Goal: Task Accomplishment & Management: Manage account settings

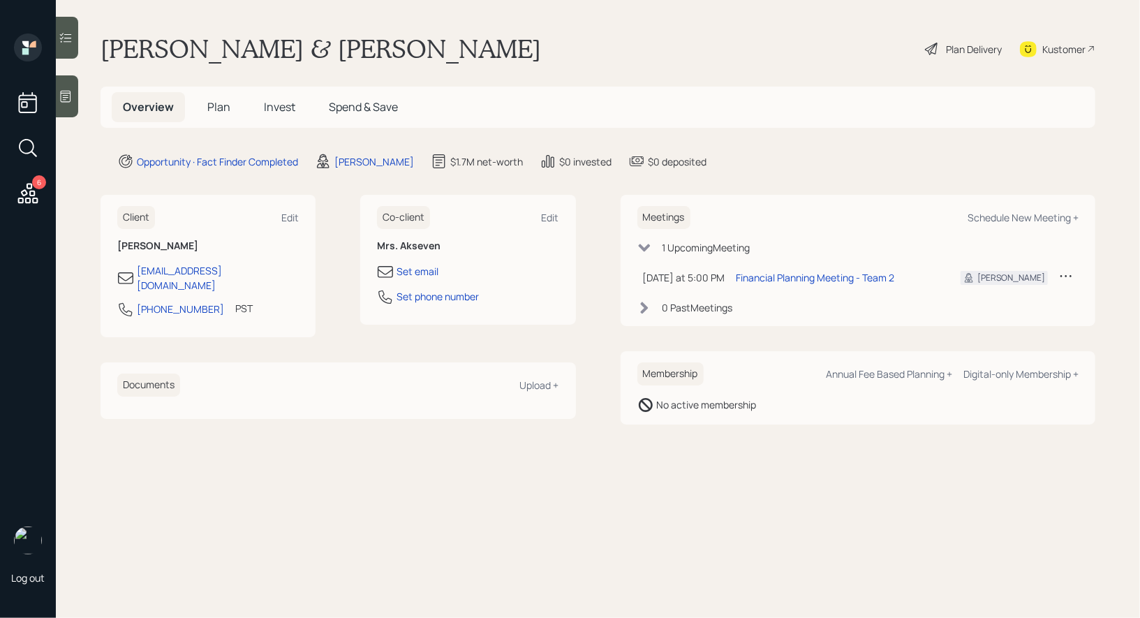
click at [219, 107] on span "Plan" at bounding box center [218, 106] width 23 height 15
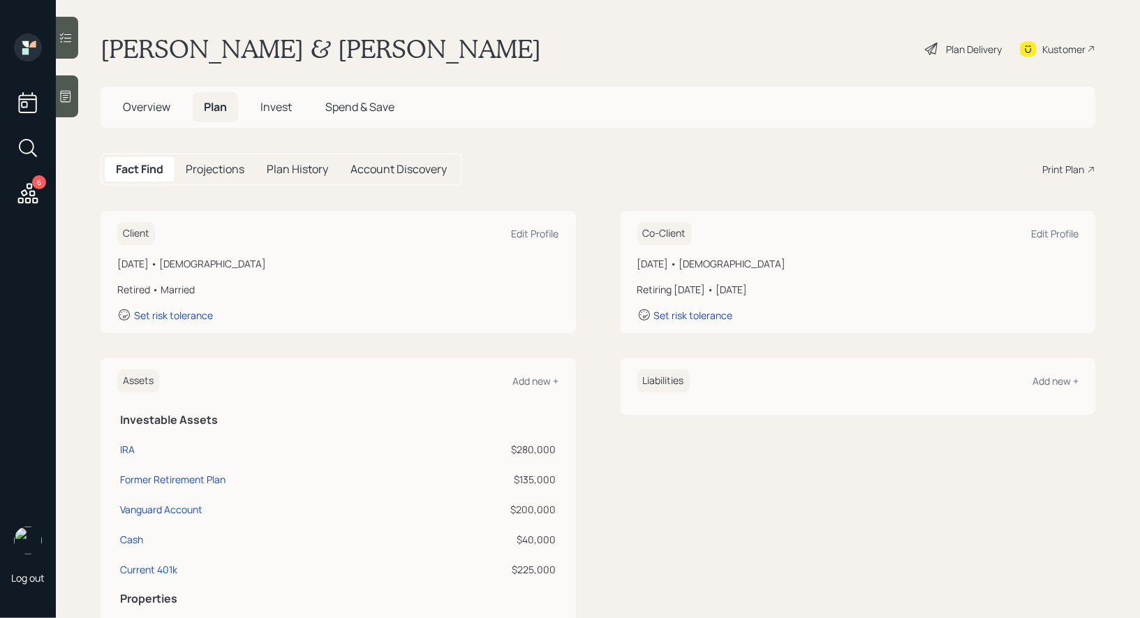
click at [948, 50] on div "Plan Delivery" at bounding box center [974, 49] width 56 height 15
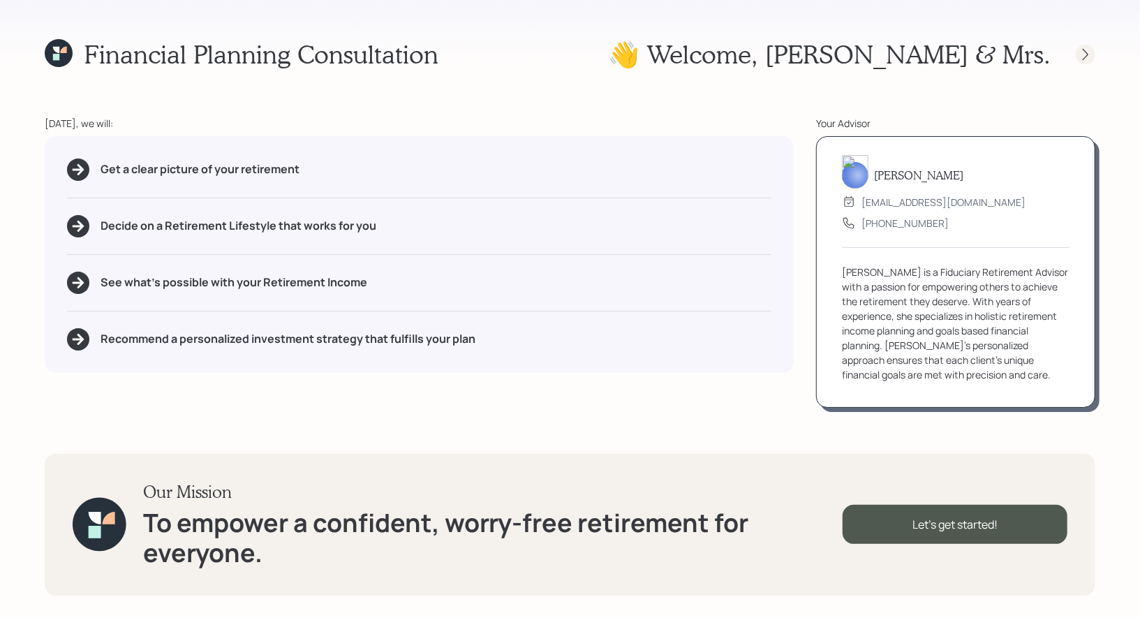
click at [1087, 54] on icon at bounding box center [1085, 54] width 6 height 12
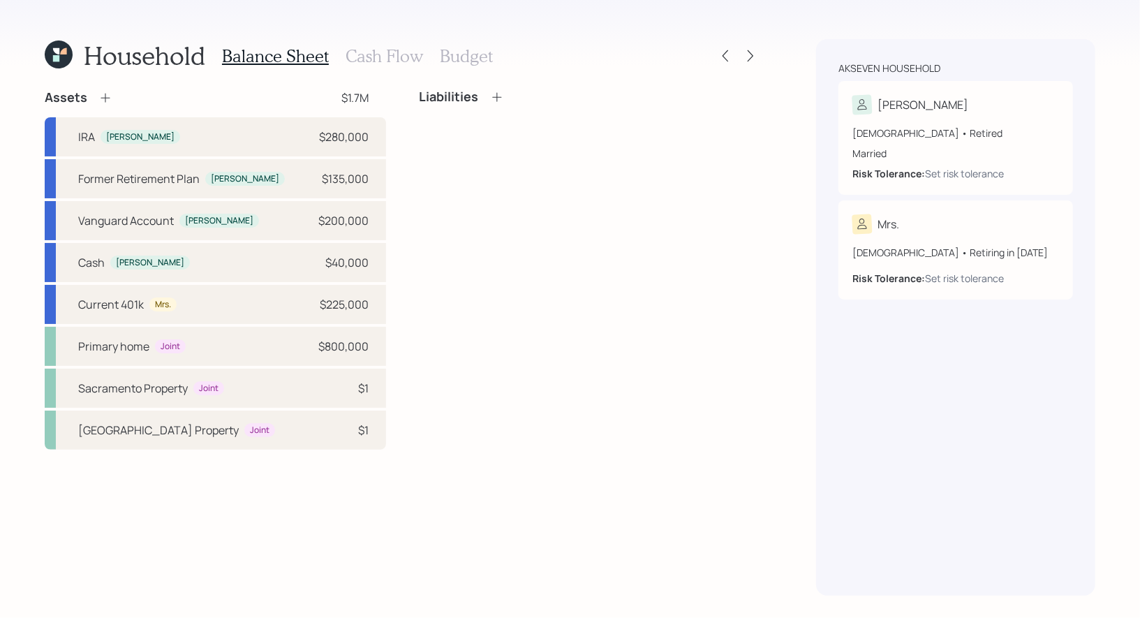
click at [363, 57] on h3 "Cash Flow" at bounding box center [383, 56] width 77 height 20
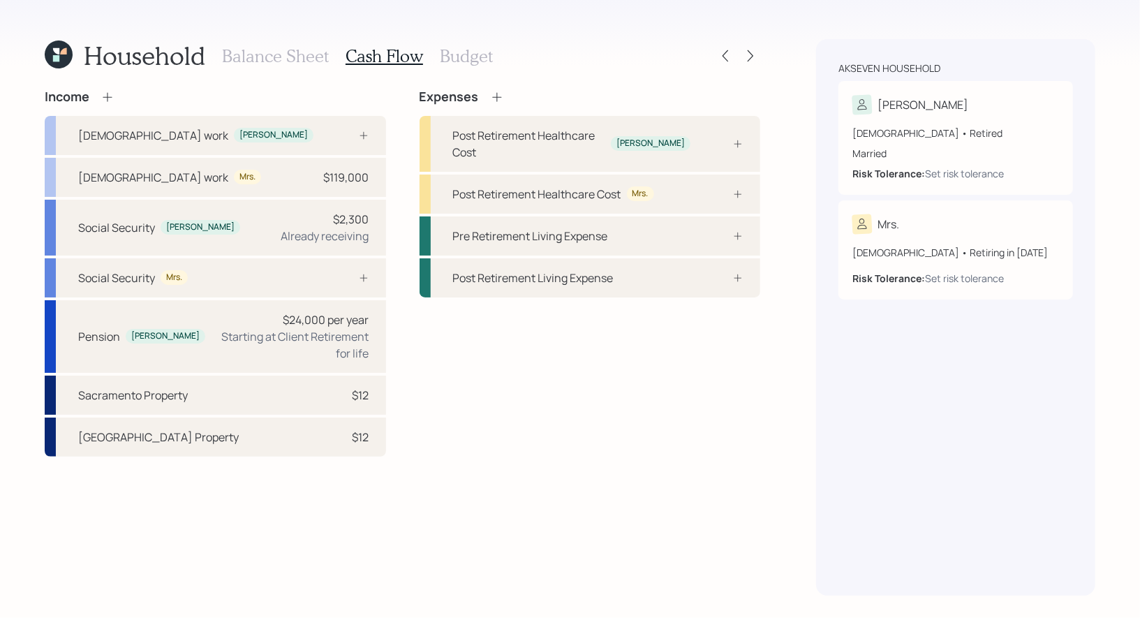
click at [108, 95] on icon at bounding box center [107, 97] width 14 height 14
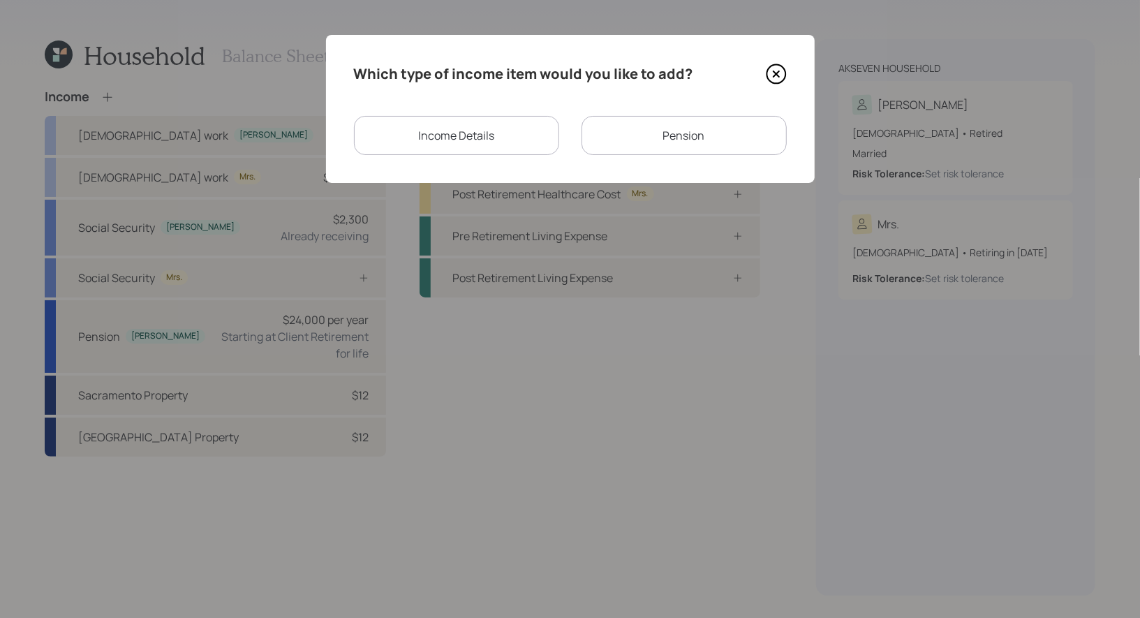
click at [505, 137] on div "Income Details" at bounding box center [456, 135] width 205 height 39
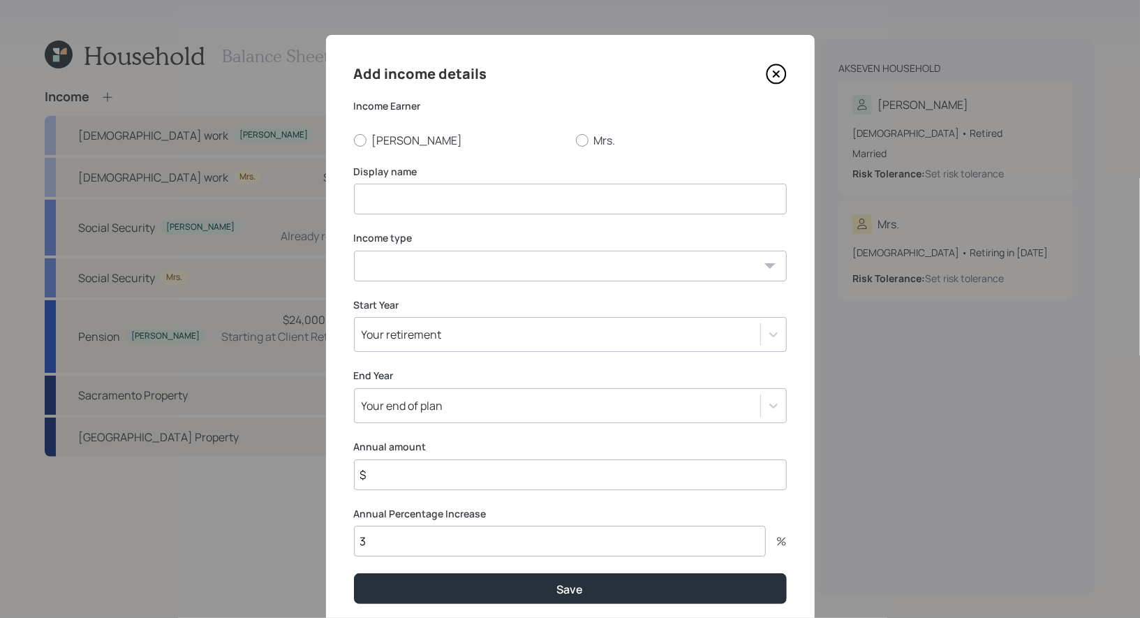
click at [461, 210] on input at bounding box center [570, 199] width 433 height 31
type input "Dog Walking Income"
click at [364, 136] on div at bounding box center [360, 140] width 13 height 13
click at [354, 140] on input "[PERSON_NAME]" at bounding box center [353, 140] width 1 height 1
radio input "true"
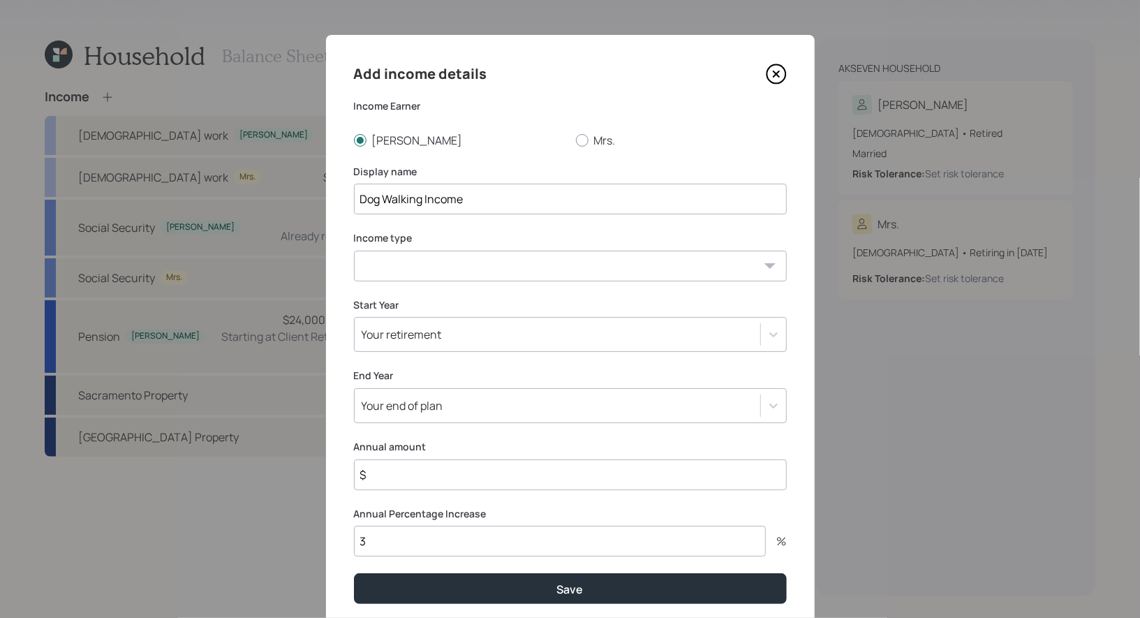
click at [369, 274] on select "Full-time work Part-time work Self employment Other" at bounding box center [570, 266] width 433 height 31
select select "part_time"
click at [354, 251] on select "Full-time work Part-time work Self employment Other" at bounding box center [570, 266] width 433 height 31
click at [462, 329] on div "Your retirement" at bounding box center [557, 334] width 405 height 24
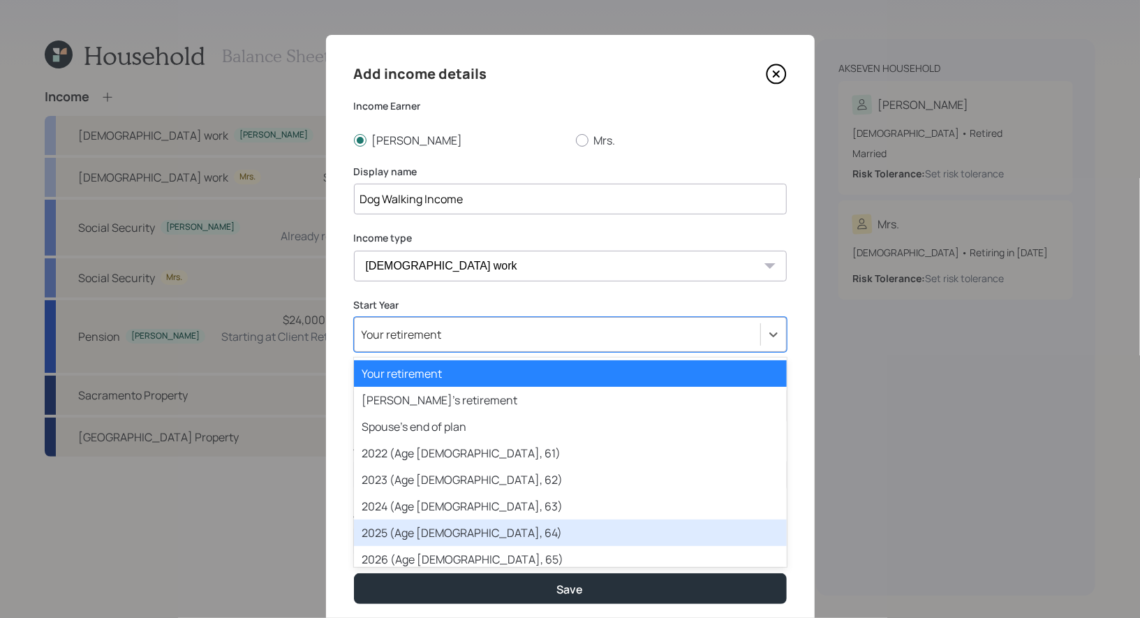
click at [437, 530] on div "2025 (Age 64, 64)" at bounding box center [570, 532] width 433 height 27
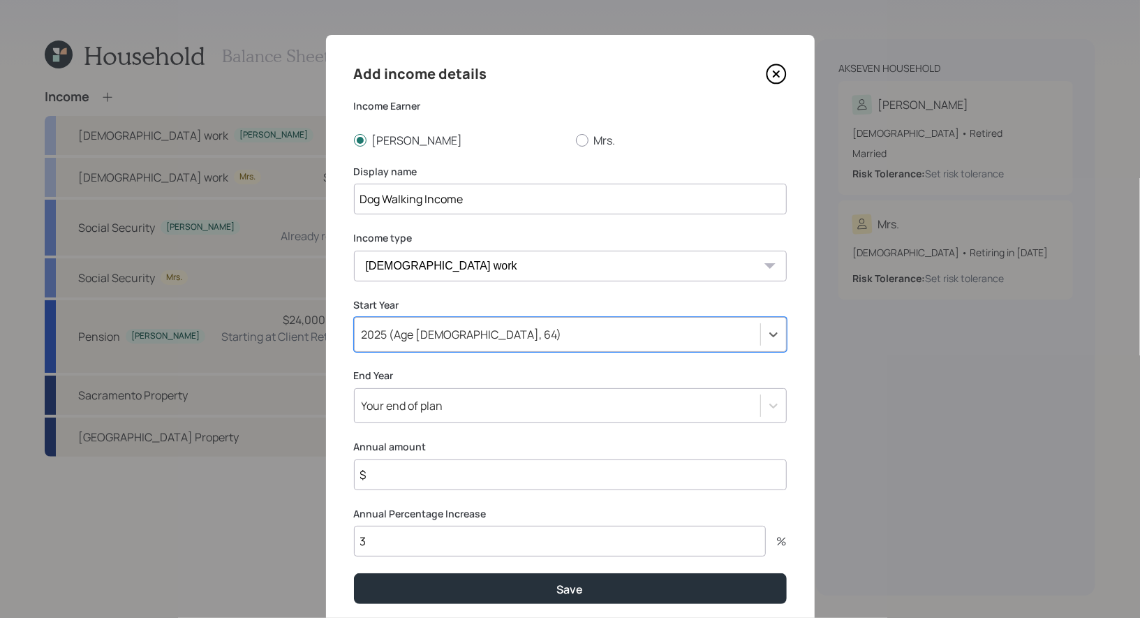
scroll to position [26, 0]
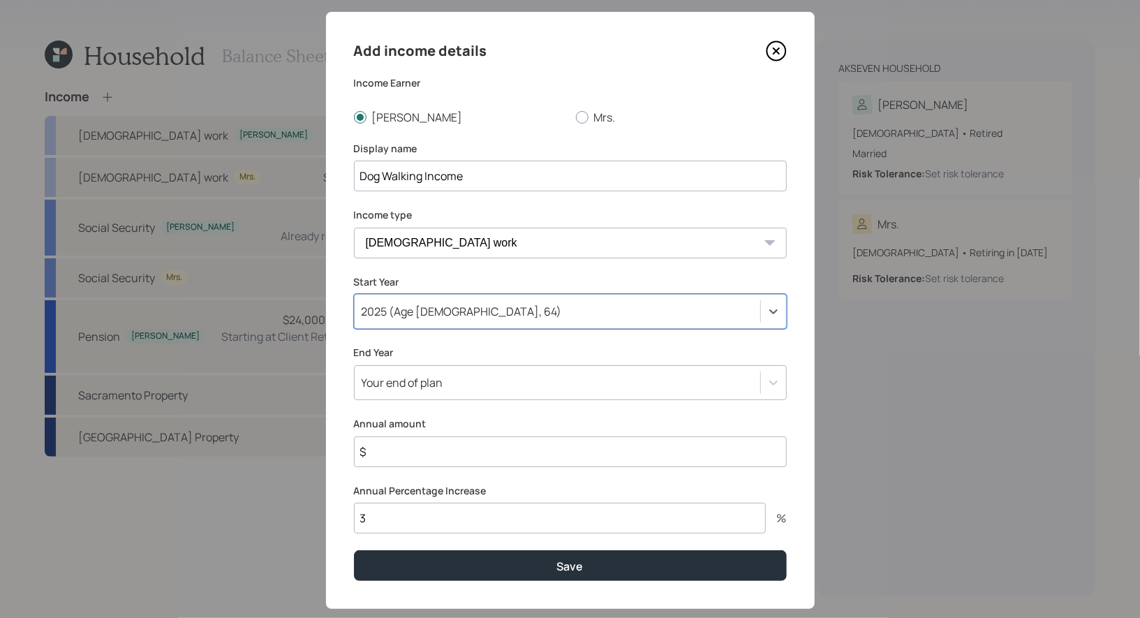
click at [437, 404] on div "Add income details Income Earner Michael Mrs. Display name Dog Walking Income I…" at bounding box center [570, 310] width 489 height 597
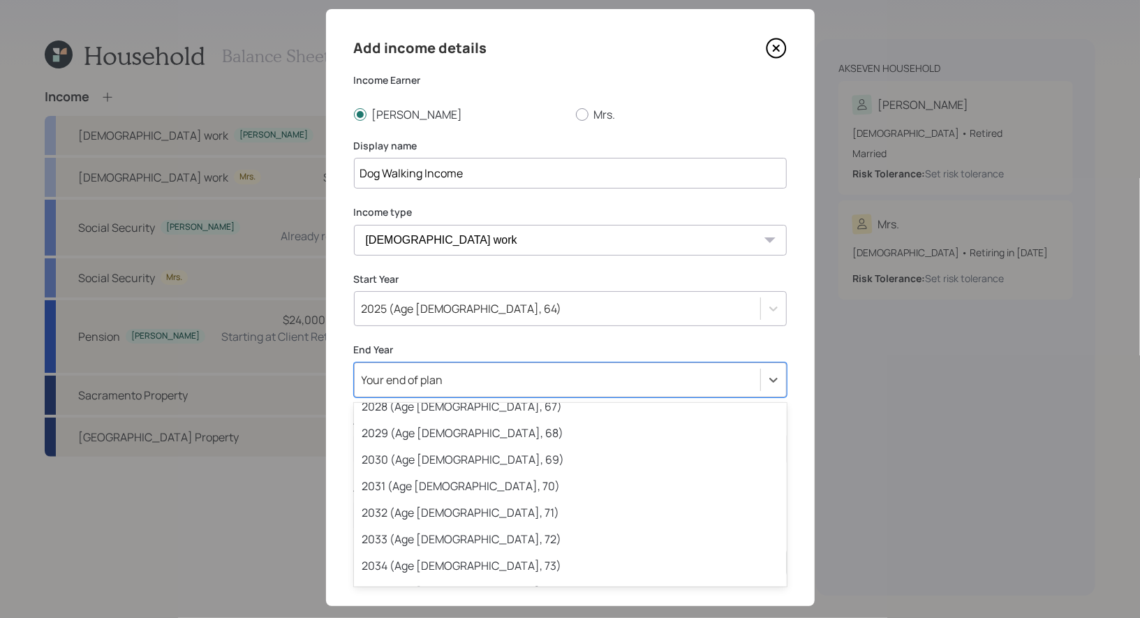
scroll to position [304, 0]
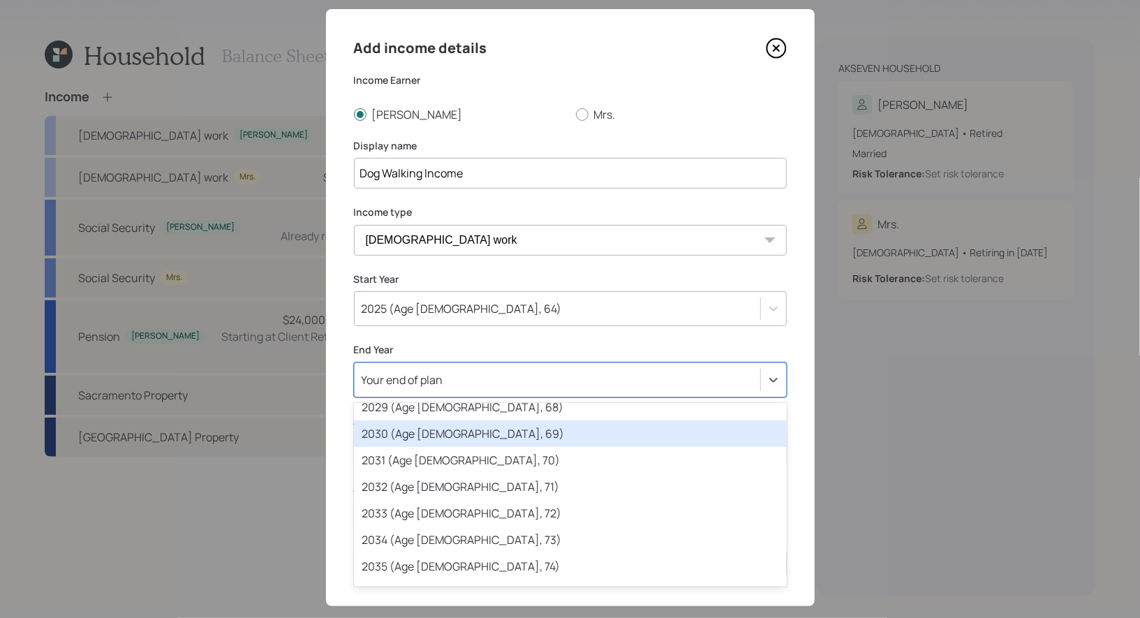
click at [440, 435] on div "2030 (Age 69, 69)" at bounding box center [570, 433] width 433 height 27
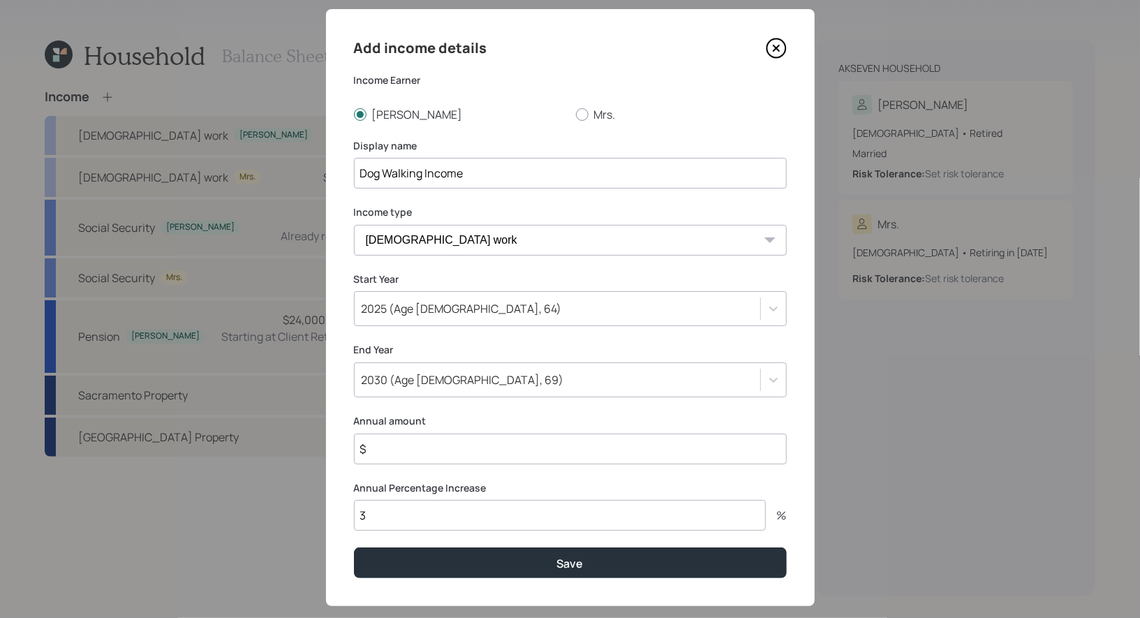
click at [424, 451] on input "$" at bounding box center [570, 448] width 433 height 31
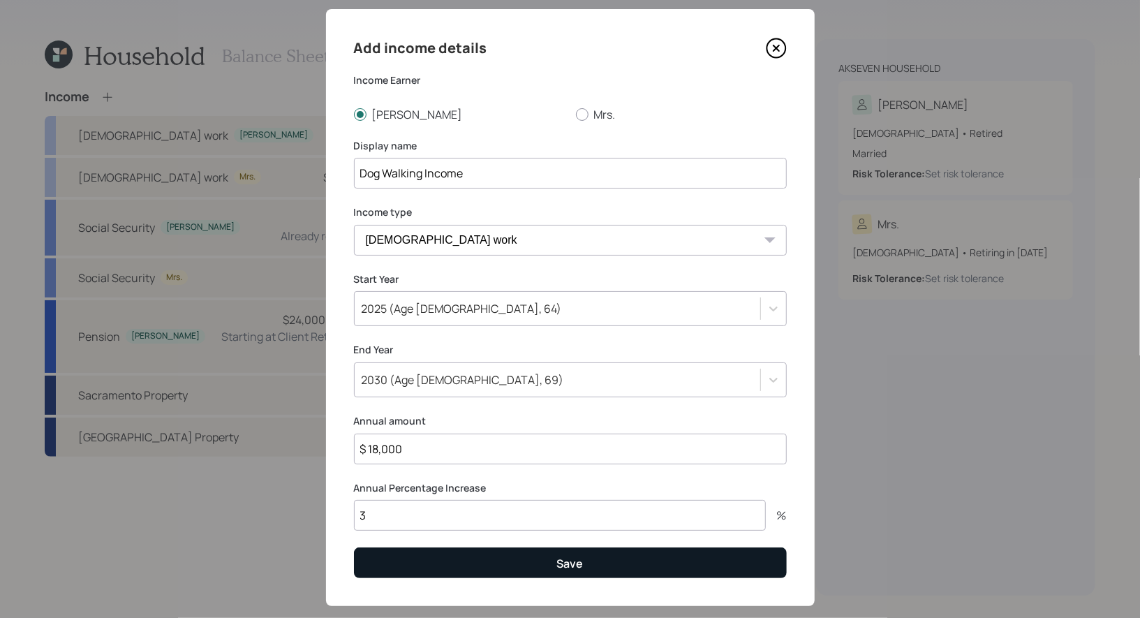
type input "$ 18,000"
click at [401, 565] on button "Save" at bounding box center [570, 562] width 433 height 30
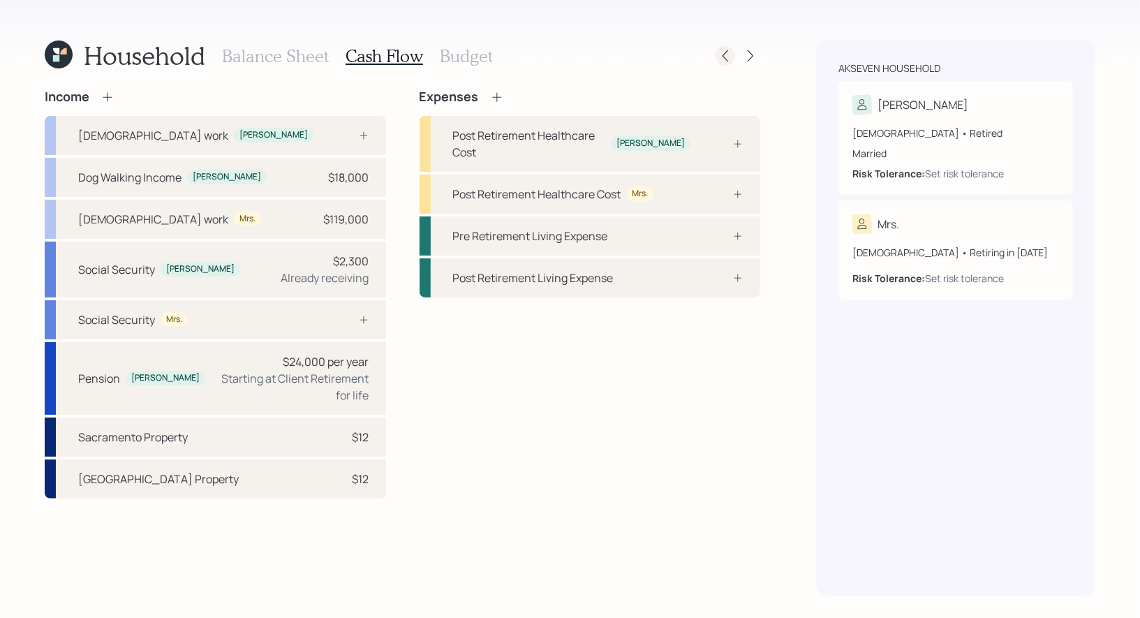
click at [726, 57] on icon at bounding box center [725, 56] width 14 height 14
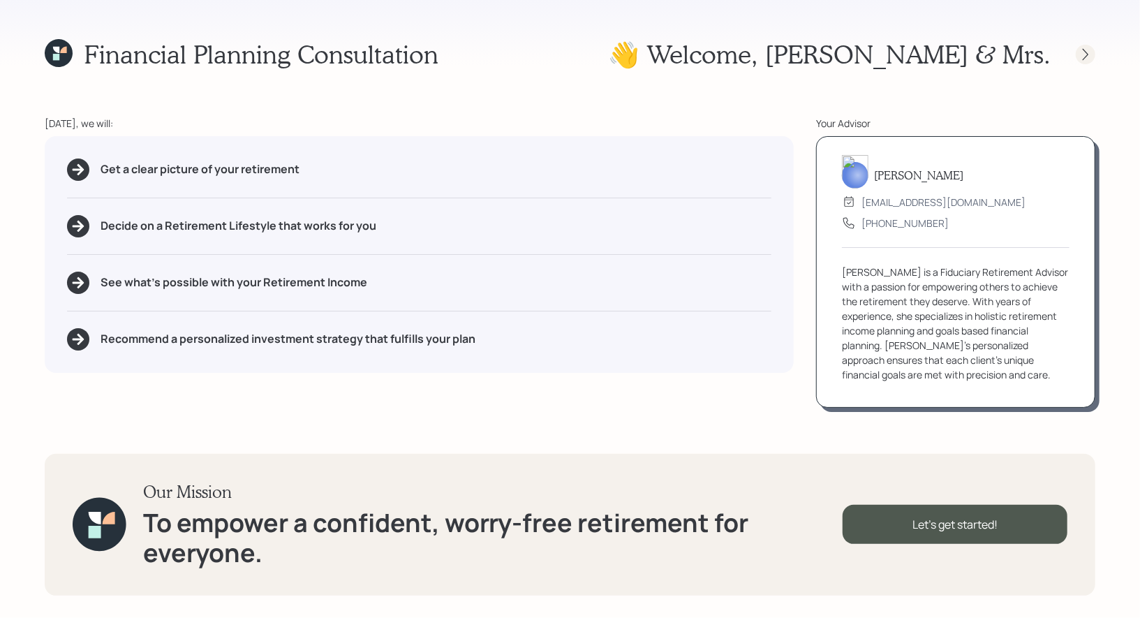
click at [1089, 54] on icon at bounding box center [1085, 54] width 14 height 14
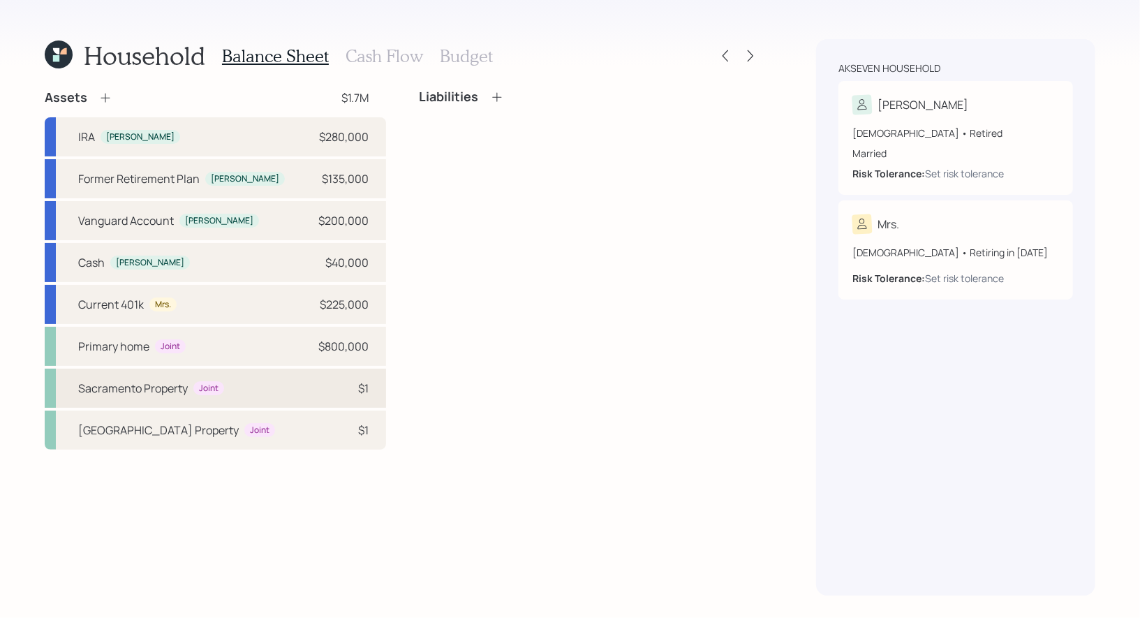
click at [250, 396] on div "Sacramento Property Joint $1" at bounding box center [215, 387] width 341 height 39
select select "rental_property"
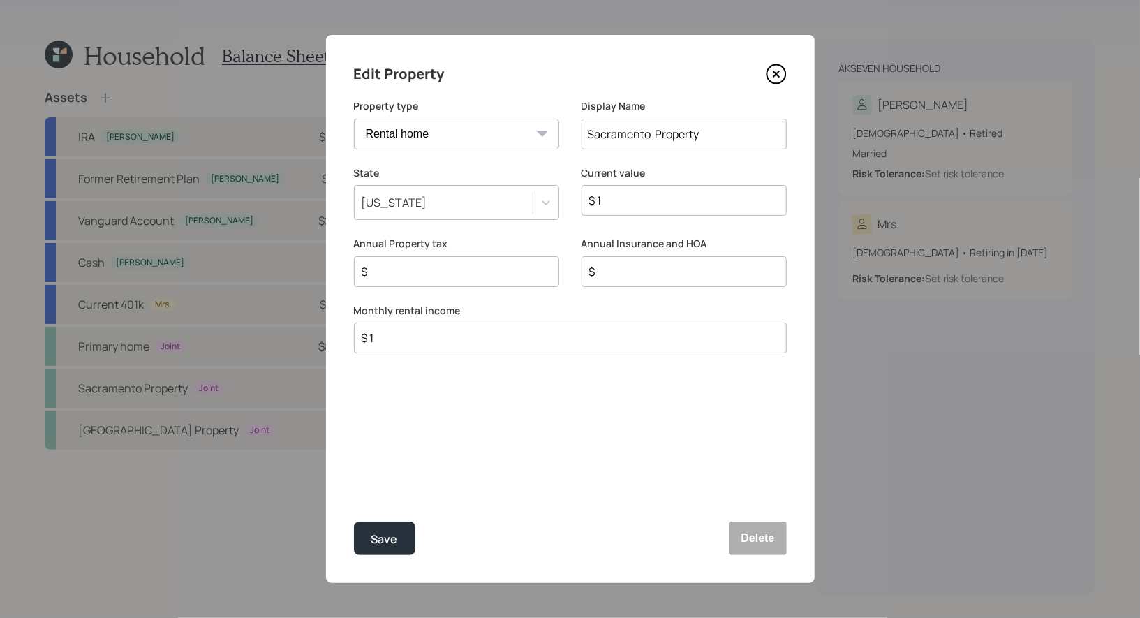
click at [431, 343] on input "$ 1" at bounding box center [564, 337] width 409 height 17
type input "$ 600"
click at [380, 533] on div "Save" at bounding box center [384, 539] width 27 height 19
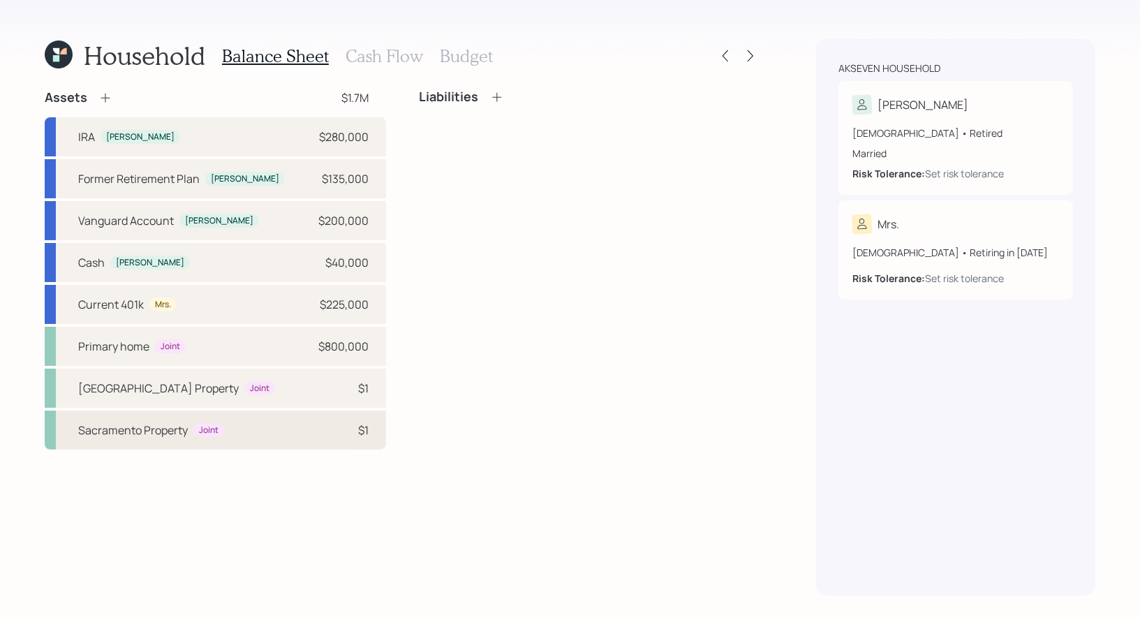
click at [230, 433] on div "Sacramento Property Joint $1" at bounding box center [215, 429] width 341 height 39
select select "rental_property"
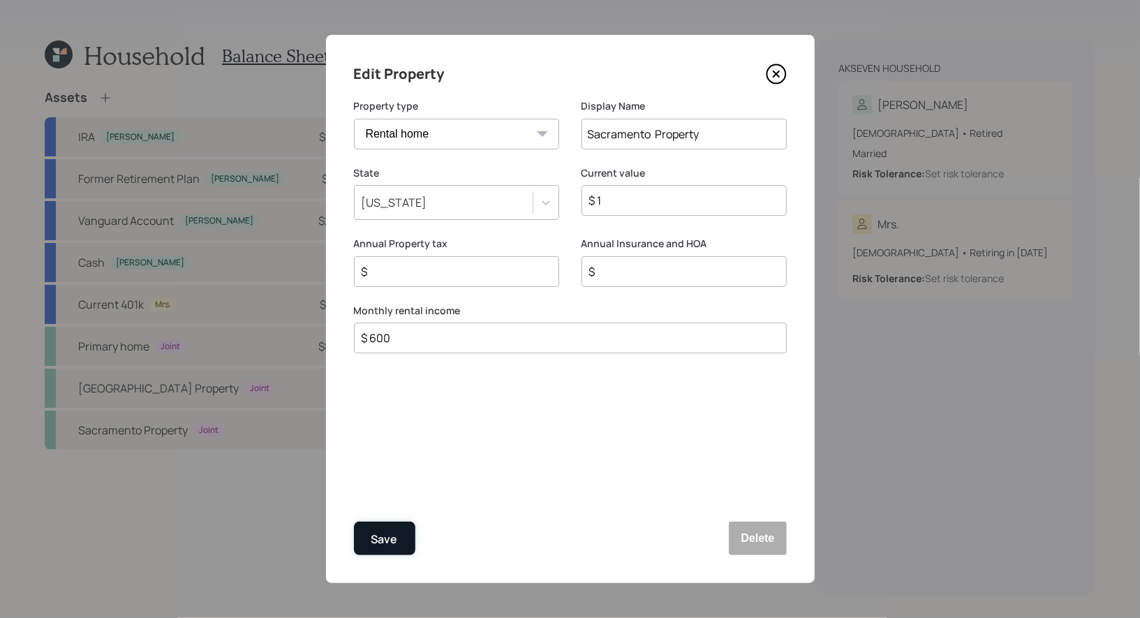
click at [388, 530] on div "Save" at bounding box center [384, 539] width 27 height 19
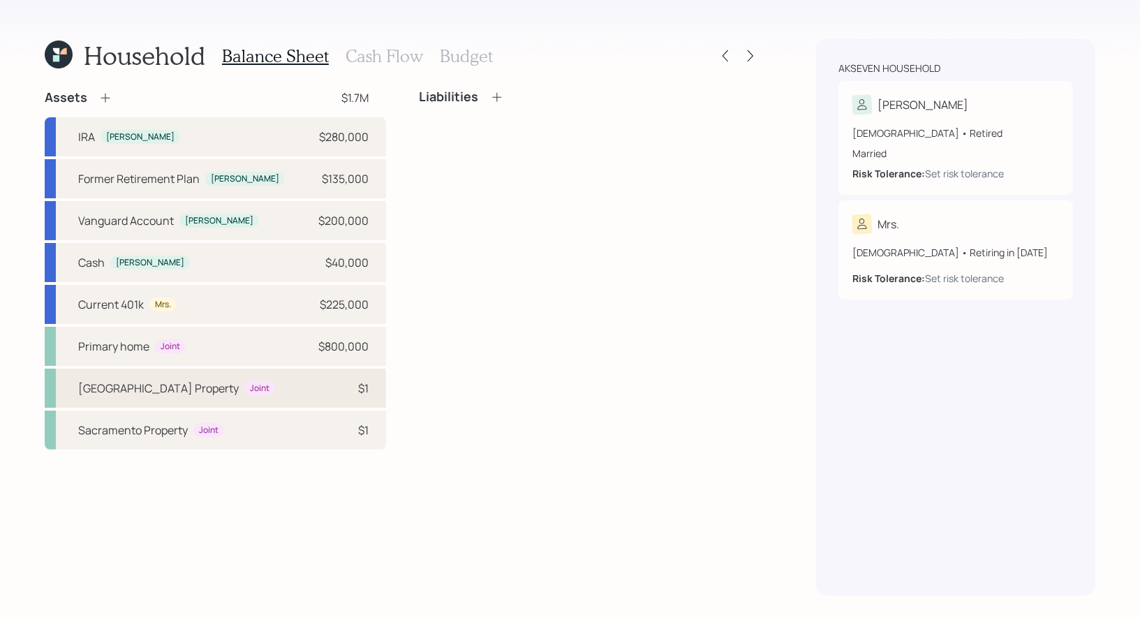
click at [253, 385] on div "St. Louis Property Joint $1" at bounding box center [215, 387] width 341 height 39
select select "rental_property"
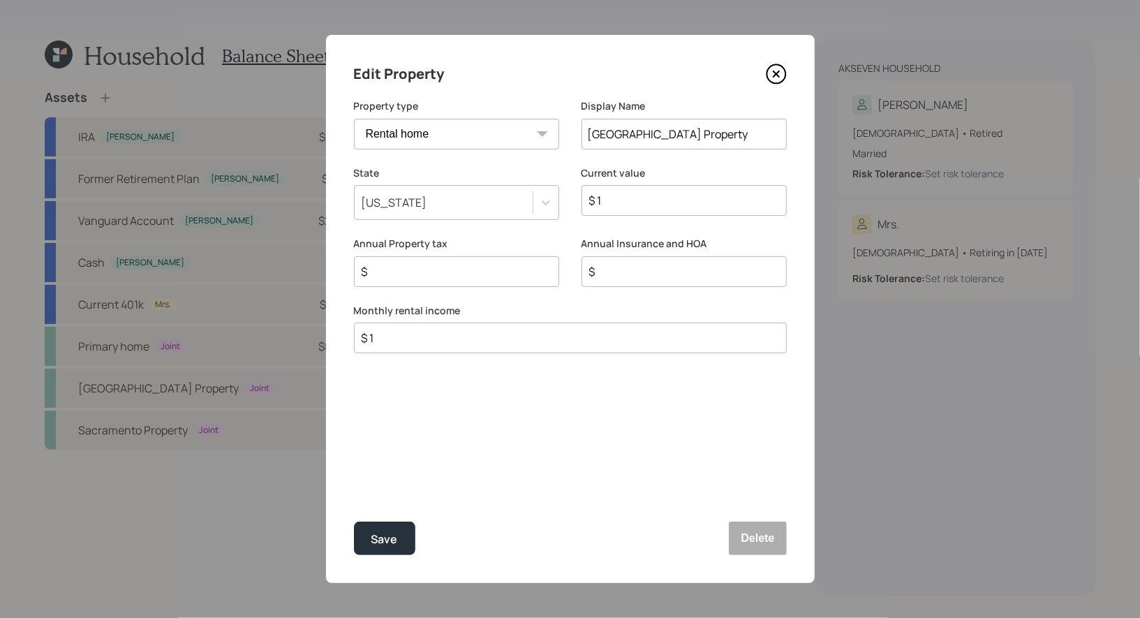
click at [440, 341] on input "$ 1" at bounding box center [564, 337] width 409 height 17
type input "$ 600"
click at [391, 539] on div "Save" at bounding box center [384, 539] width 27 height 19
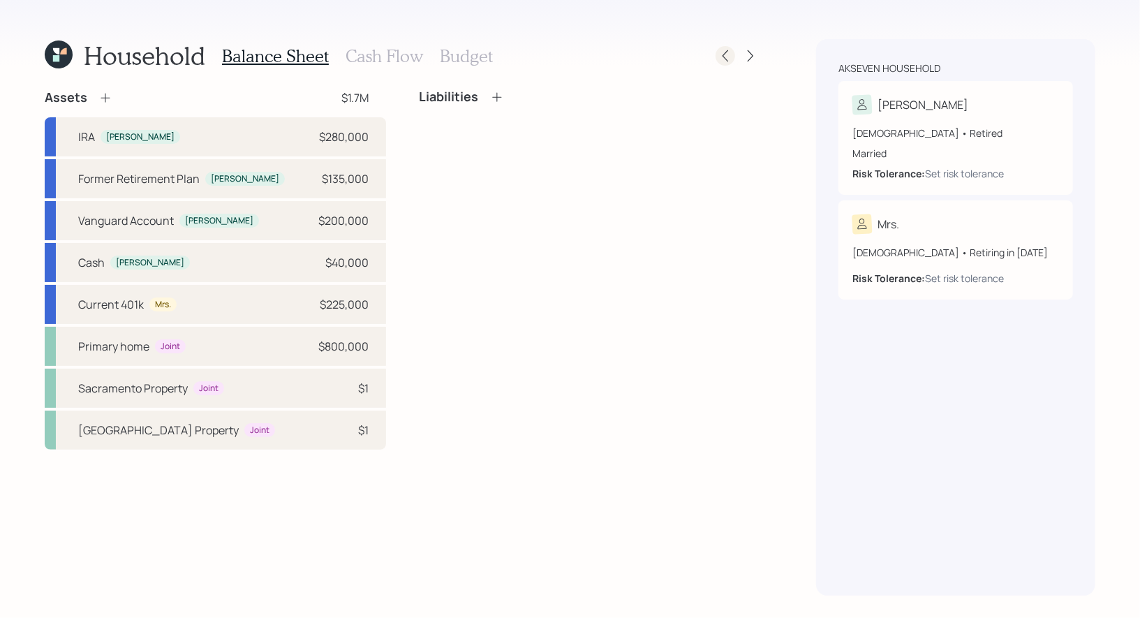
click at [725, 60] on icon at bounding box center [725, 56] width 14 height 14
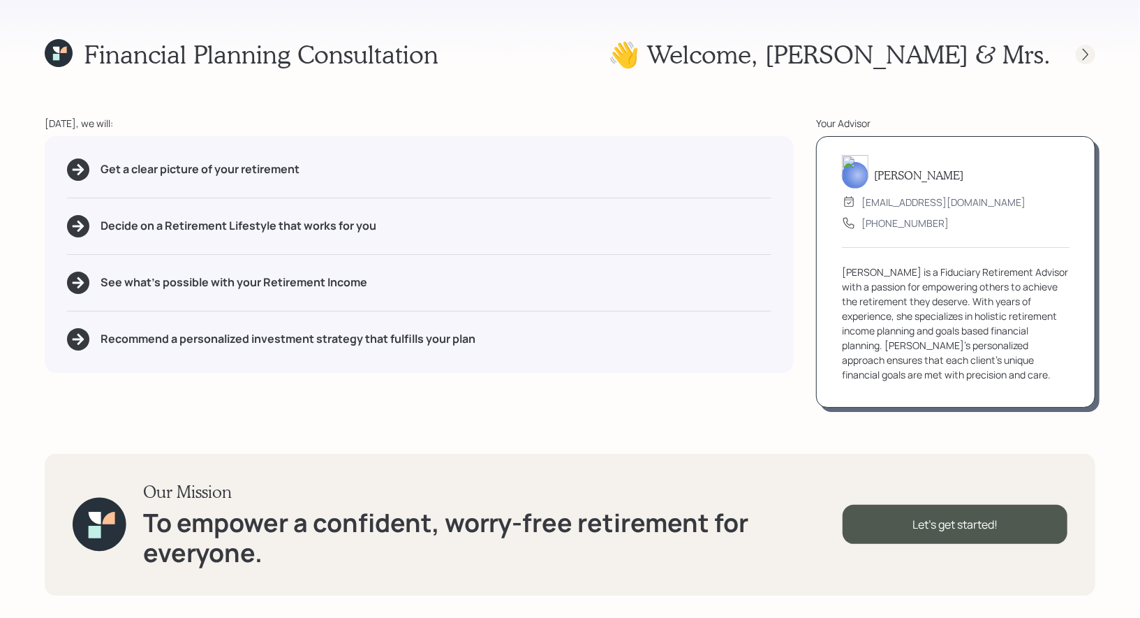
click at [1084, 54] on icon at bounding box center [1085, 54] width 14 height 14
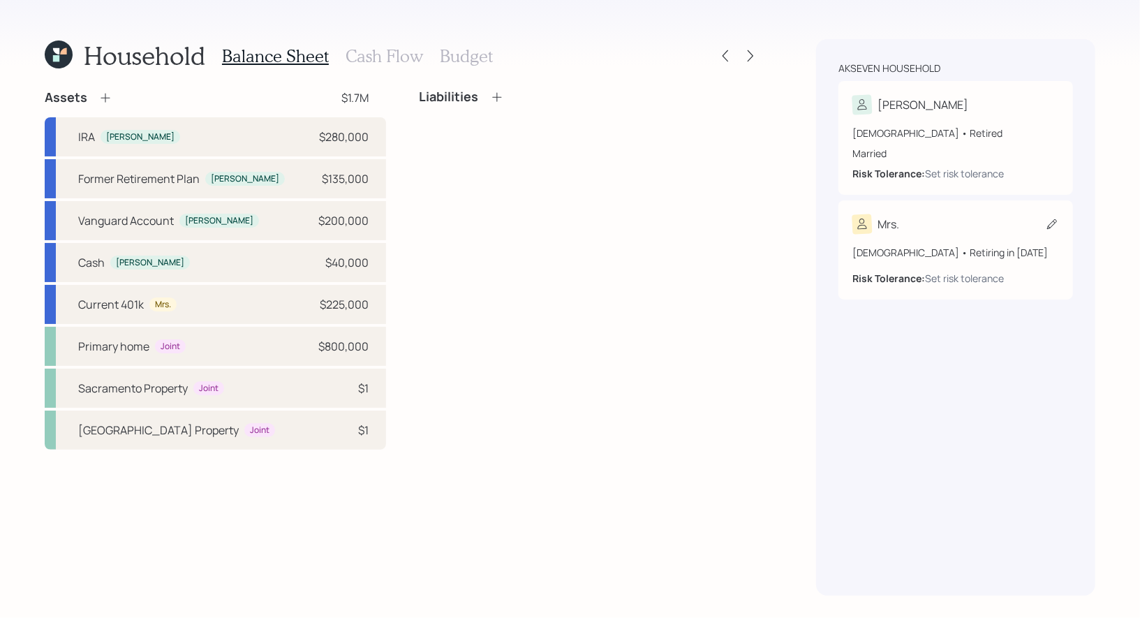
click at [1050, 224] on icon at bounding box center [1052, 224] width 10 height 10
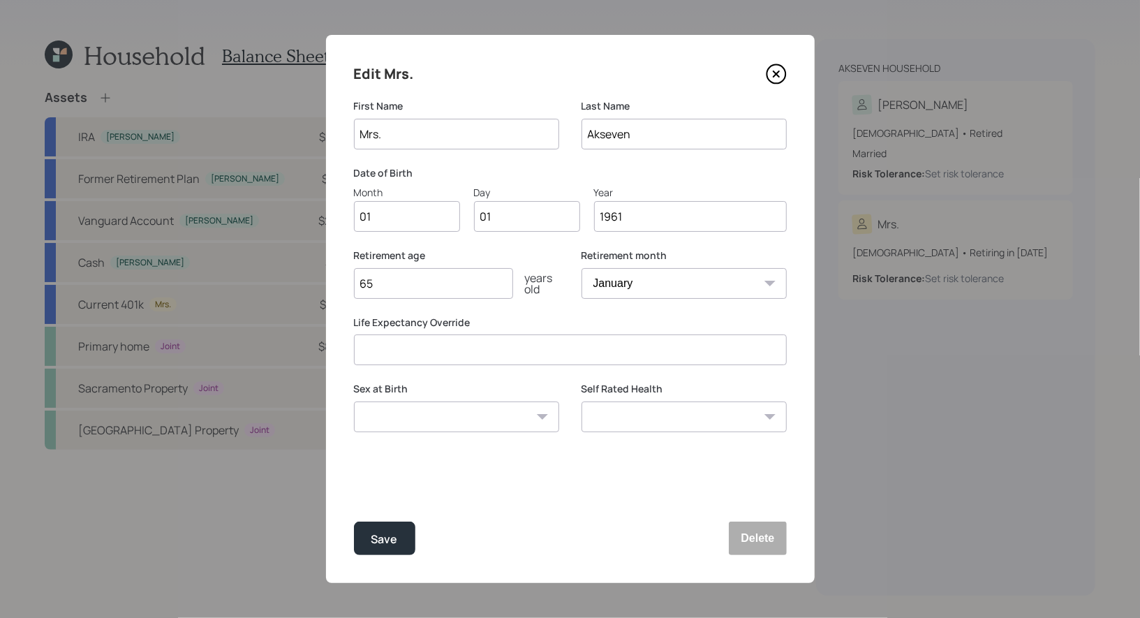
click at [416, 139] on input "Mrs." at bounding box center [456, 134] width 205 height 31
type input "M"
type input "Vel"
click at [397, 224] on input "01" at bounding box center [407, 216] width 106 height 31
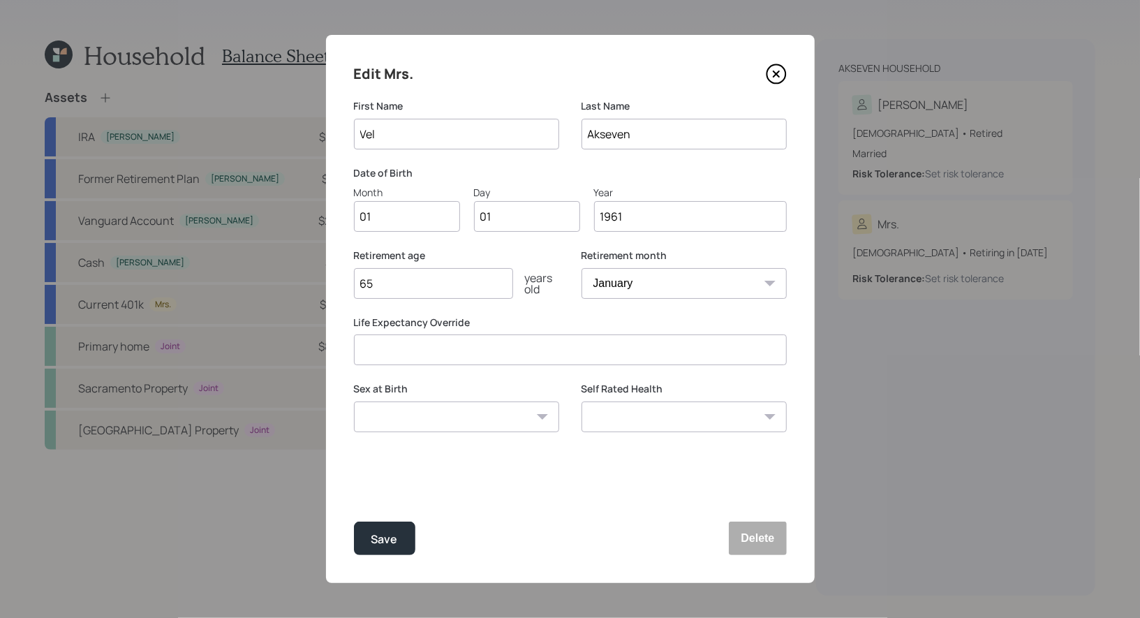
click at [397, 224] on input "01" at bounding box center [407, 216] width 106 height 31
type input "12"
type input "07"
type input "1965"
click at [417, 287] on input "65" at bounding box center [433, 283] width 159 height 31
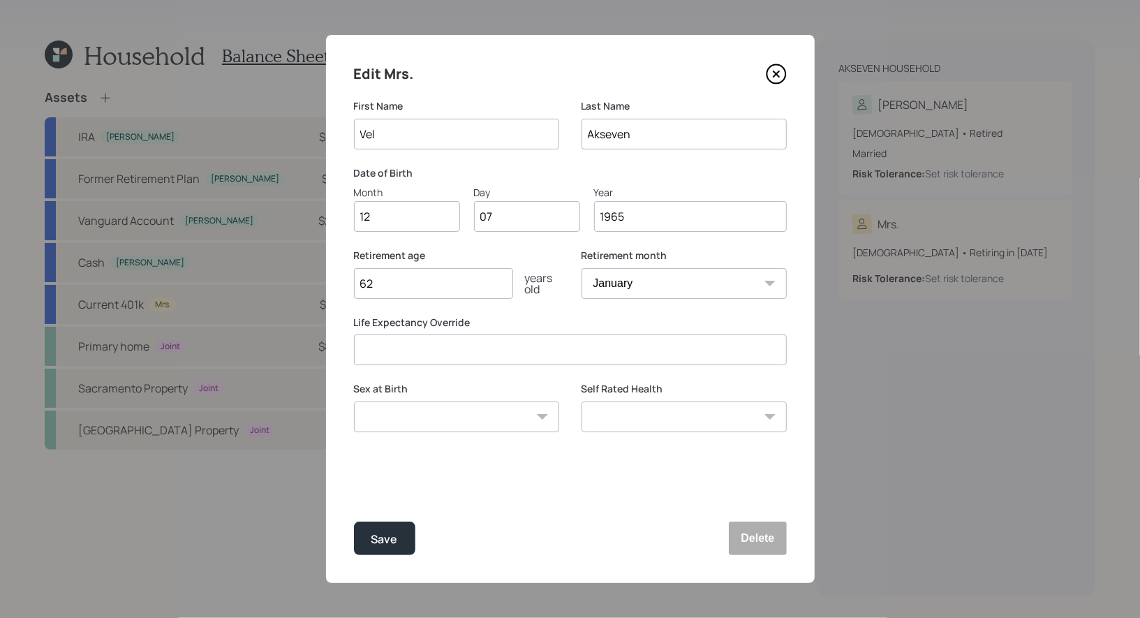
type input "62"
click at [640, 282] on select "January February March April May June July August September October November De…" at bounding box center [683, 283] width 205 height 31
select select "12"
click at [581, 268] on select "January February March April May June July August September October November De…" at bounding box center [683, 283] width 205 height 31
click at [378, 537] on div "Save" at bounding box center [384, 539] width 27 height 19
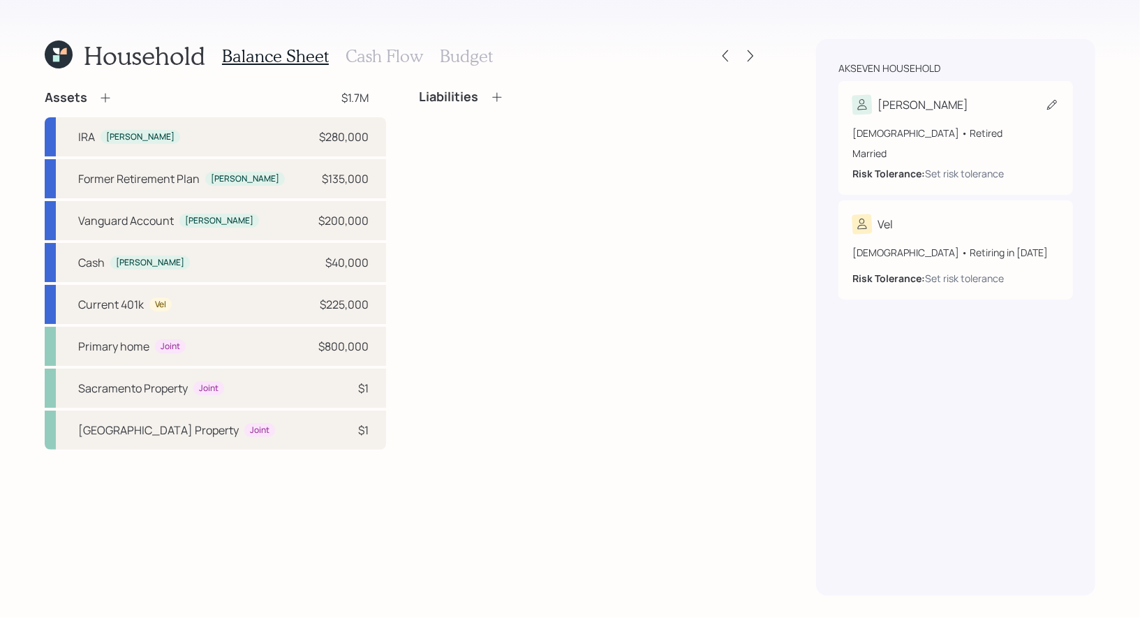
click at [1049, 102] on icon at bounding box center [1052, 105] width 14 height 14
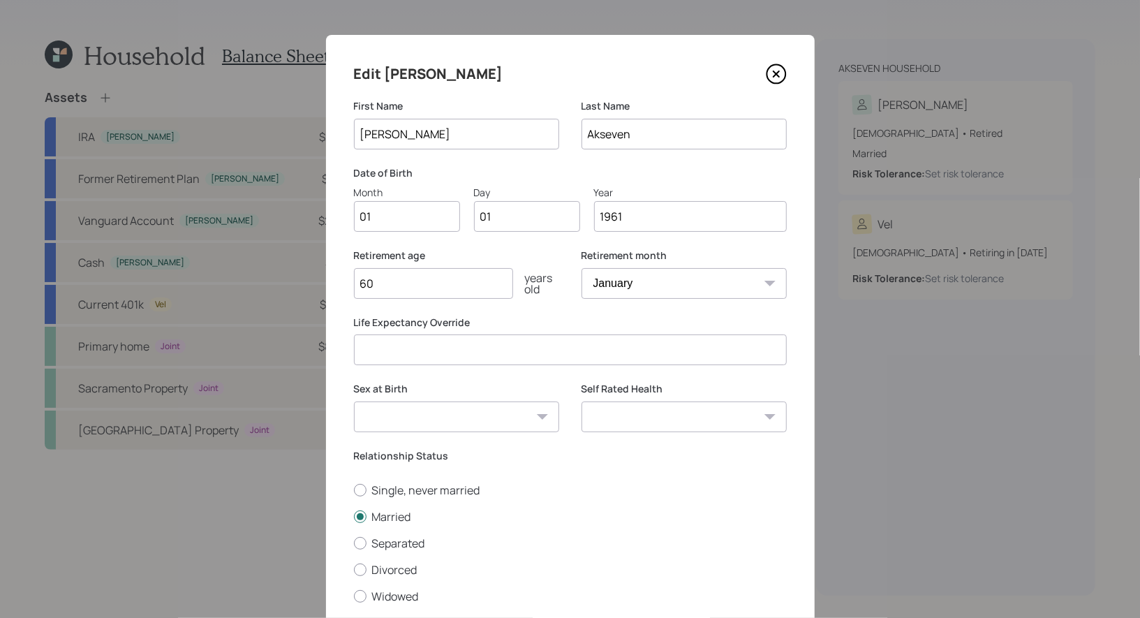
click at [417, 219] on input "01" at bounding box center [407, 216] width 106 height 31
type input "11"
type input "0"
type input "15"
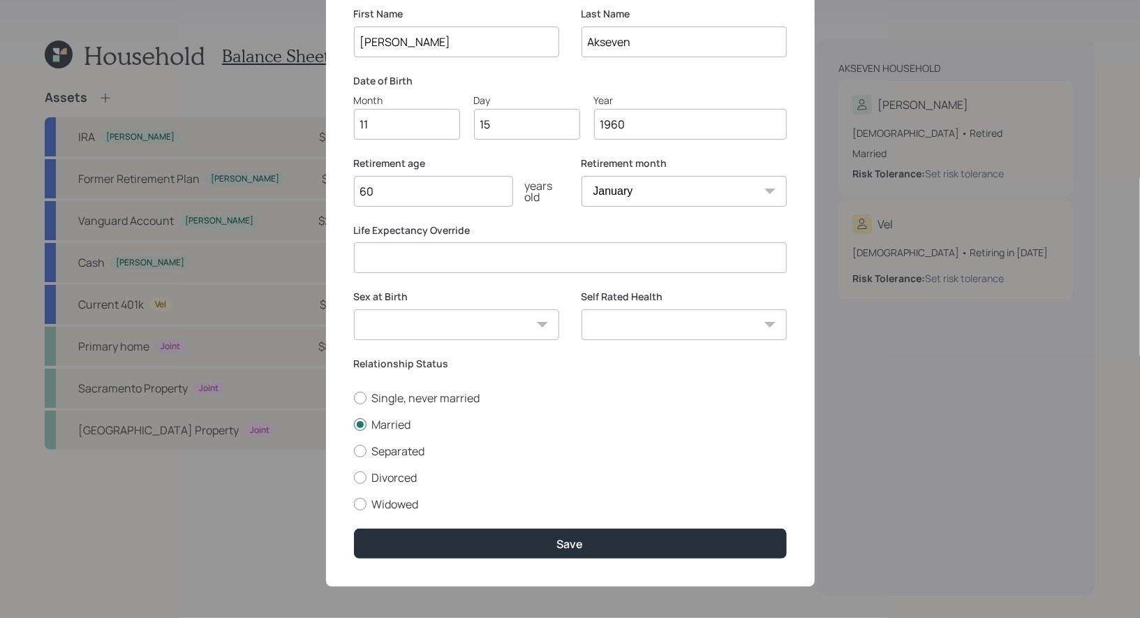
scroll to position [96, 0]
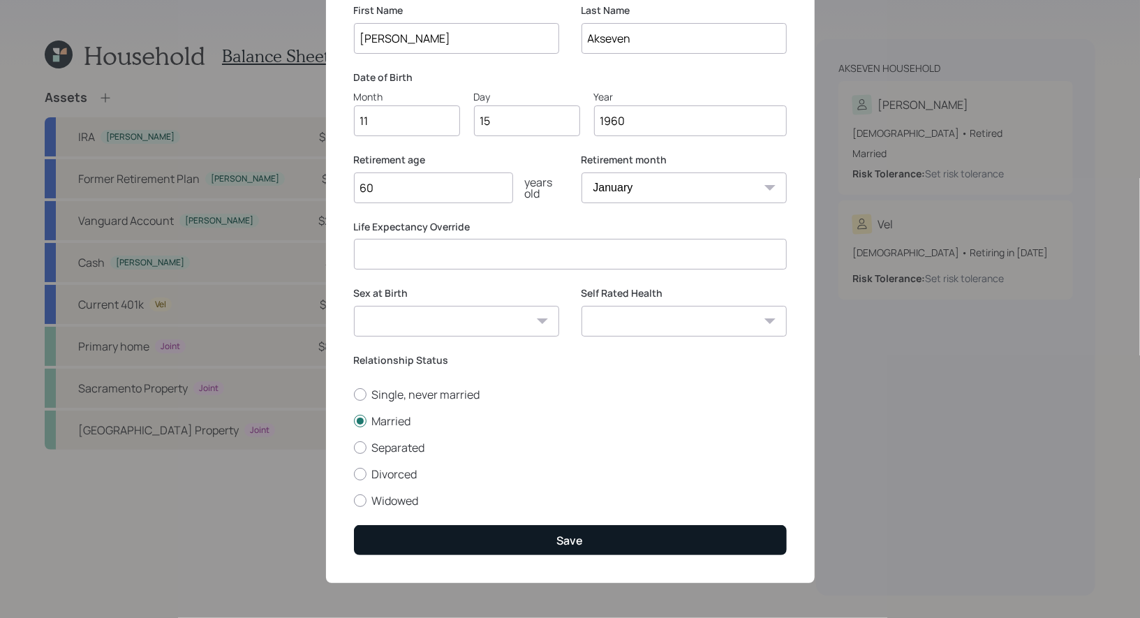
type input "1960"
click at [496, 538] on button "Save" at bounding box center [570, 540] width 433 height 30
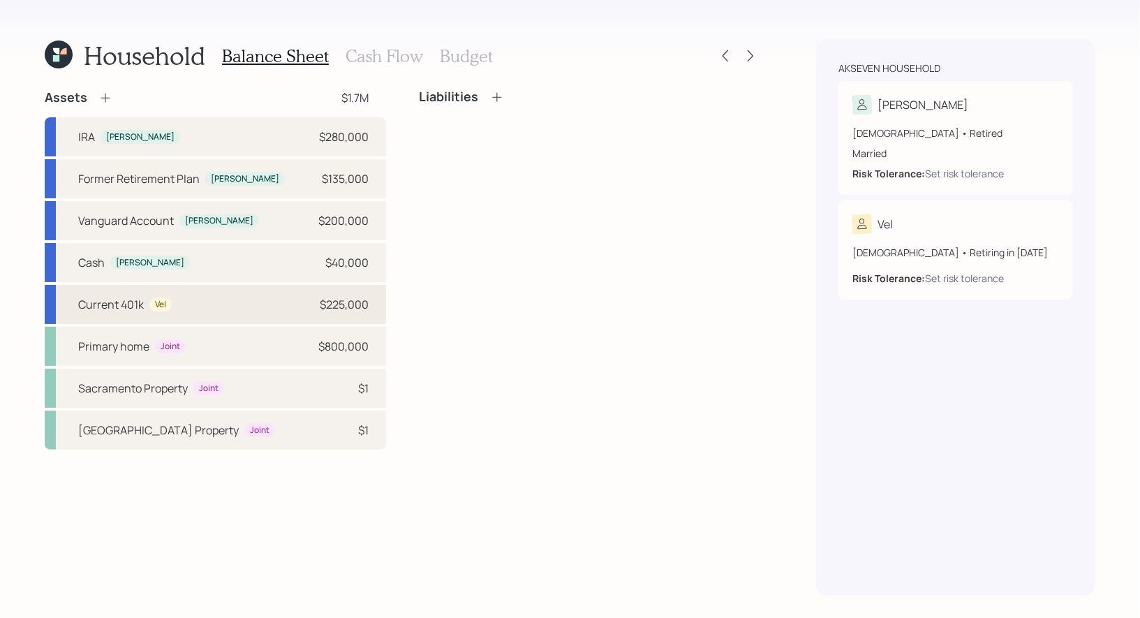
click at [264, 297] on div "Current 401k Vel $225,000" at bounding box center [215, 304] width 341 height 39
select select "company_sponsored"
select select "balanced"
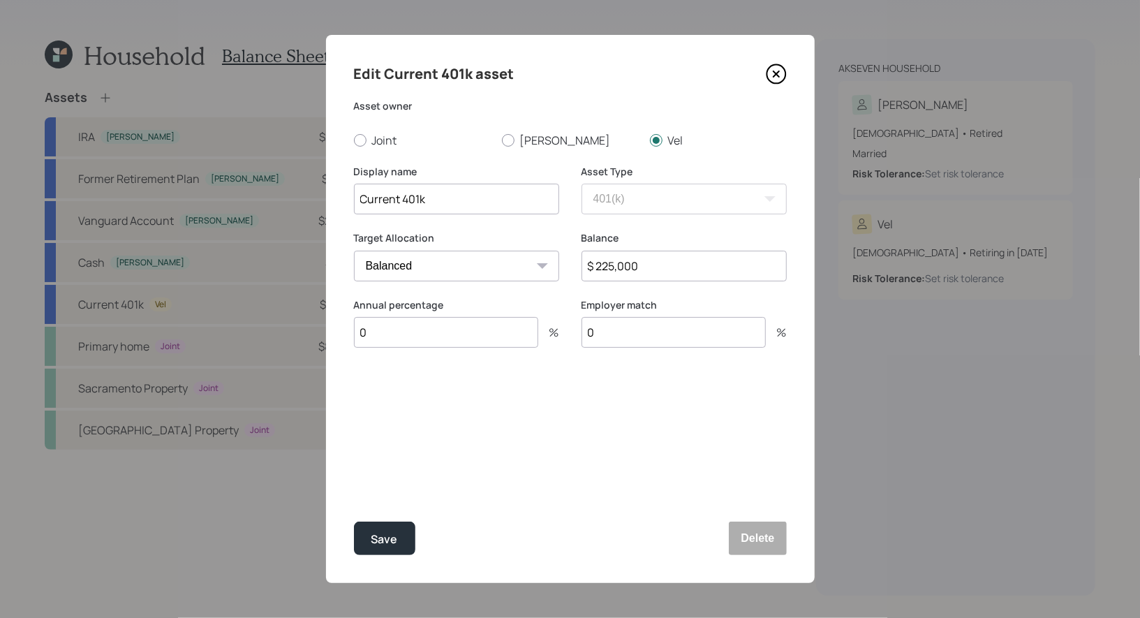
click at [402, 340] on input "0" at bounding box center [446, 332] width 184 height 31
type input "100"
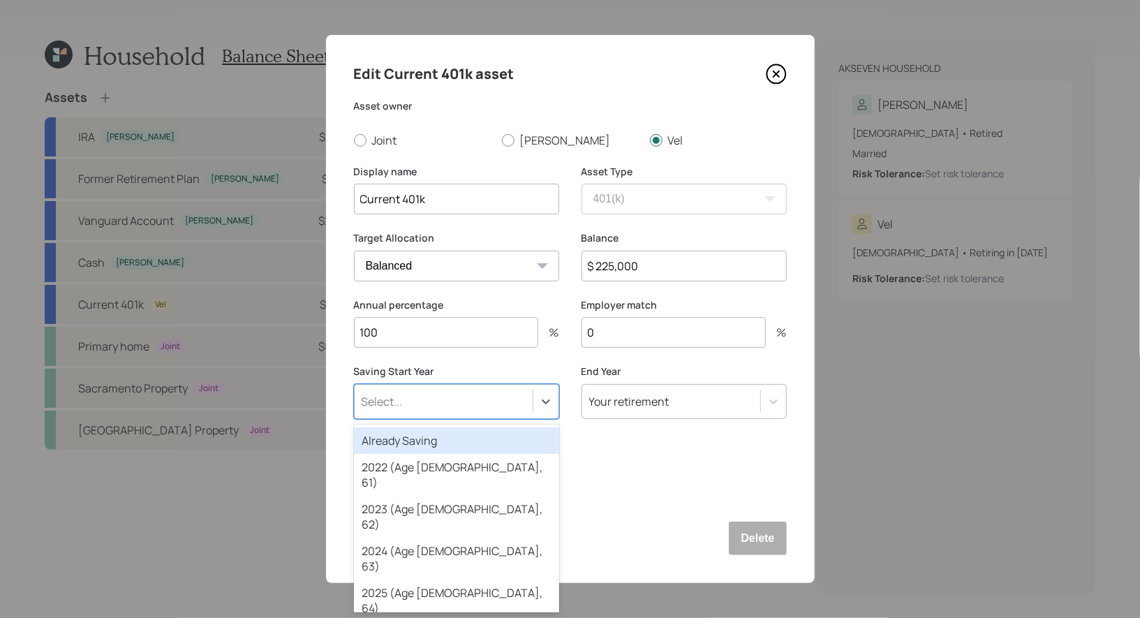
click at [392, 400] on div "Select..." at bounding box center [381, 401] width 41 height 15
click at [380, 444] on div "Already Saving" at bounding box center [456, 440] width 205 height 27
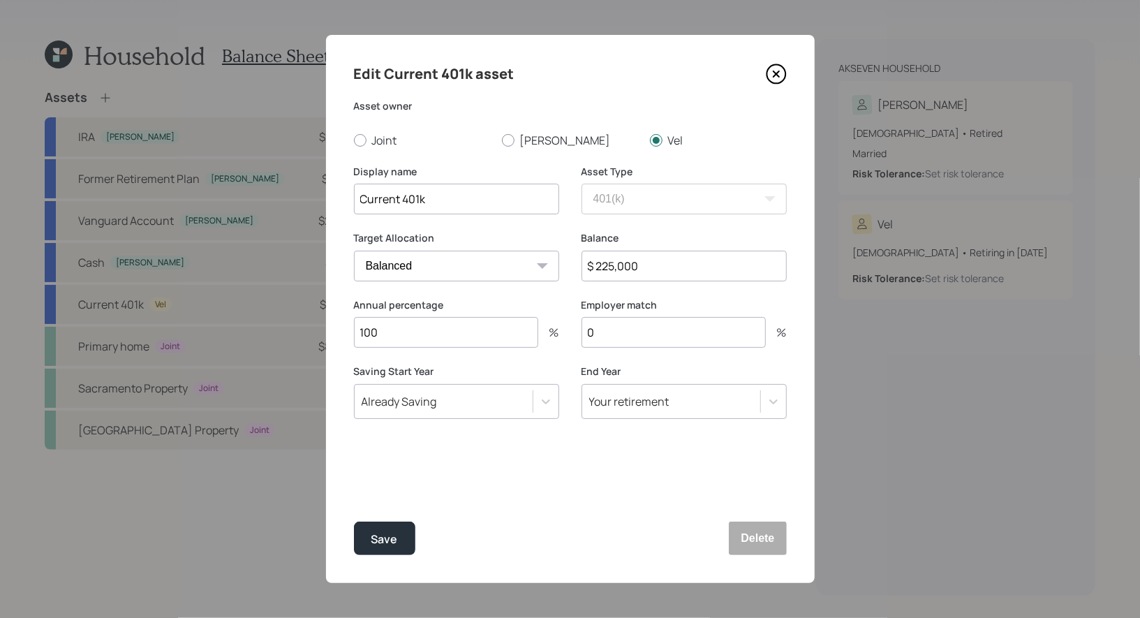
click at [612, 335] on input "0" at bounding box center [673, 332] width 184 height 31
type input "3"
click at [381, 534] on div "Save" at bounding box center [384, 539] width 27 height 19
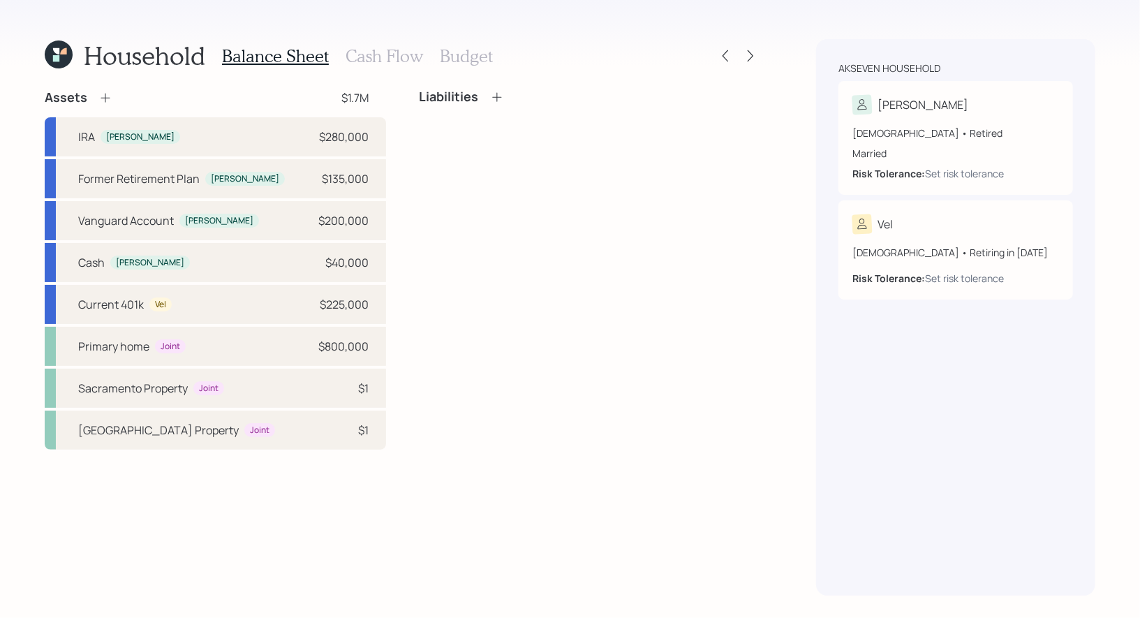
click at [103, 94] on icon at bounding box center [105, 98] width 14 height 14
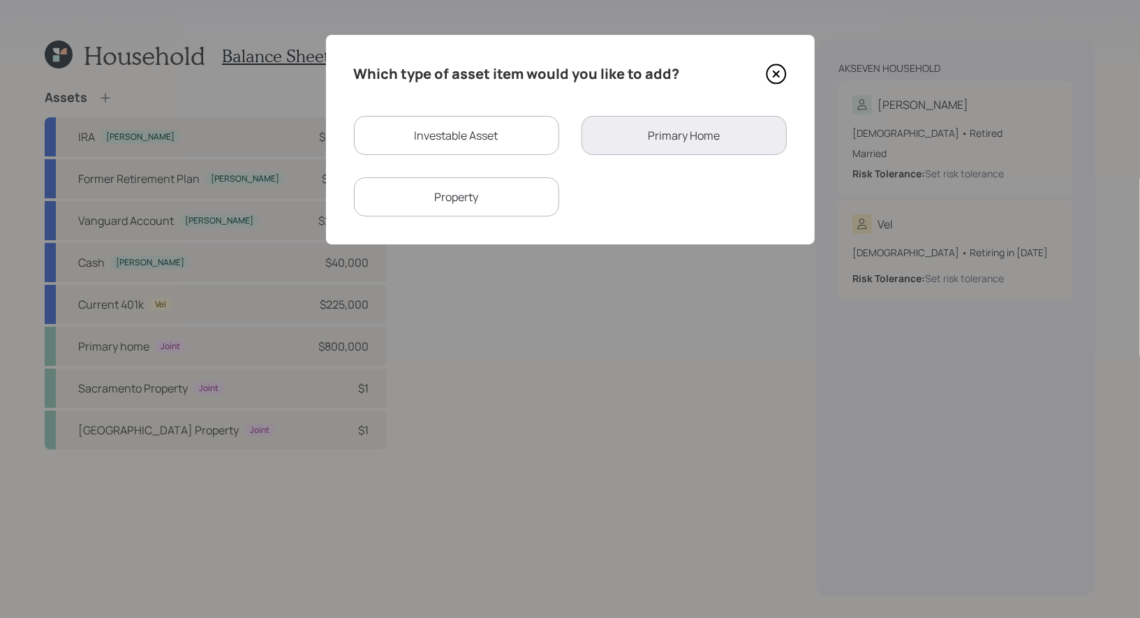
click at [479, 189] on div "Property" at bounding box center [456, 196] width 205 height 39
select select "rental_property"
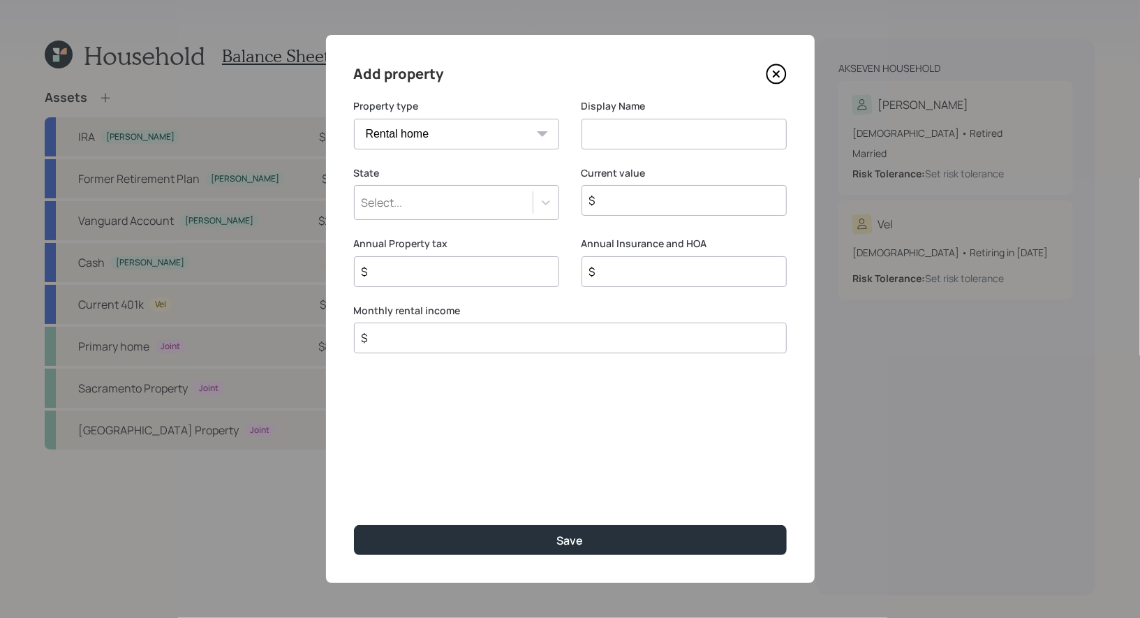
click at [536, 130] on select "Vacation home Rental home" at bounding box center [456, 134] width 205 height 31
click at [354, 119] on select "Vacation home Rental home" at bounding box center [456, 134] width 205 height 31
click at [610, 131] on input at bounding box center [683, 134] width 205 height 31
type input "St Louis"
click at [490, 206] on div "Select..." at bounding box center [444, 203] width 178 height 24
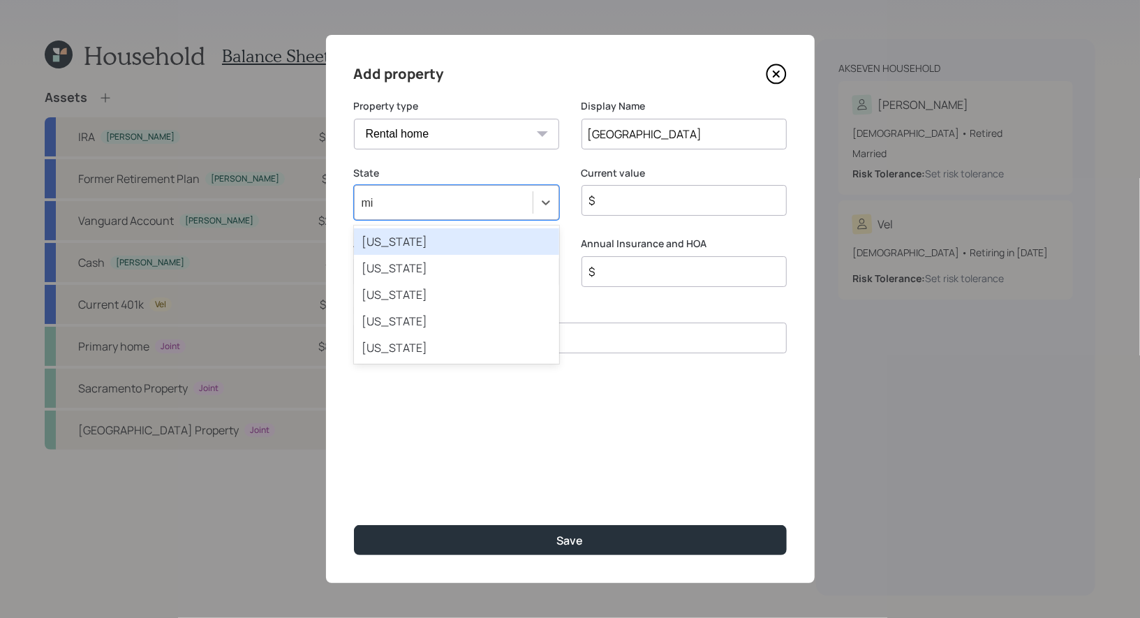
type input "mis"
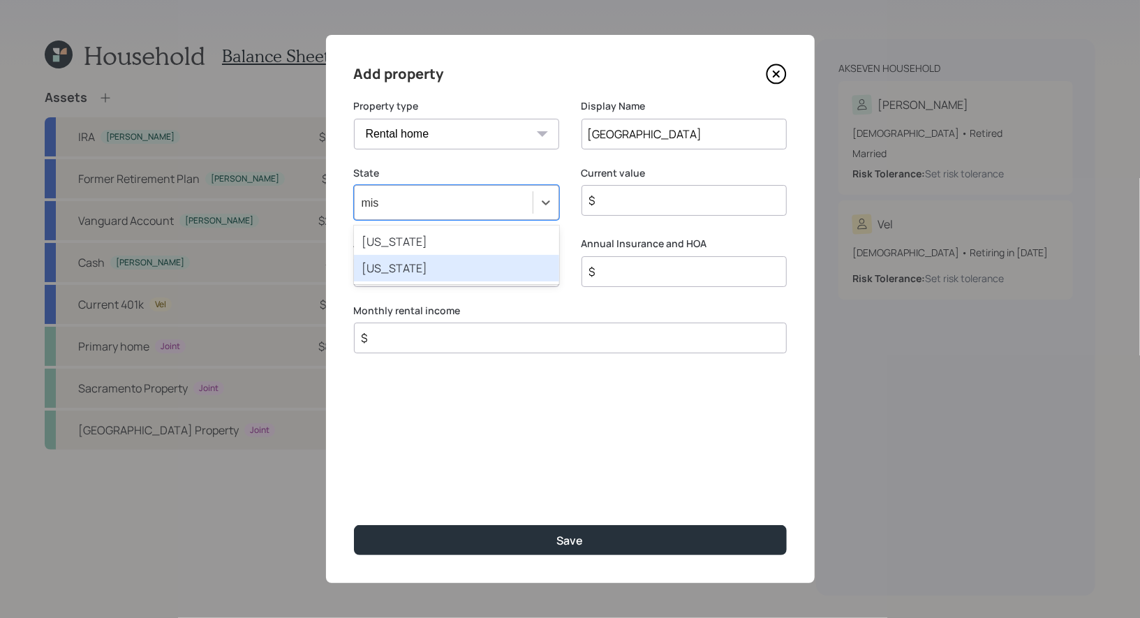
click at [428, 261] on div "Missouri" at bounding box center [456, 268] width 205 height 27
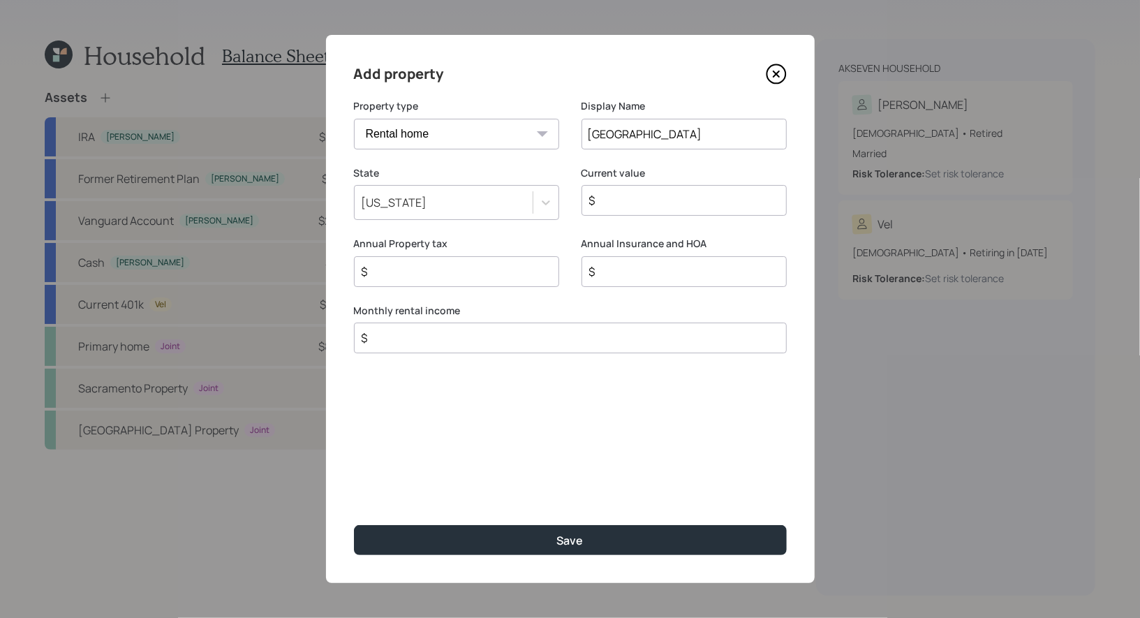
click at [662, 138] on input "St Louis" at bounding box center [683, 134] width 205 height 31
type input "St Louis 2"
click at [647, 202] on input "$" at bounding box center [678, 200] width 181 height 17
type input "$ 80,000"
click at [387, 339] on input "$" at bounding box center [564, 337] width 409 height 17
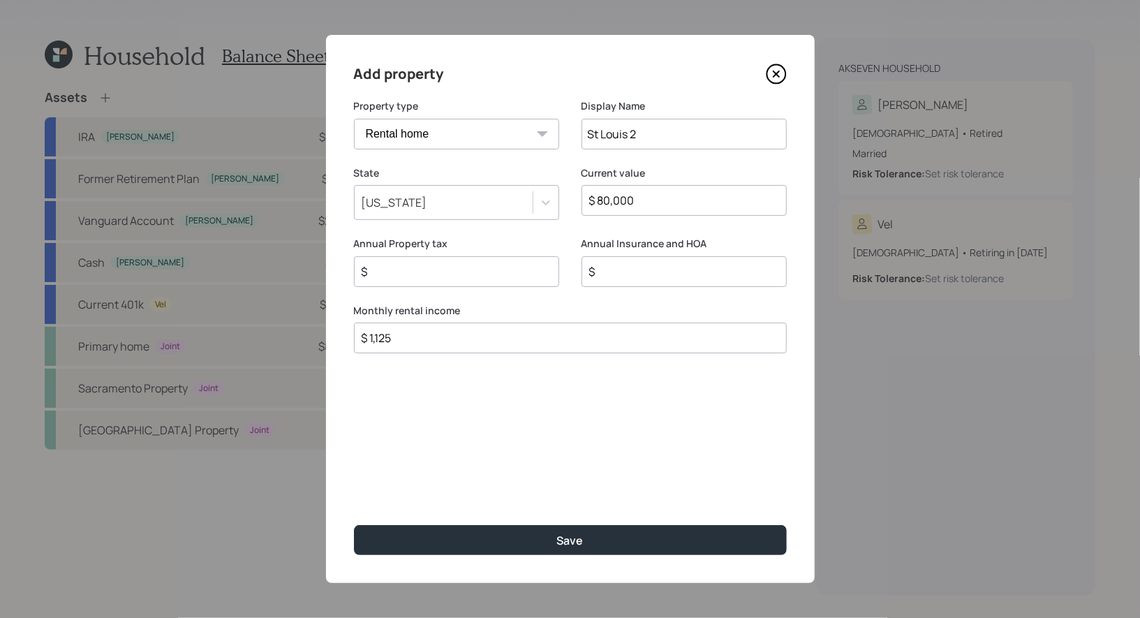
type input "$ 1,125"
click at [398, 274] on input "$" at bounding box center [450, 271] width 181 height 17
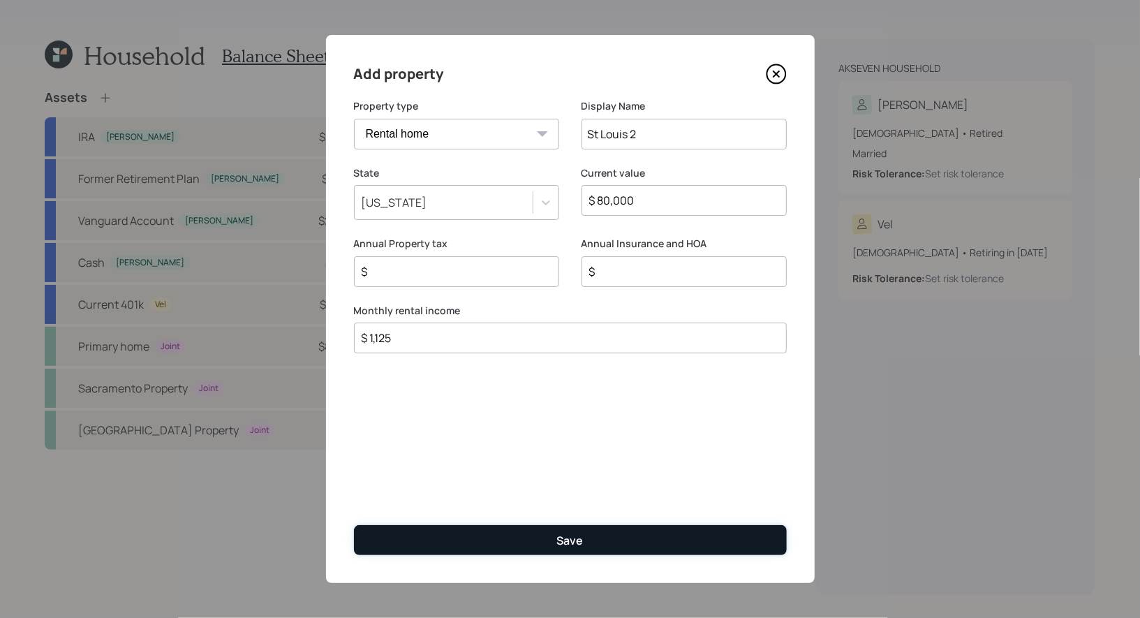
click at [460, 537] on button "Save" at bounding box center [570, 540] width 433 height 30
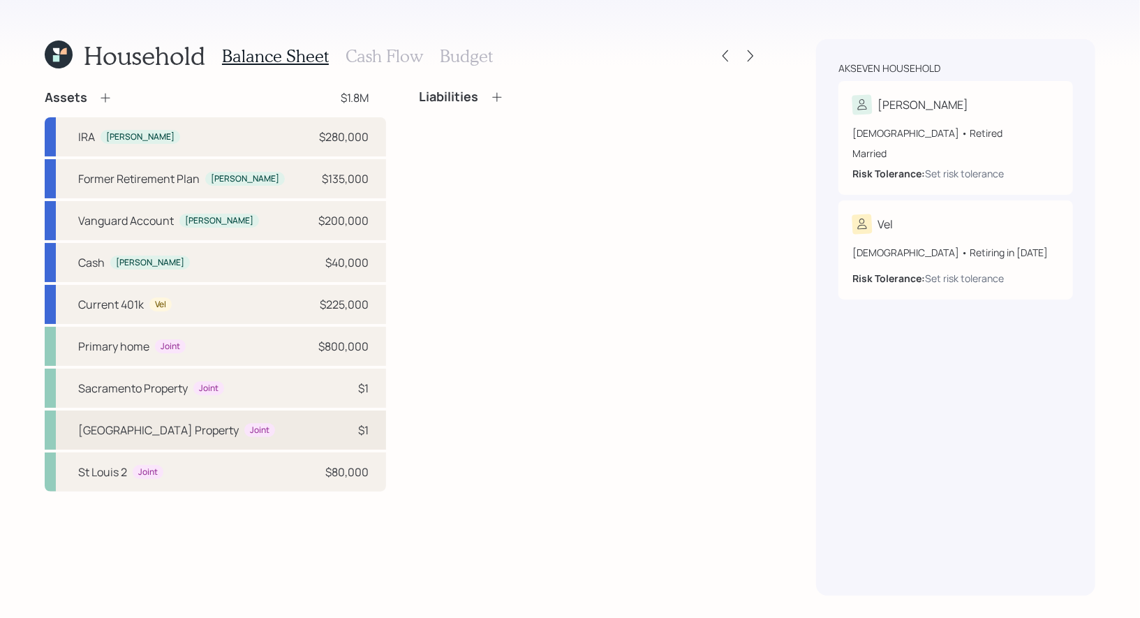
click at [228, 433] on div "St. Louis Property Joint $1" at bounding box center [215, 429] width 341 height 39
select select "rental_property"
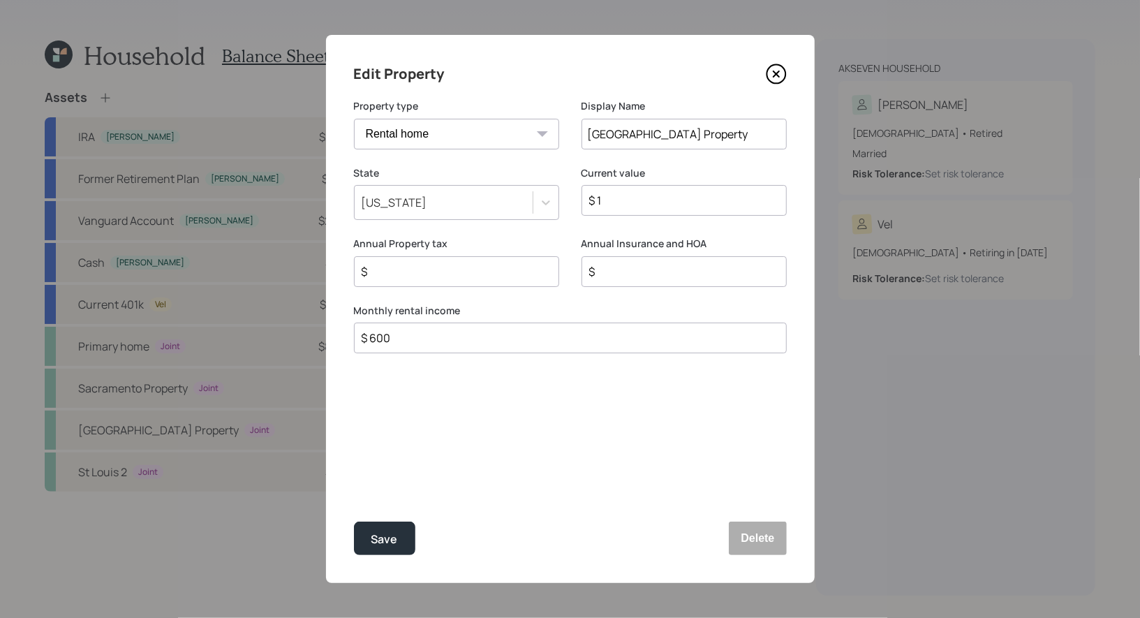
click at [623, 202] on input "$ 1" at bounding box center [678, 200] width 181 height 17
type input "$ 125,000"
click at [418, 278] on input "$" at bounding box center [450, 271] width 181 height 17
click at [426, 336] on input "$ 600" at bounding box center [564, 337] width 409 height 17
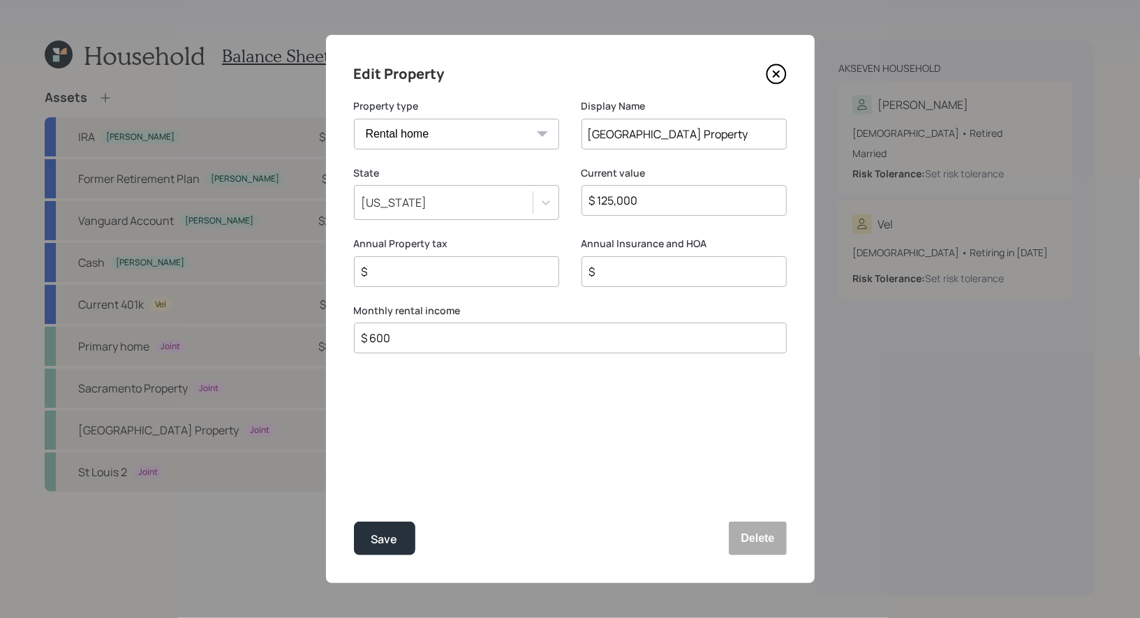
click at [426, 336] on input "$ 600" at bounding box center [564, 337] width 409 height 17
type input "$ 1,400"
click at [380, 535] on div "Save" at bounding box center [384, 539] width 27 height 19
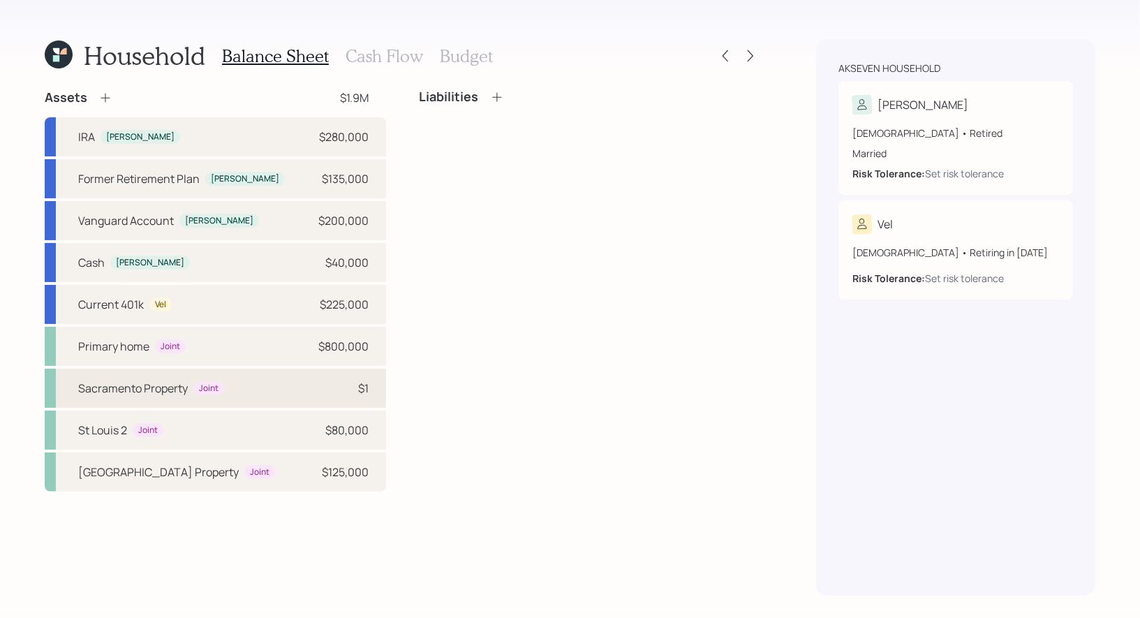
click at [126, 387] on div "Sacramento Property" at bounding box center [133, 388] width 110 height 17
select select "rental_property"
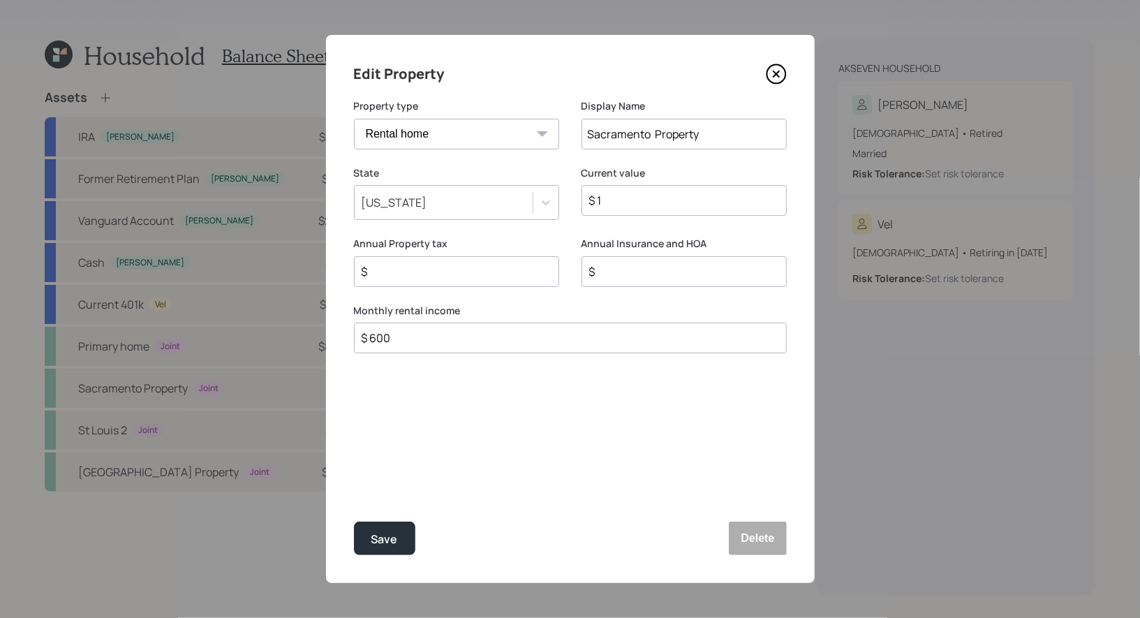
click at [623, 199] on input "$ 1" at bounding box center [678, 200] width 181 height 17
type input "$ 350,000"
click at [430, 338] on input "$ 600" at bounding box center [564, 337] width 409 height 17
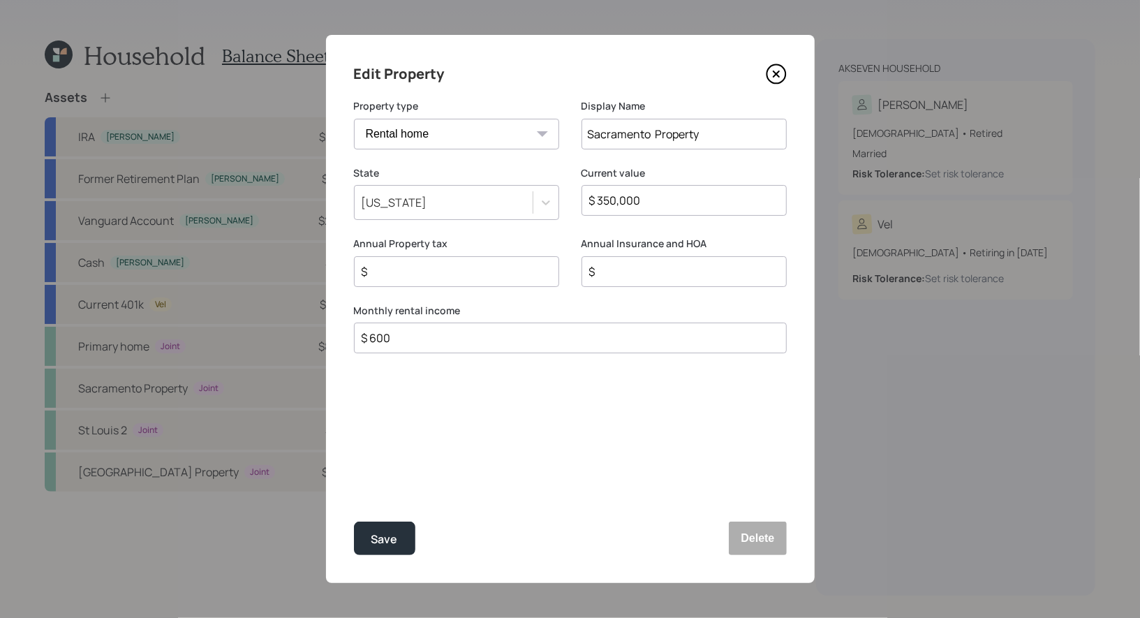
click at [430, 338] on input "$ 600" at bounding box center [564, 337] width 409 height 17
type input "$ 2,400"
click at [384, 530] on div "Save" at bounding box center [384, 539] width 27 height 19
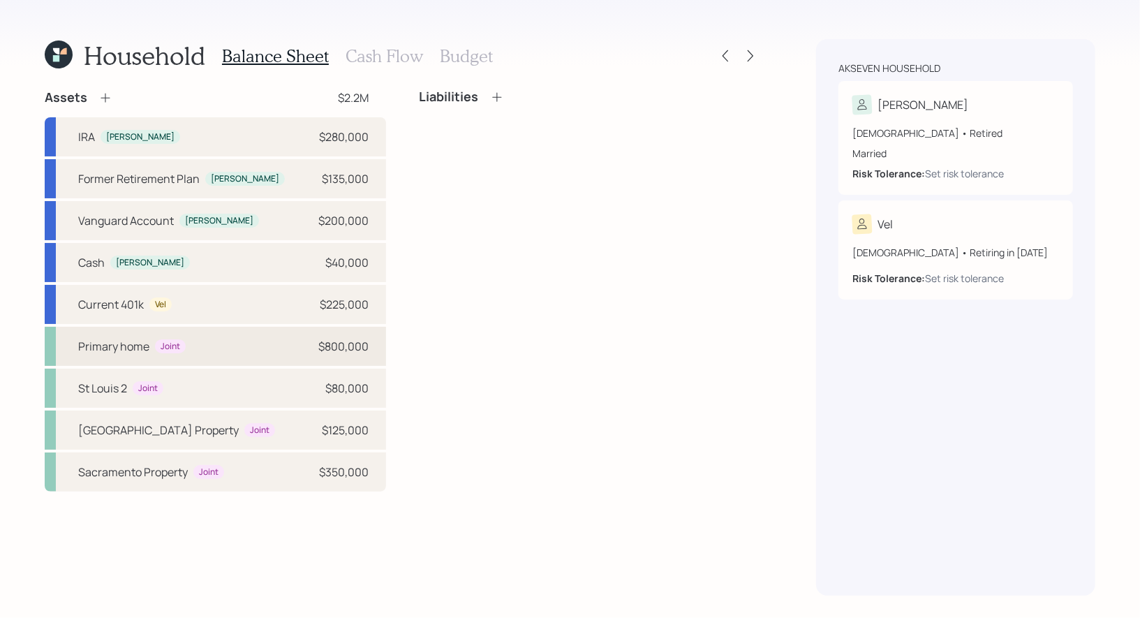
click at [219, 344] on div "Primary home Joint $800,000" at bounding box center [215, 346] width 341 height 39
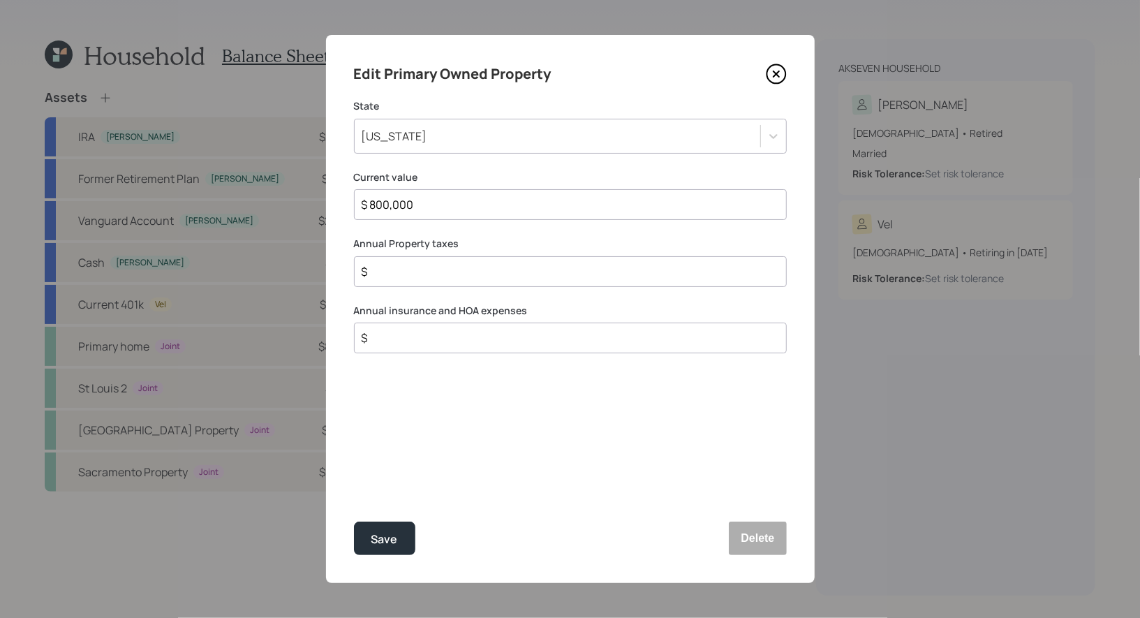
click at [382, 271] on input "$" at bounding box center [564, 271] width 409 height 17
type input "$ 3,700"
click at [389, 337] on input "$" at bounding box center [564, 337] width 409 height 17
click at [422, 332] on input "$ 2,400" at bounding box center [564, 337] width 409 height 17
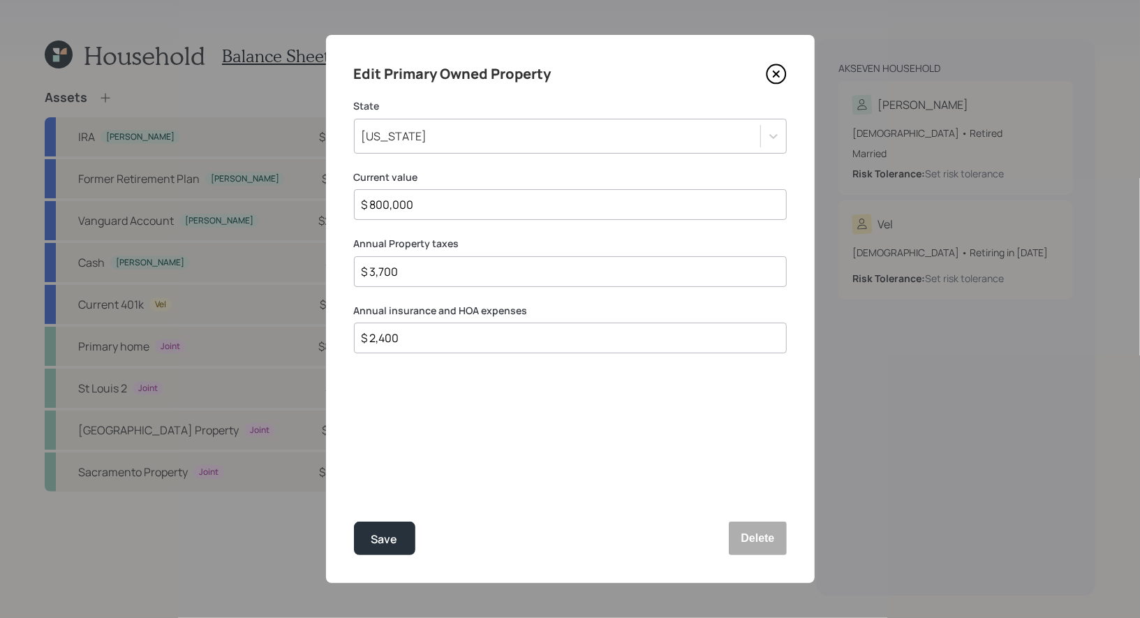
click at [422, 332] on input "$ 2,400" at bounding box center [564, 337] width 409 height 17
type input "$ 6,000"
click at [385, 540] on div "Save" at bounding box center [384, 539] width 27 height 19
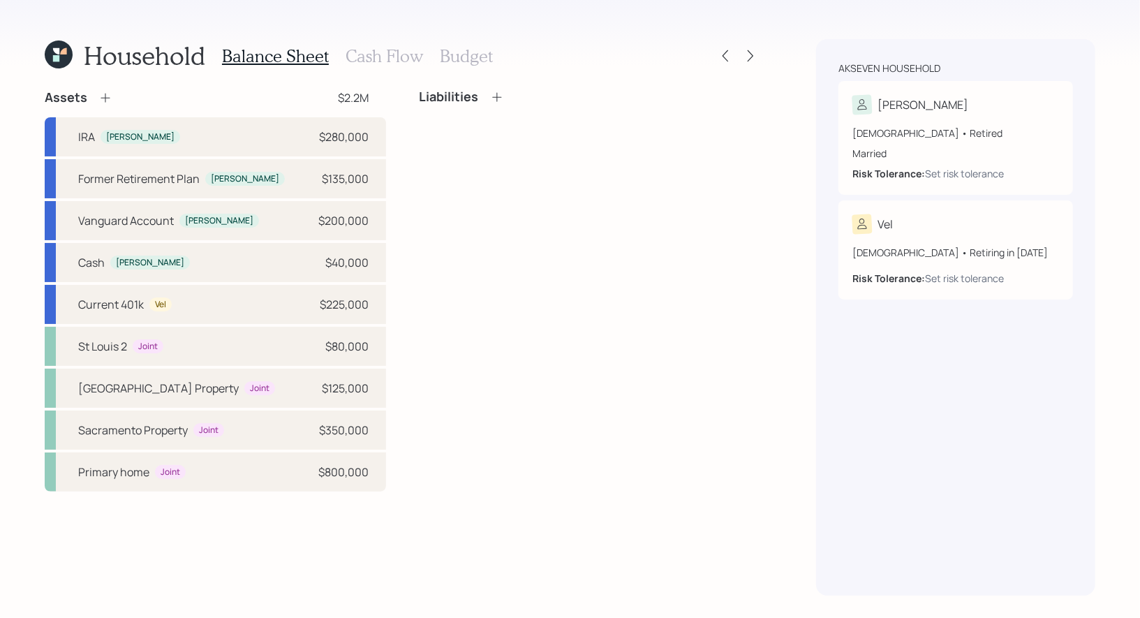
click at [495, 94] on icon at bounding box center [497, 97] width 14 height 14
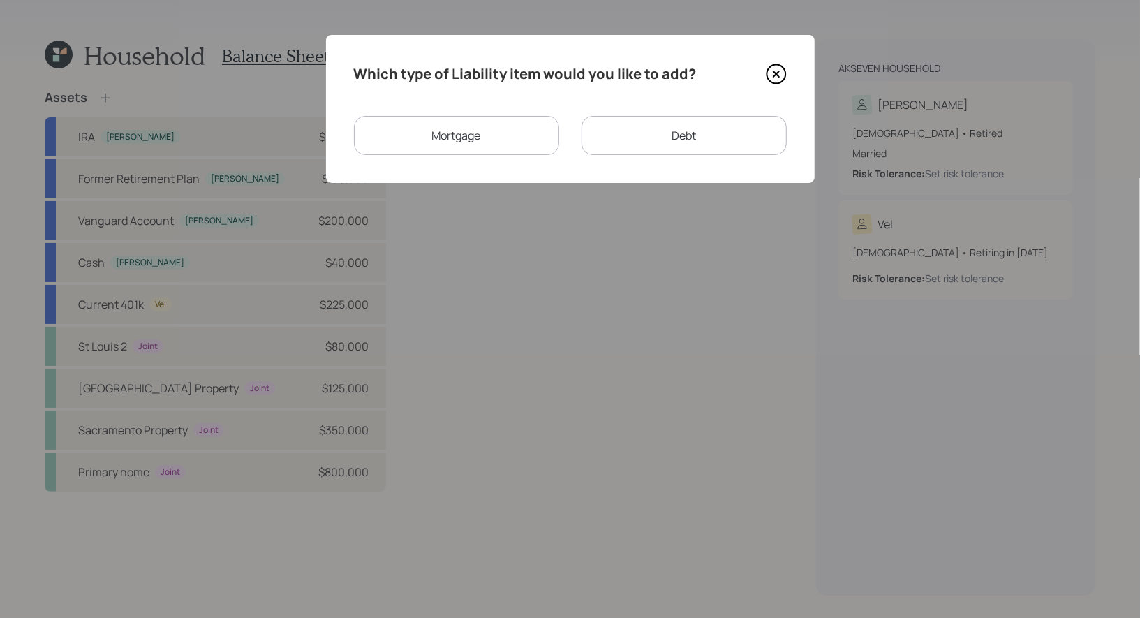
click at [459, 135] on div "Mortgage" at bounding box center [456, 135] width 205 height 39
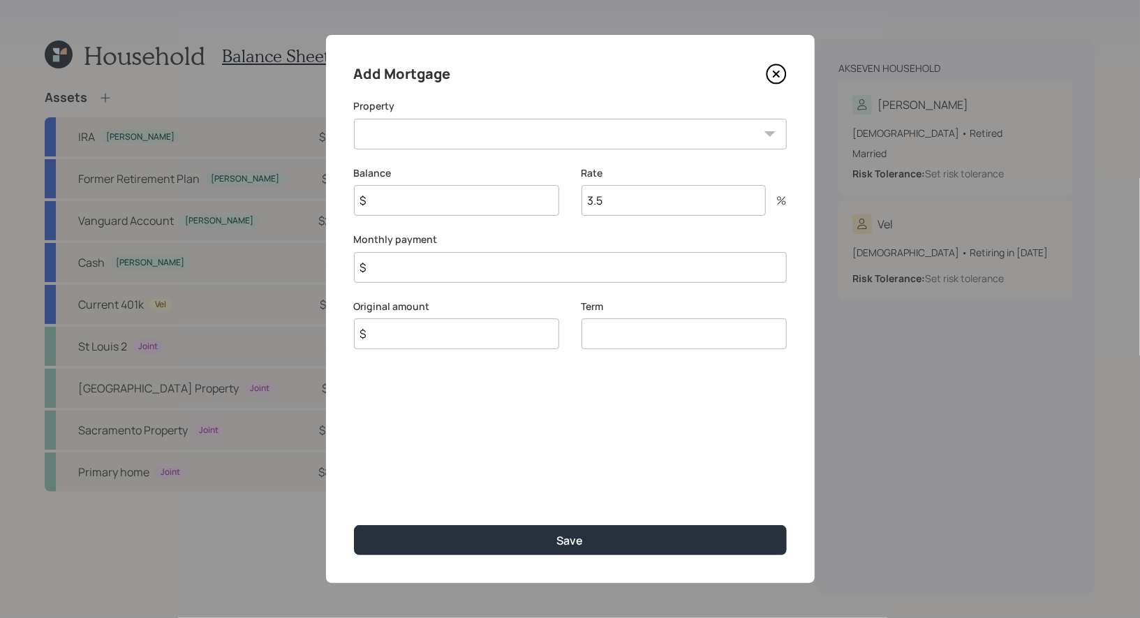
click at [463, 130] on select "St Louis 2 St. Louis Property Sacramento Property CA Primary home" at bounding box center [570, 134] width 433 height 31
select select "dee1bc84-6ef7-4716-8259-b2c7a8bd4f0c"
click at [354, 119] on select "St Louis 2 St. Louis Property Sacramento Property CA Primary home" at bounding box center [570, 134] width 433 height 31
click at [451, 201] on input "$" at bounding box center [456, 200] width 205 height 31
type input "$ 208,000"
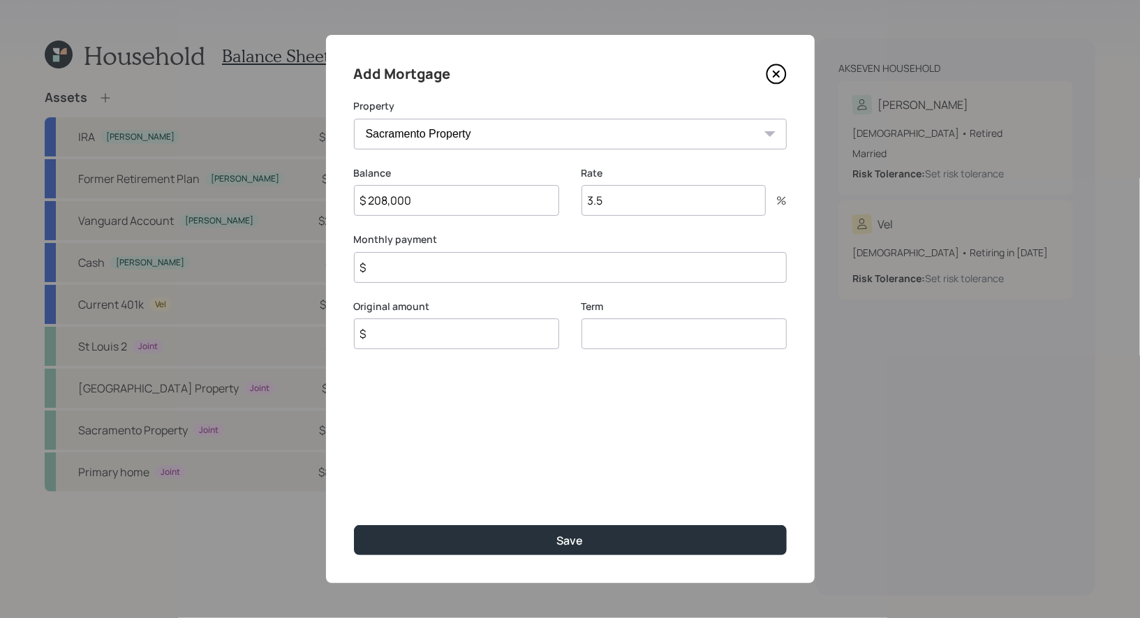
click at [630, 202] on input "3.5" at bounding box center [673, 200] width 184 height 31
type input "2.99"
click at [387, 271] on input "$" at bounding box center [570, 267] width 433 height 31
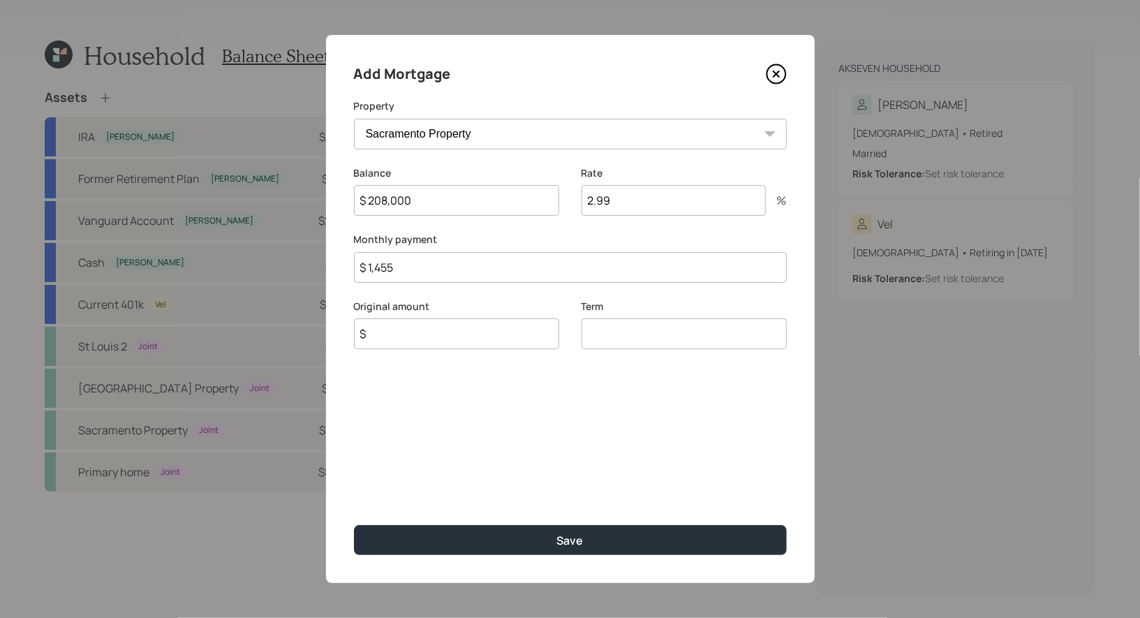
type input "$ 1,455"
click at [391, 345] on input "$" at bounding box center [456, 333] width 205 height 31
type input "$ 250,000"
click at [603, 341] on input "number" at bounding box center [683, 333] width 205 height 31
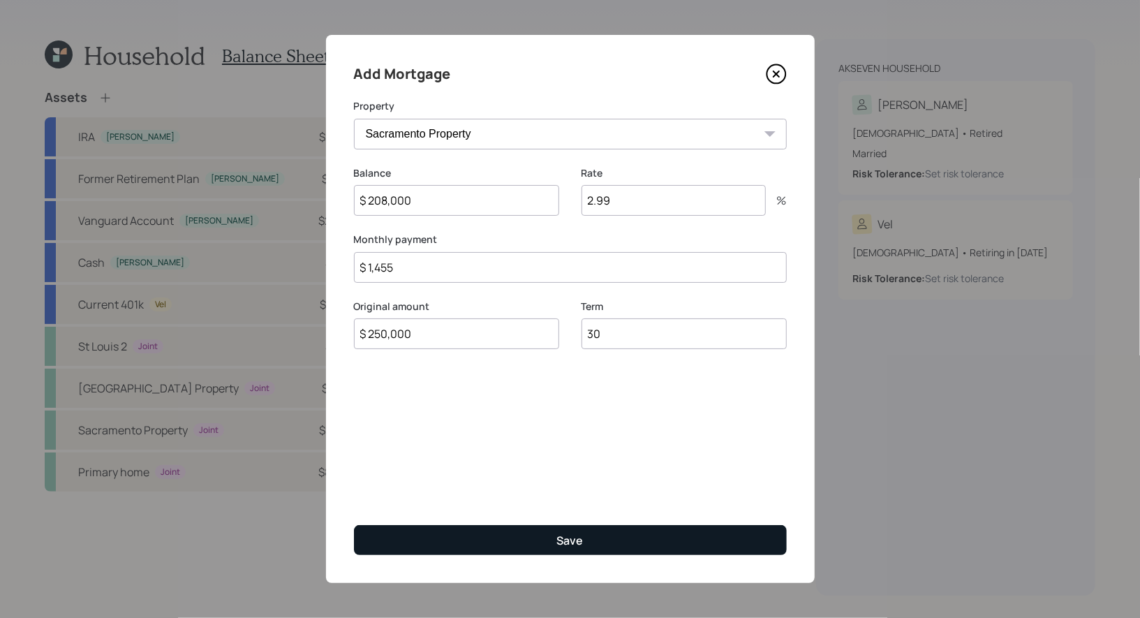
type input "30"
click at [546, 535] on button "Save" at bounding box center [570, 540] width 433 height 30
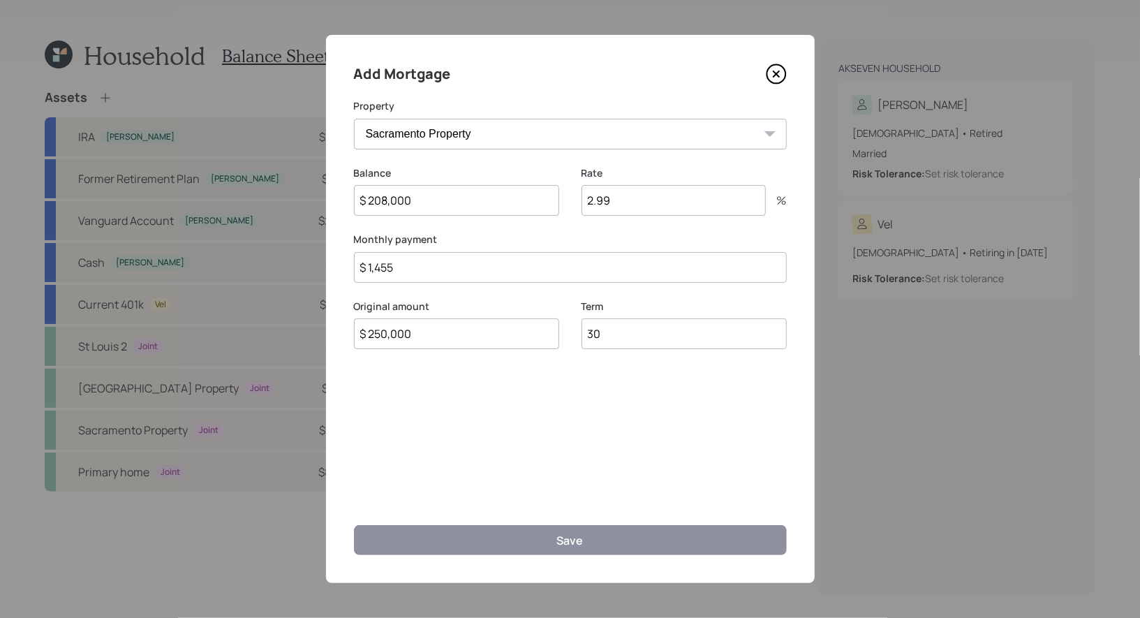
select select "f64c08ba-60a4-40a5-a00c-bc72159a789c"
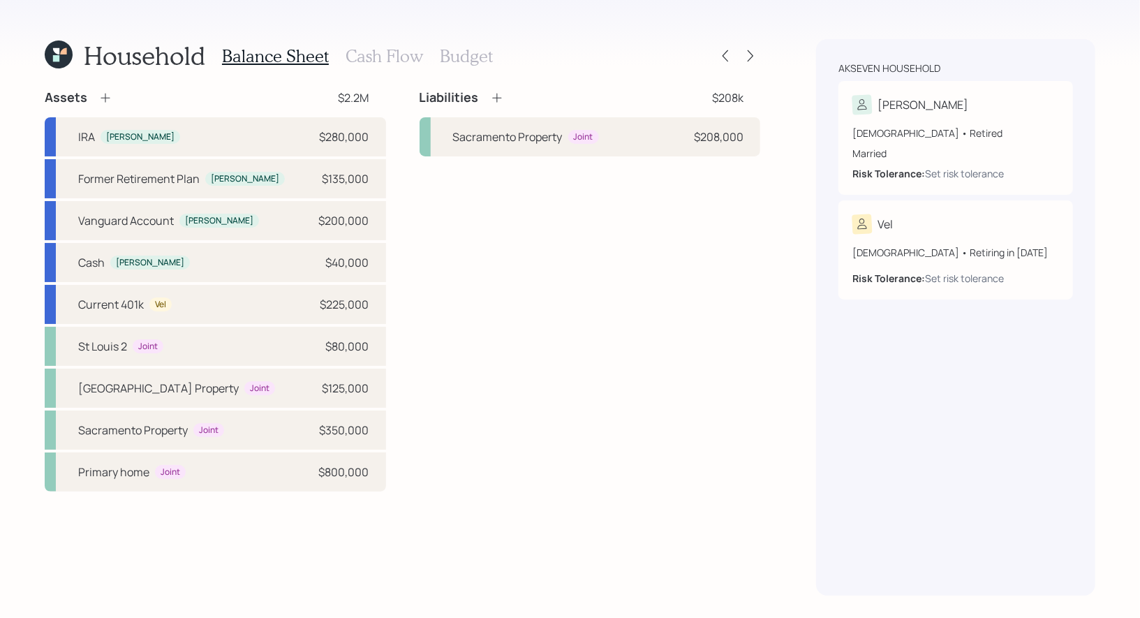
click at [493, 97] on icon at bounding box center [497, 98] width 14 height 14
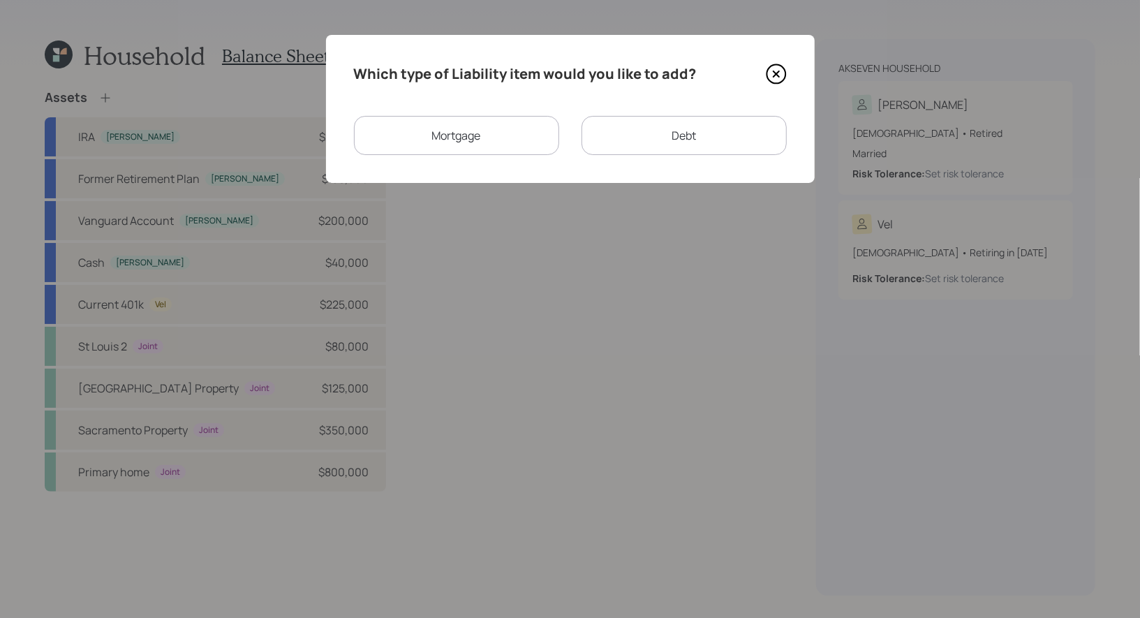
click at [489, 140] on div "Mortgage" at bounding box center [456, 135] width 205 height 39
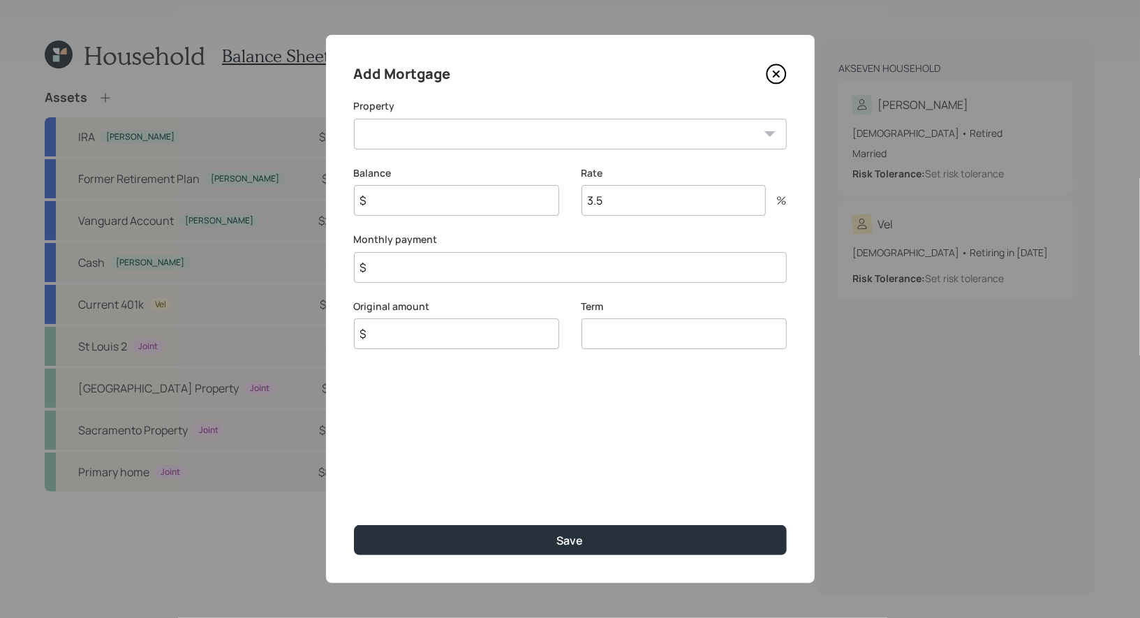
click at [465, 136] on select "St Louis 2 St. Louis Property CA Primary home" at bounding box center [570, 134] width 433 height 31
select select "46d32e6c-86c9-4af9-946b-25268763ae34"
click at [354, 119] on select "St Louis 2 St. Louis Property CA Primary home" at bounding box center [570, 134] width 433 height 31
click at [455, 205] on input "$" at bounding box center [456, 200] width 205 height 31
type input "$ 94,000"
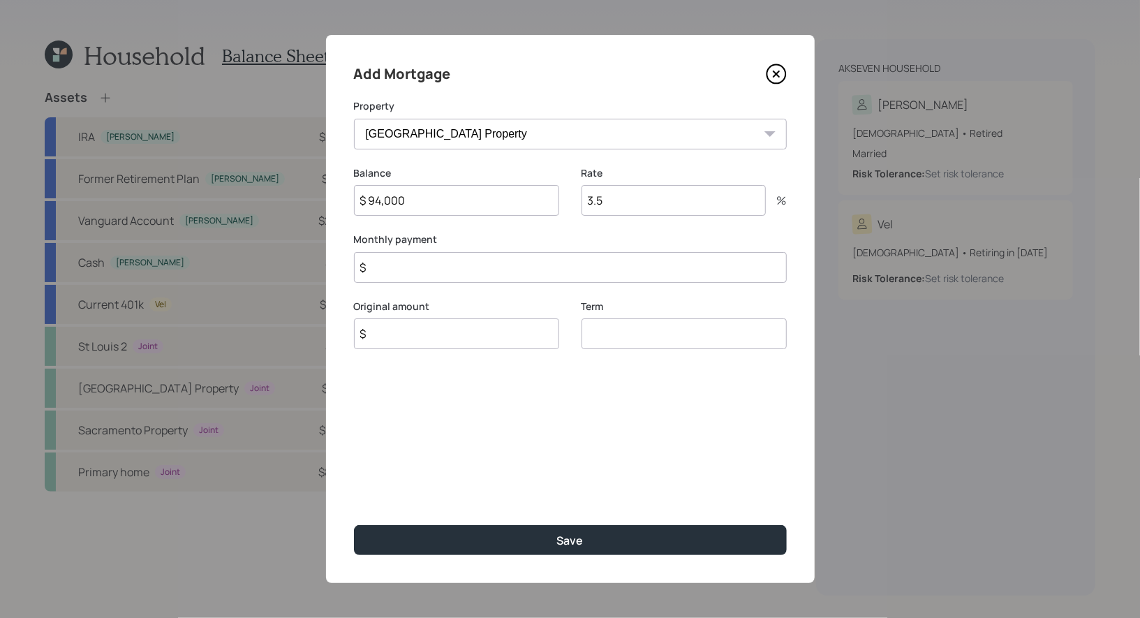
click at [645, 203] on input "3.5" at bounding box center [673, 200] width 184 height 31
type input "6.3"
click at [400, 271] on input "$" at bounding box center [570, 267] width 433 height 31
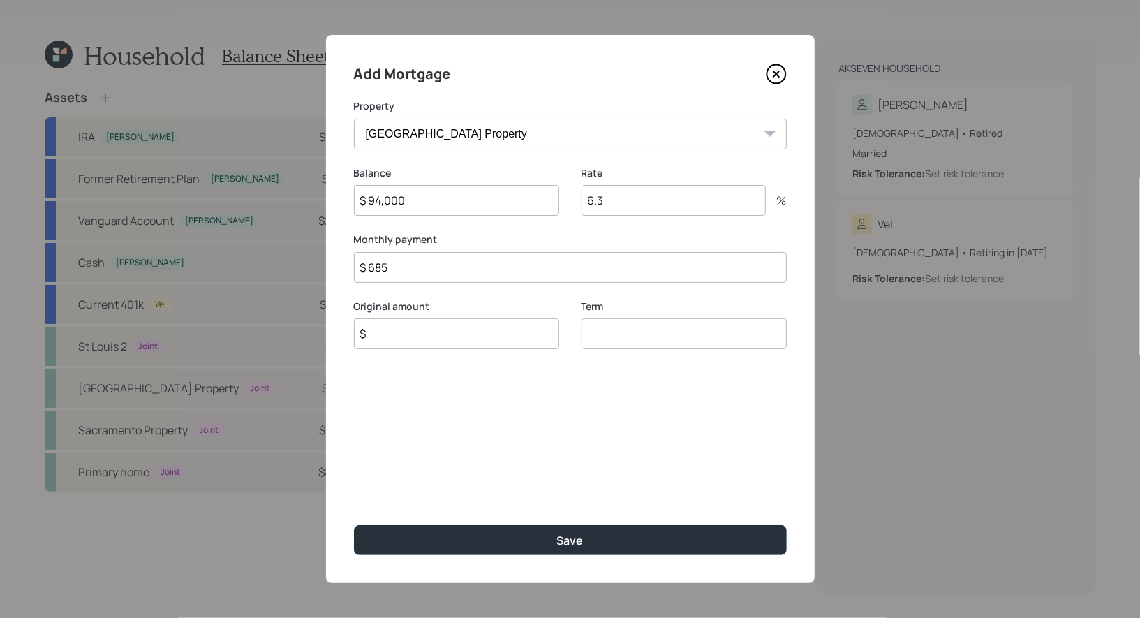
type input "$ 685"
click at [396, 344] on input "$" at bounding box center [456, 333] width 205 height 31
type input "$ 100,000"
click at [627, 336] on input "number" at bounding box center [683, 333] width 205 height 31
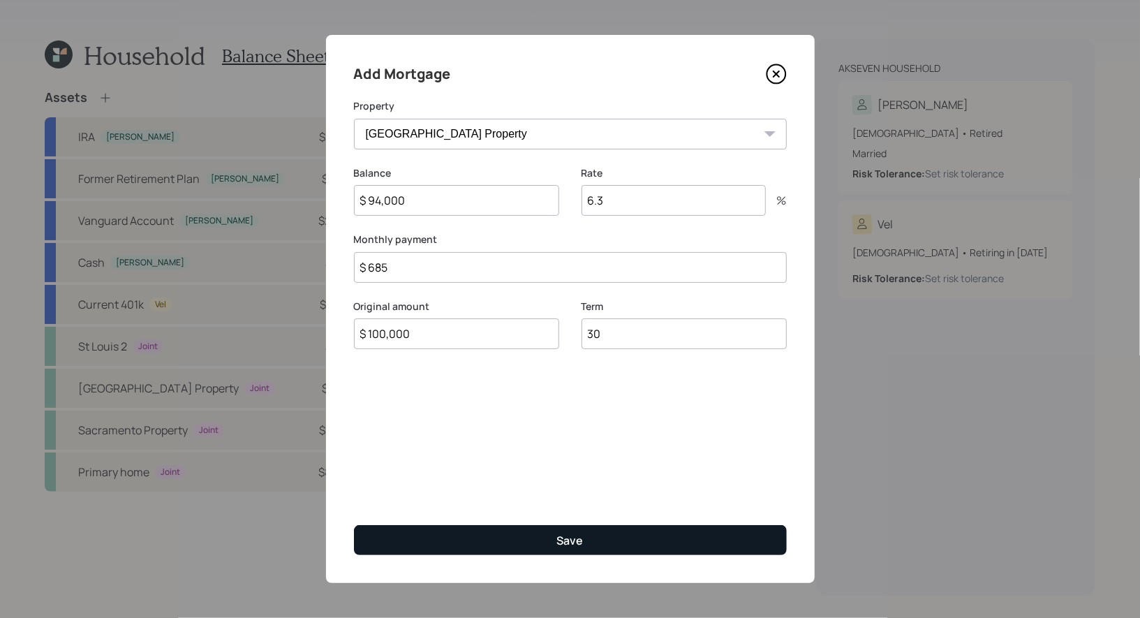
type input "30"
click at [574, 533] on div "Save" at bounding box center [570, 539] width 27 height 15
select select "f64c08ba-60a4-40a5-a00c-bc72159a789c"
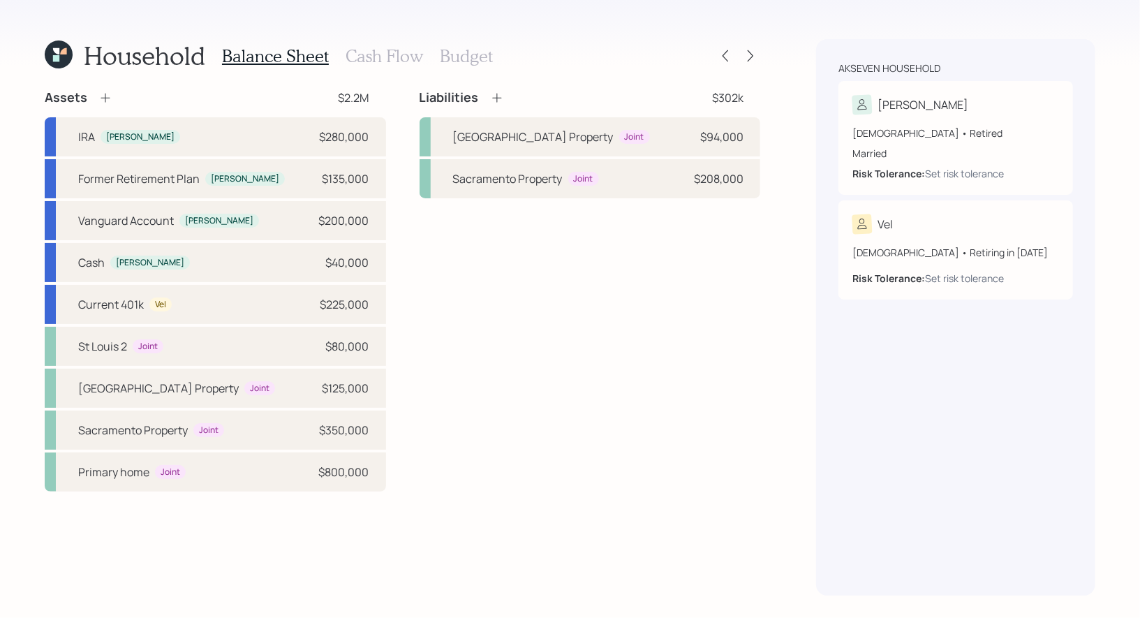
click at [497, 94] on icon at bounding box center [497, 98] width 14 height 14
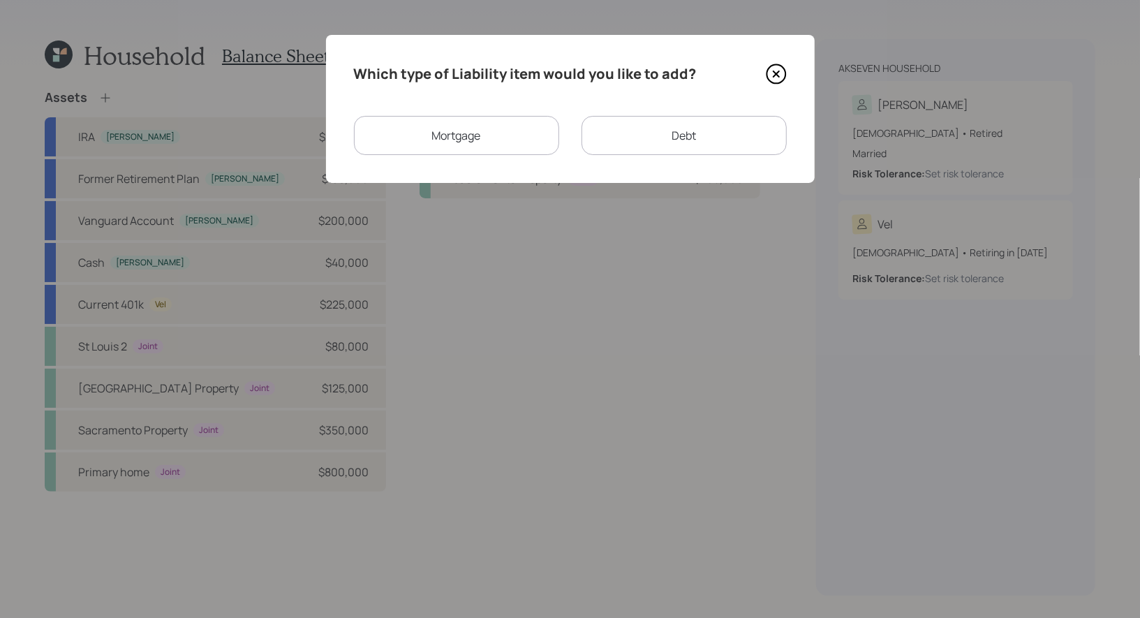
click at [479, 138] on div "Mortgage" at bounding box center [456, 135] width 205 height 39
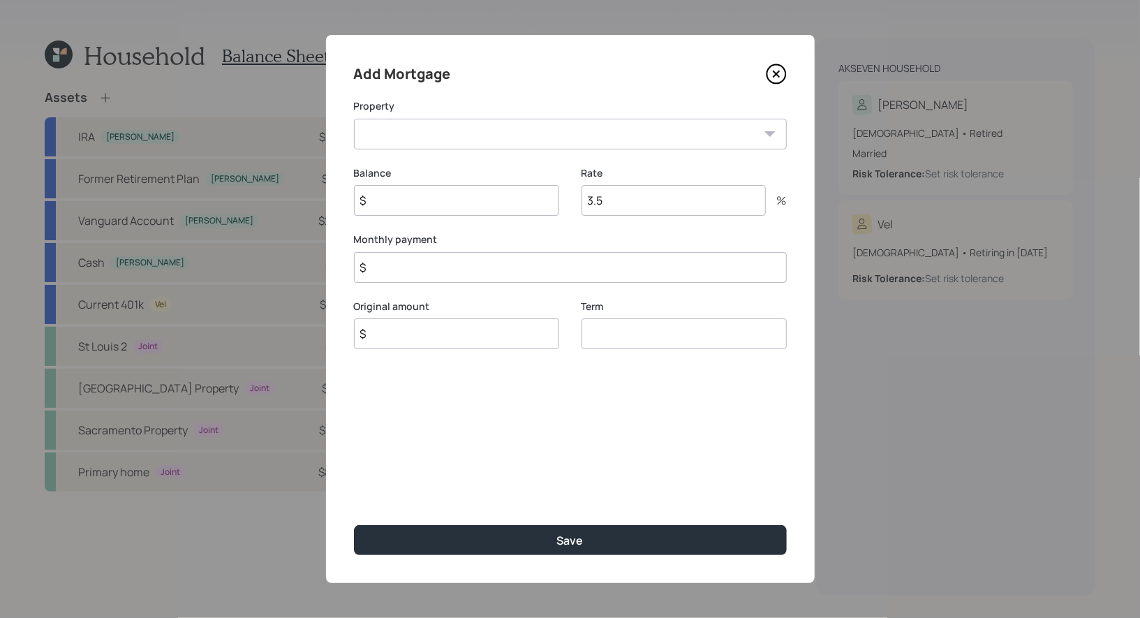
click at [445, 134] on select "St Louis 2 CA Primary home" at bounding box center [570, 134] width 433 height 31
select select "f64c08ba-60a4-40a5-a00c-bc72159a789c"
click at [354, 119] on select "St Louis 2 CA Primary home" at bounding box center [570, 134] width 433 height 31
click at [433, 201] on input "$" at bounding box center [456, 200] width 205 height 31
type input "$ 64,000"
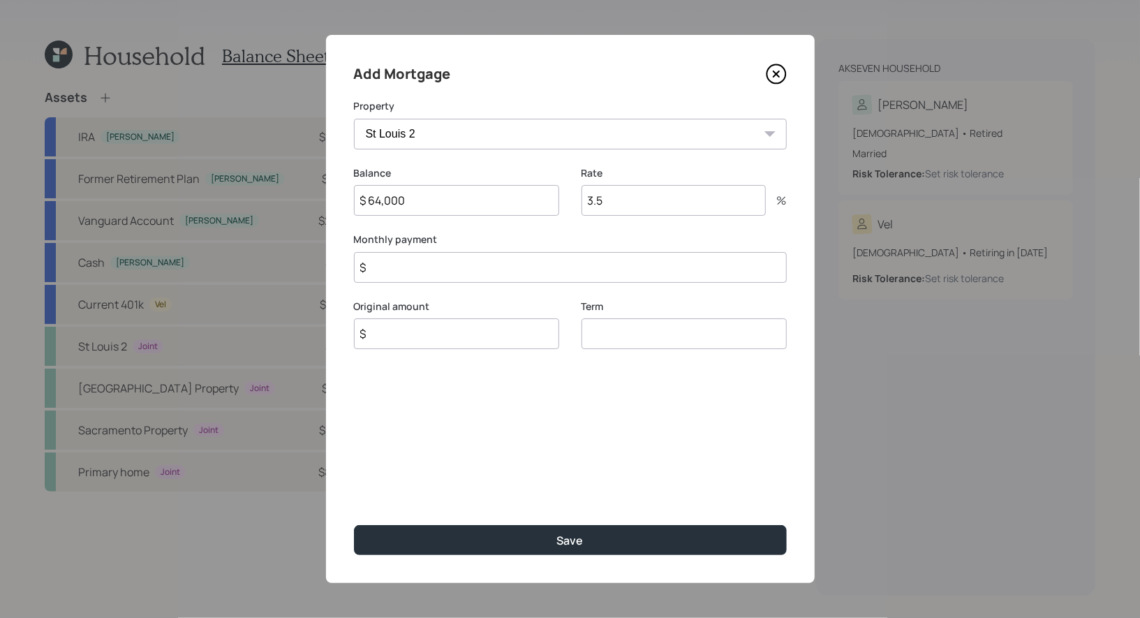
click at [684, 204] on input "3.5" at bounding box center [673, 200] width 184 height 31
type input "6.5"
click at [460, 269] on input "$" at bounding box center [570, 267] width 433 height 31
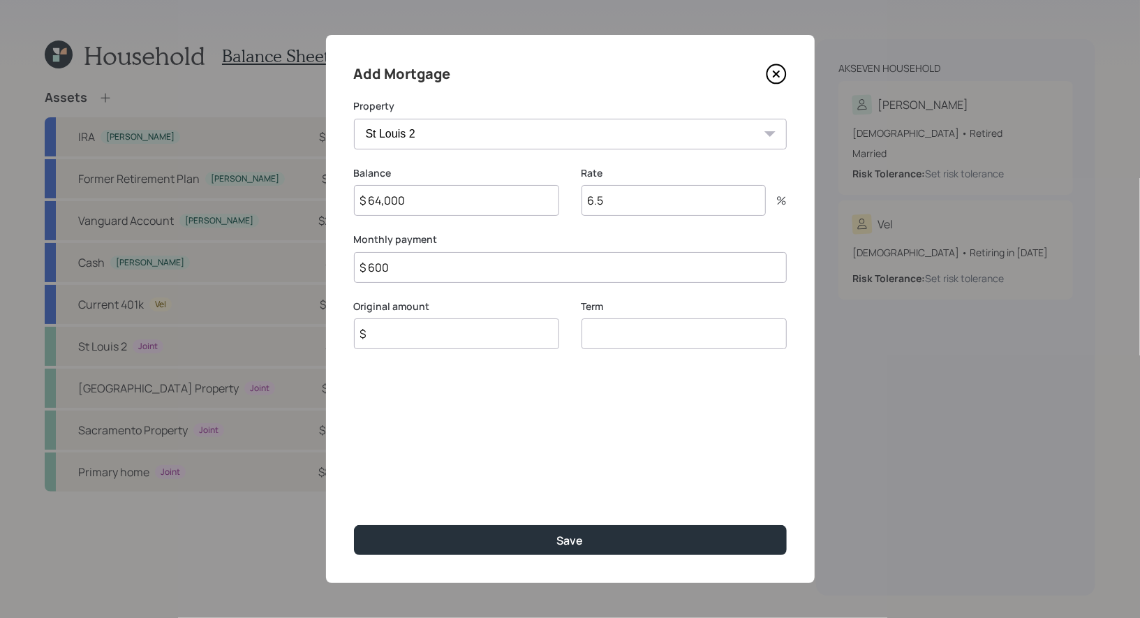
type input "$ 600"
click at [439, 333] on input "$" at bounding box center [456, 333] width 205 height 31
type input "$ 64,000"
click at [641, 339] on input "number" at bounding box center [683, 333] width 205 height 31
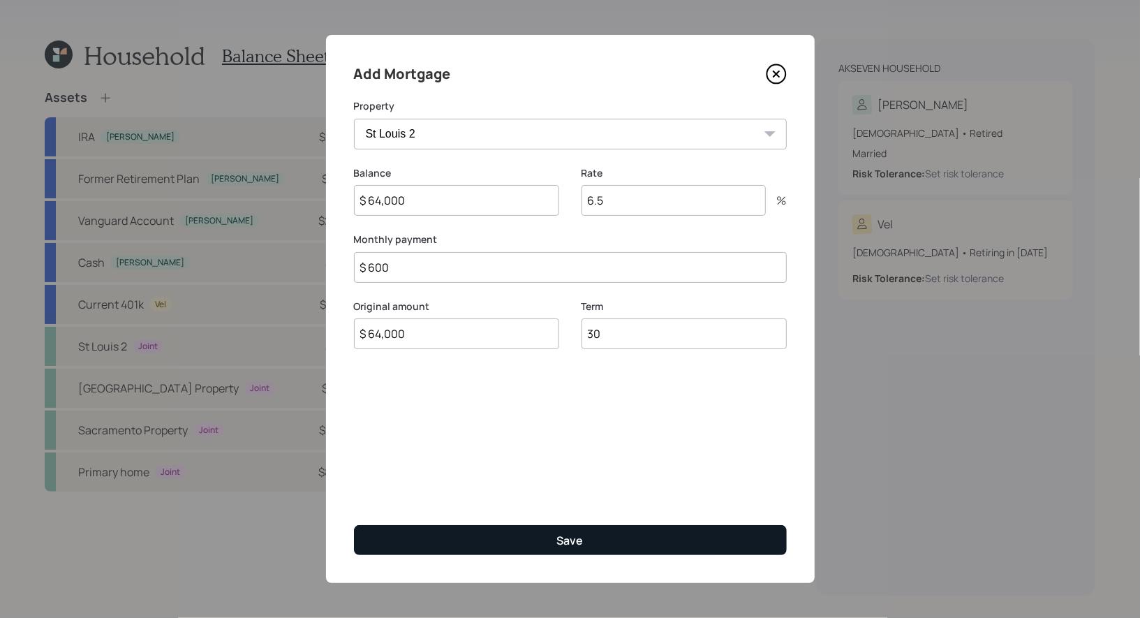
type input "30"
click at [543, 538] on button "Save" at bounding box center [570, 540] width 433 height 30
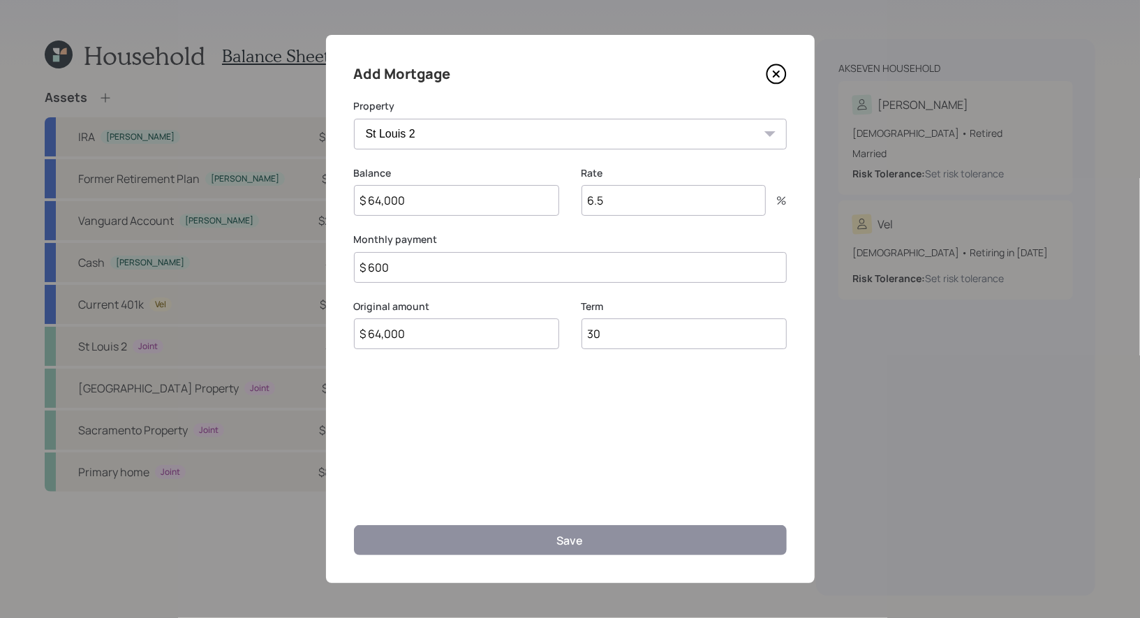
select select "4fa4d1ae-b941-4a45-b311-8b2086e008e7"
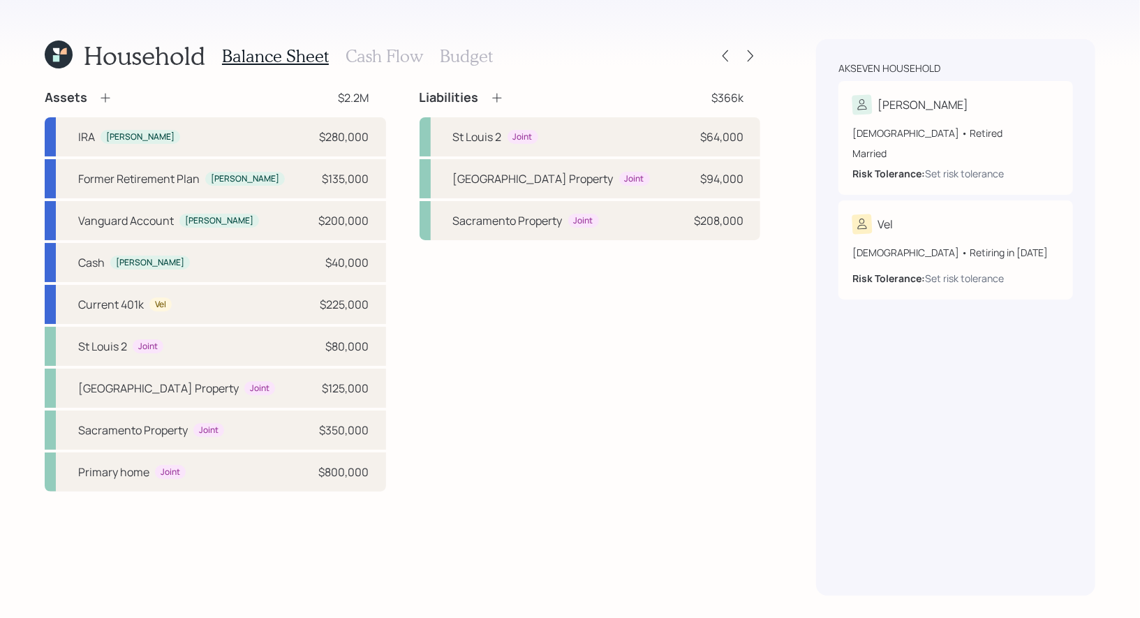
click at [368, 59] on h3 "Cash Flow" at bounding box center [383, 56] width 77 height 20
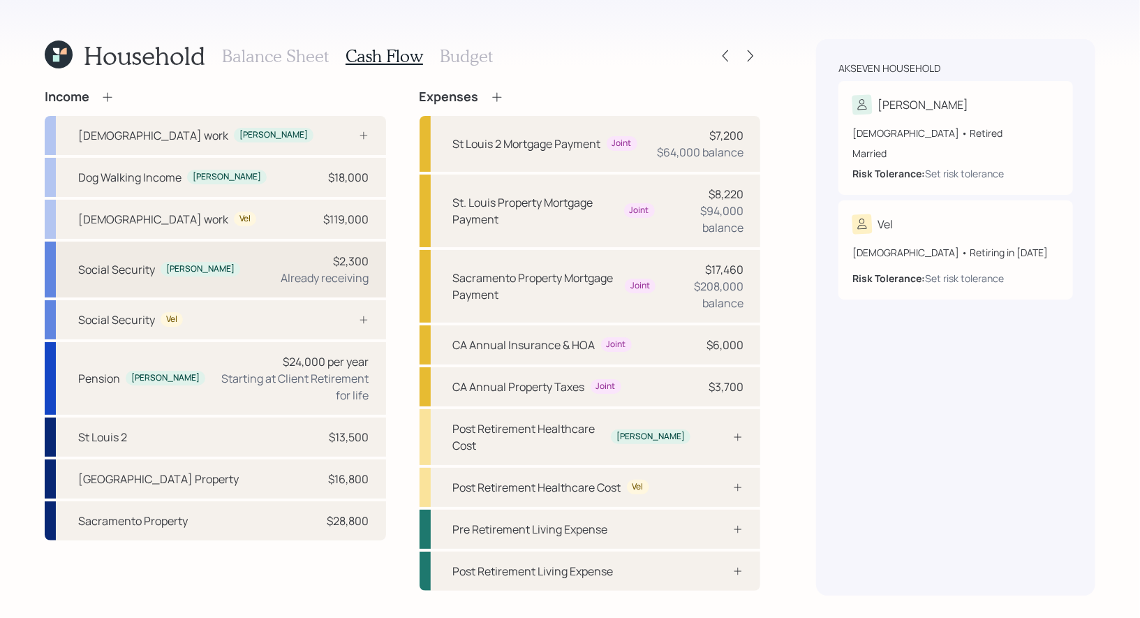
click at [285, 262] on div "$2,300 Already receiving" at bounding box center [325, 269] width 88 height 33
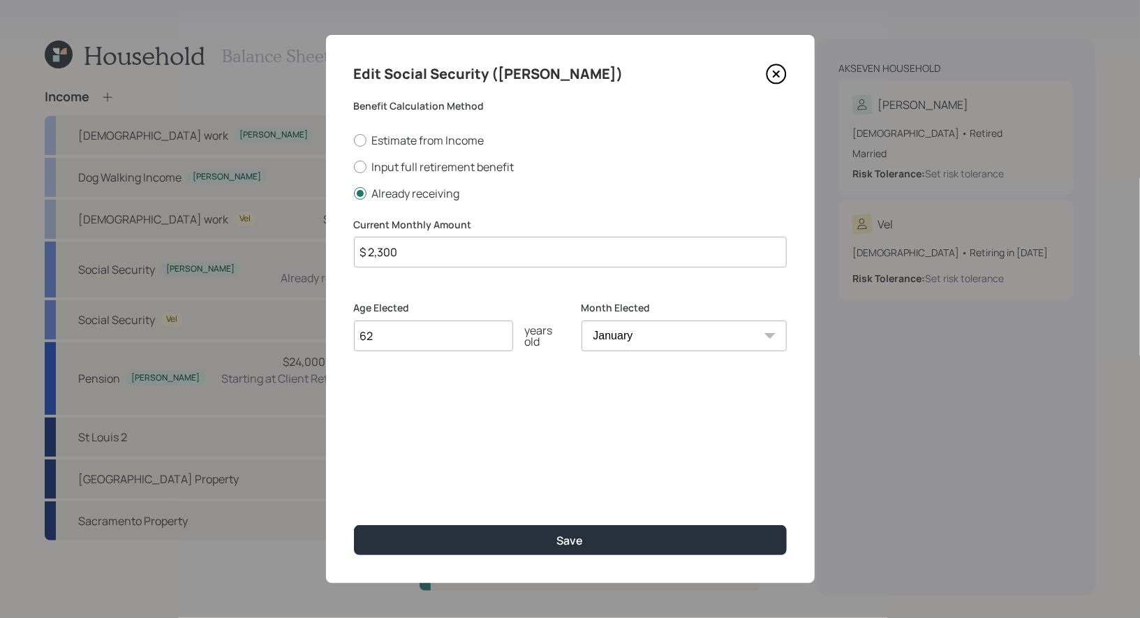
click at [435, 259] on input "$ 2,300" at bounding box center [570, 252] width 433 height 31
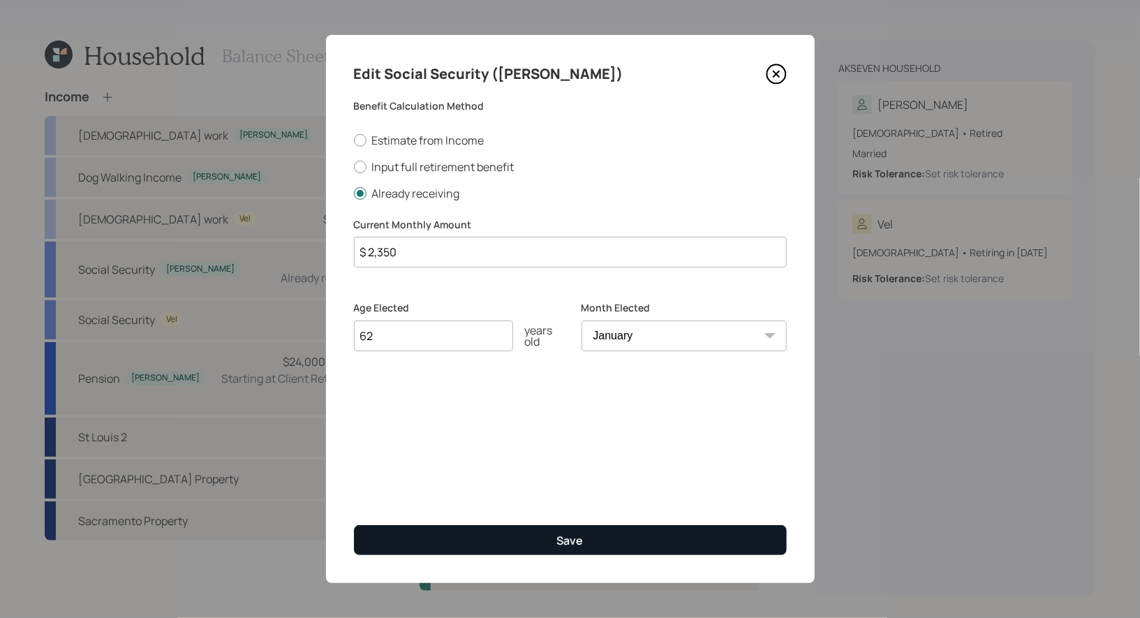
type input "$ 2,350"
click at [439, 542] on button "Save" at bounding box center [570, 540] width 433 height 30
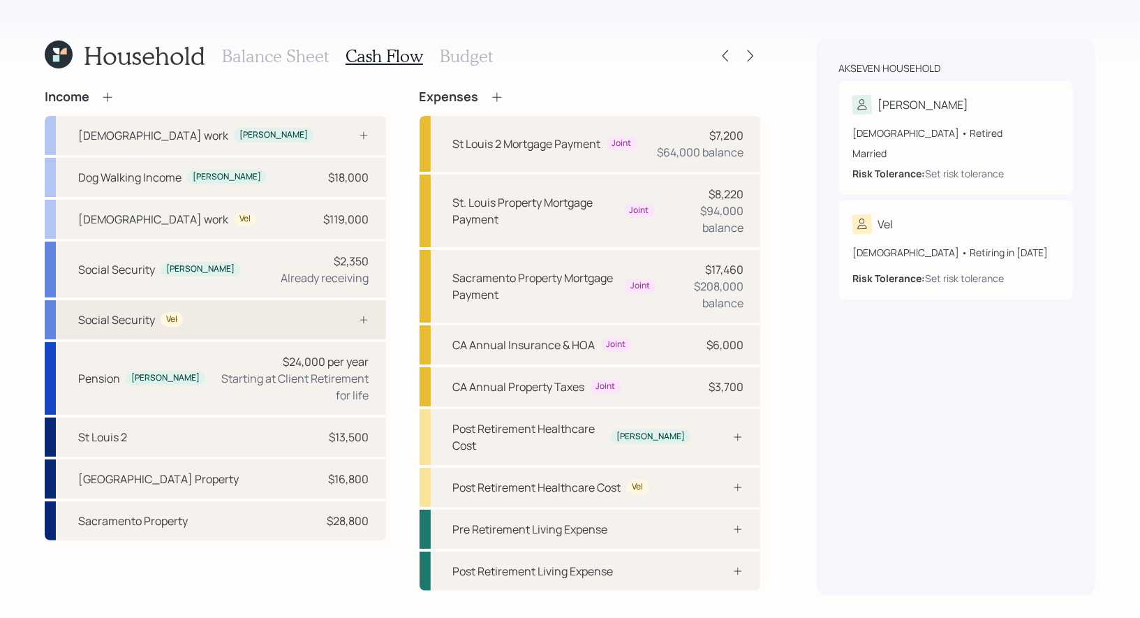
click at [255, 322] on div "Social Security Vel" at bounding box center [215, 319] width 341 height 39
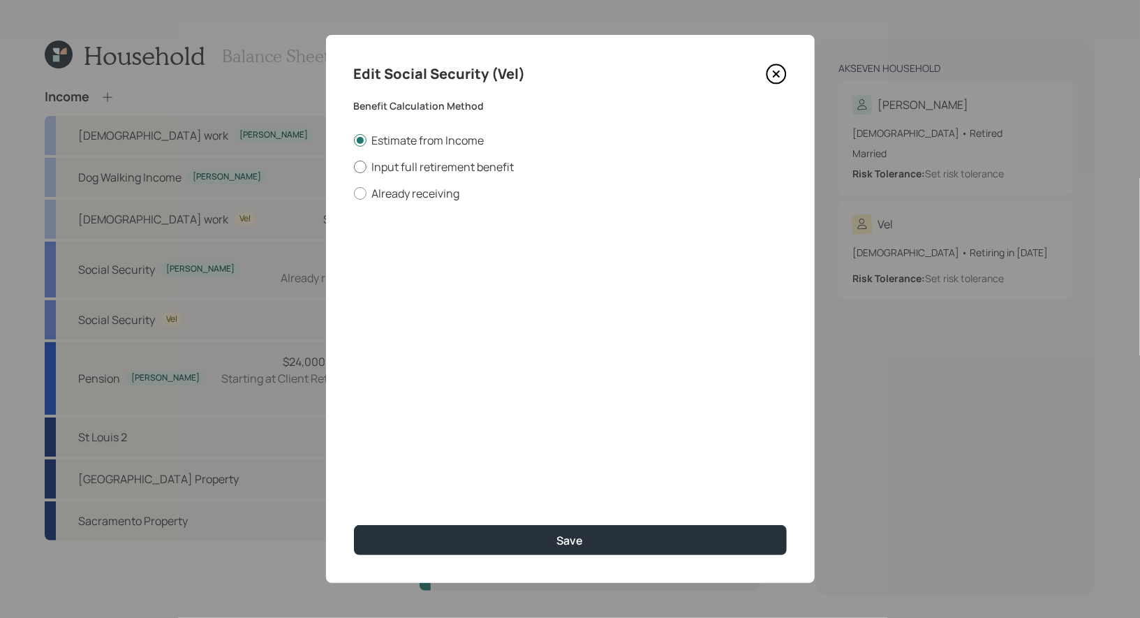
click at [359, 167] on div at bounding box center [360, 167] width 13 height 13
click at [354, 167] on input "Input full retirement benefit" at bounding box center [353, 166] width 1 height 1
radio input "true"
click at [384, 258] on input "$" at bounding box center [570, 252] width 433 height 31
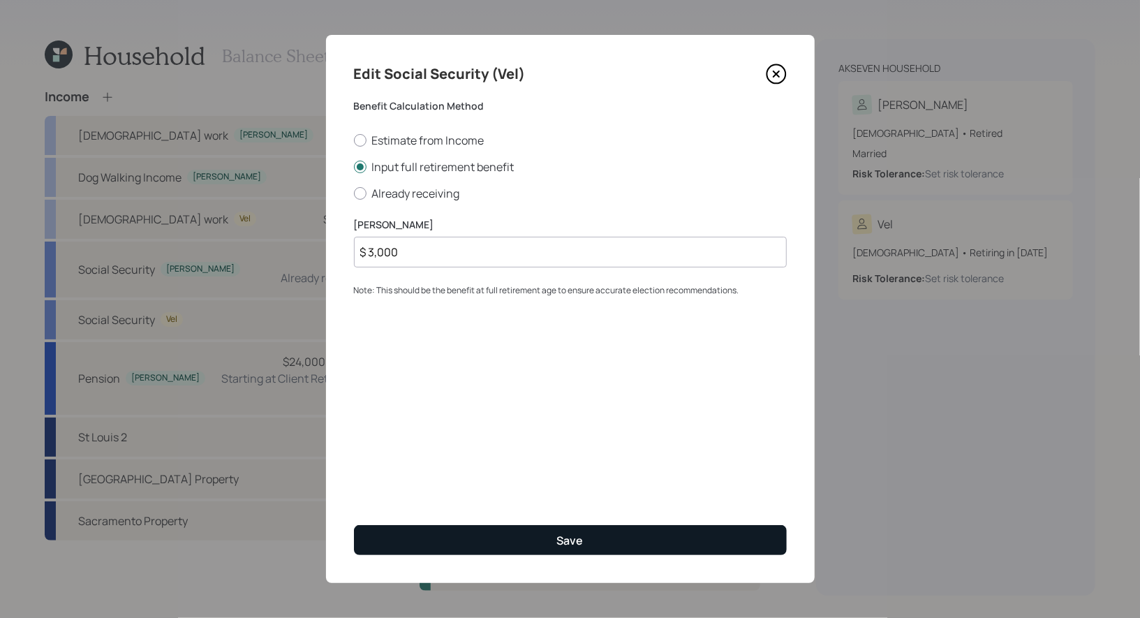
type input "$ 3,000"
click at [497, 538] on button "Save" at bounding box center [570, 540] width 433 height 30
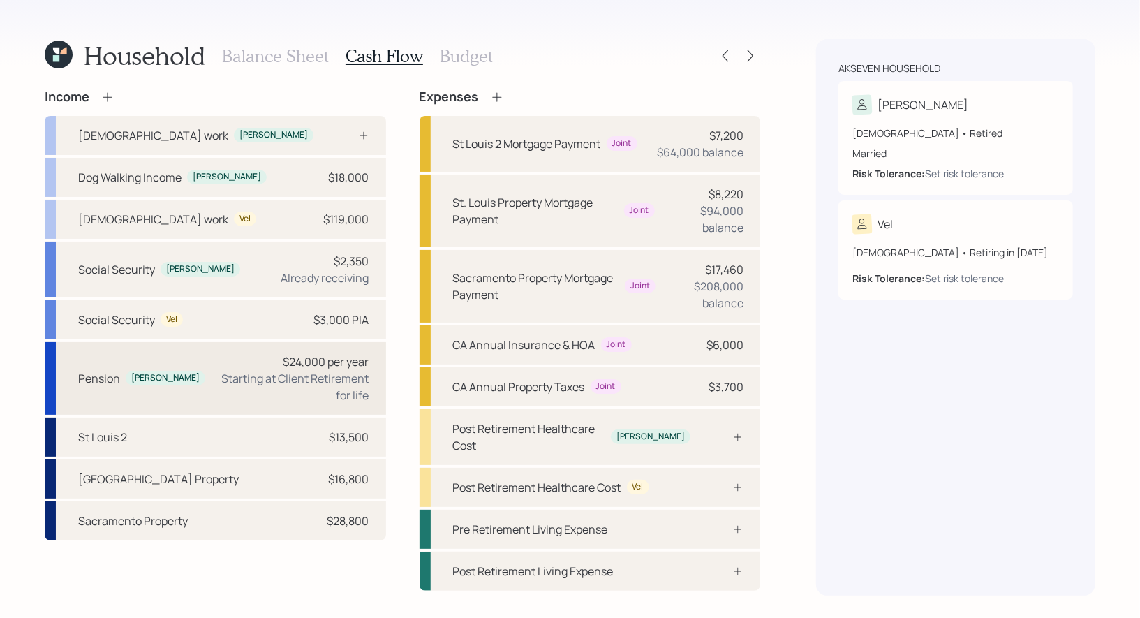
click at [334, 367] on div "$24,000 per year" at bounding box center [326, 361] width 86 height 17
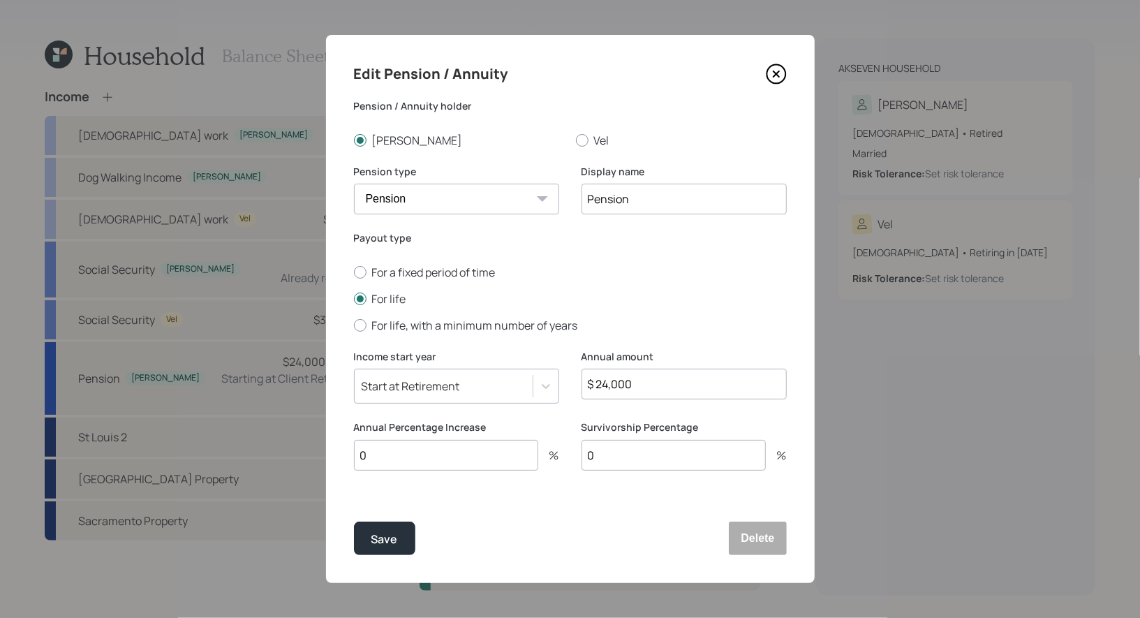
click at [373, 463] on input "0" at bounding box center [446, 455] width 184 height 31
type input "2"
click at [618, 452] on input "0" at bounding box center [673, 455] width 184 height 31
type input "100"
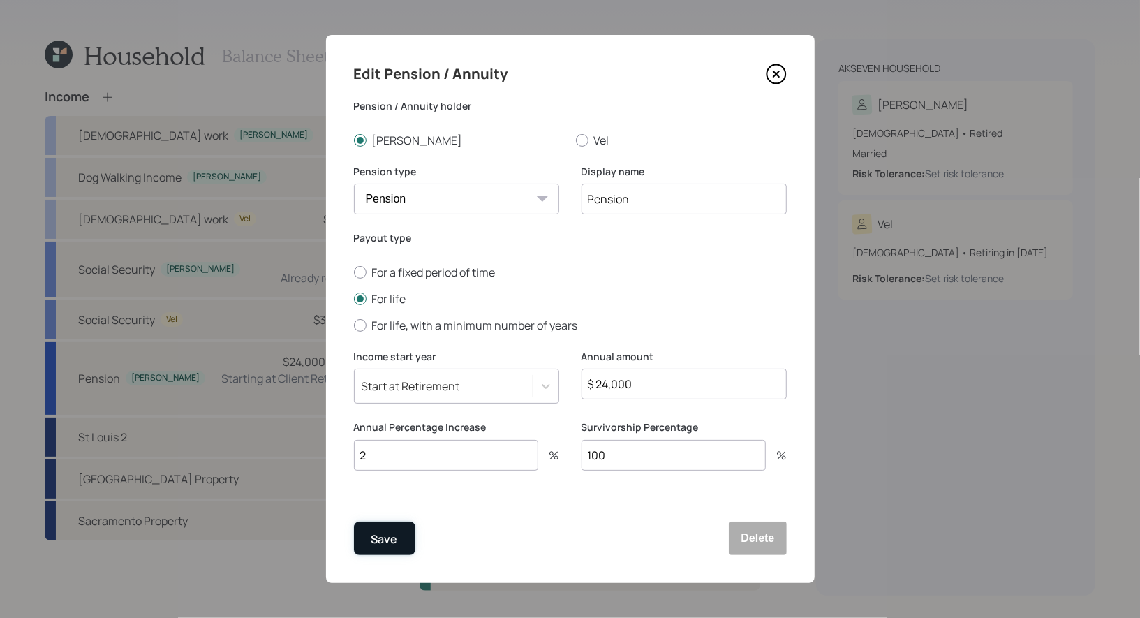
click at [379, 543] on div "Save" at bounding box center [384, 539] width 27 height 19
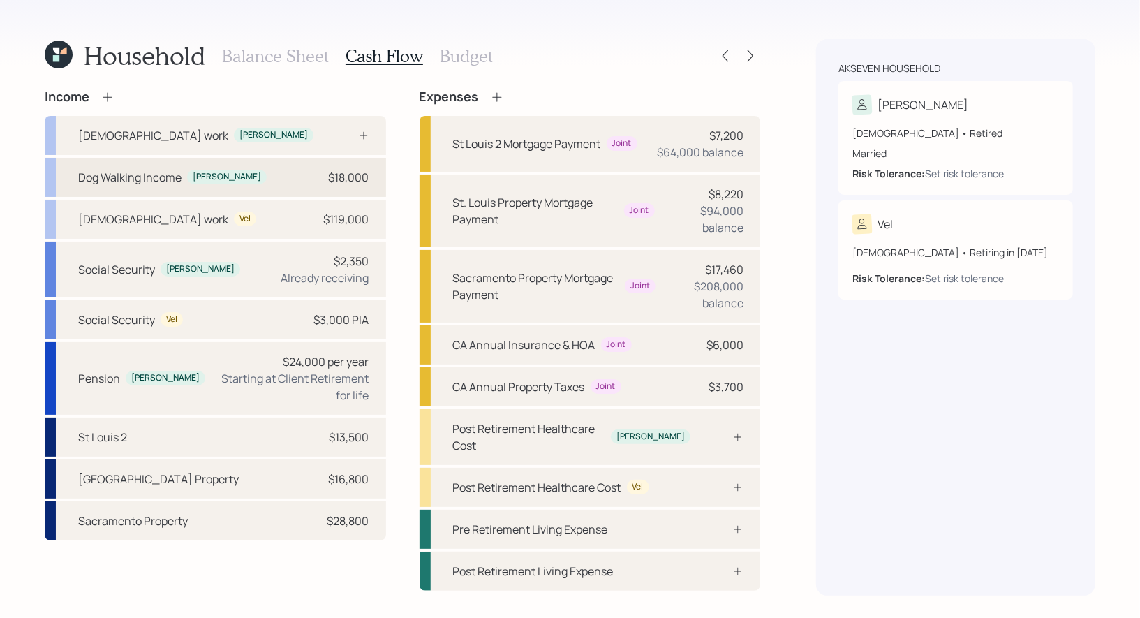
click at [248, 172] on div "Dog Walking Income Michael $18,000" at bounding box center [215, 177] width 341 height 39
select select "part_time"
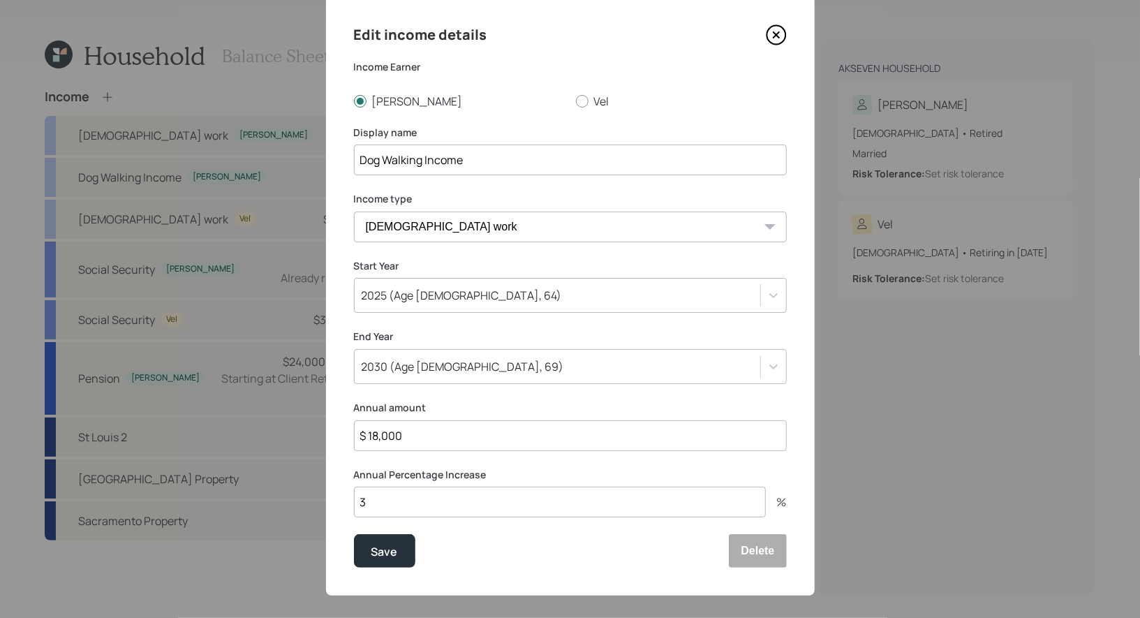
scroll to position [45, 0]
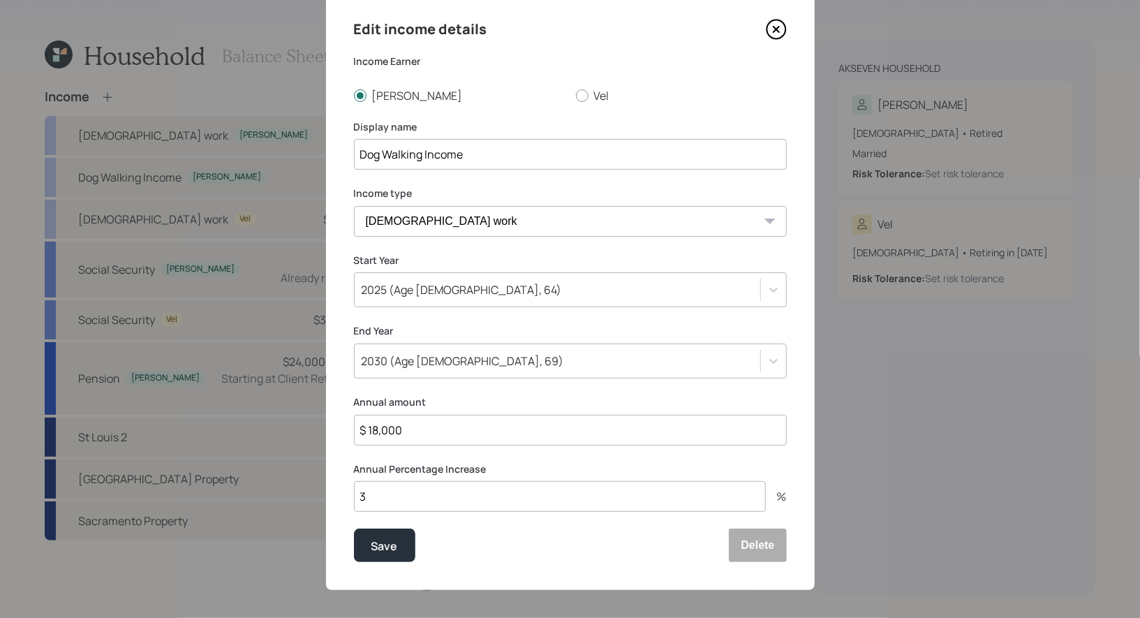
click at [473, 358] on div "2030 (Age 69, 69)" at bounding box center [557, 361] width 405 height 24
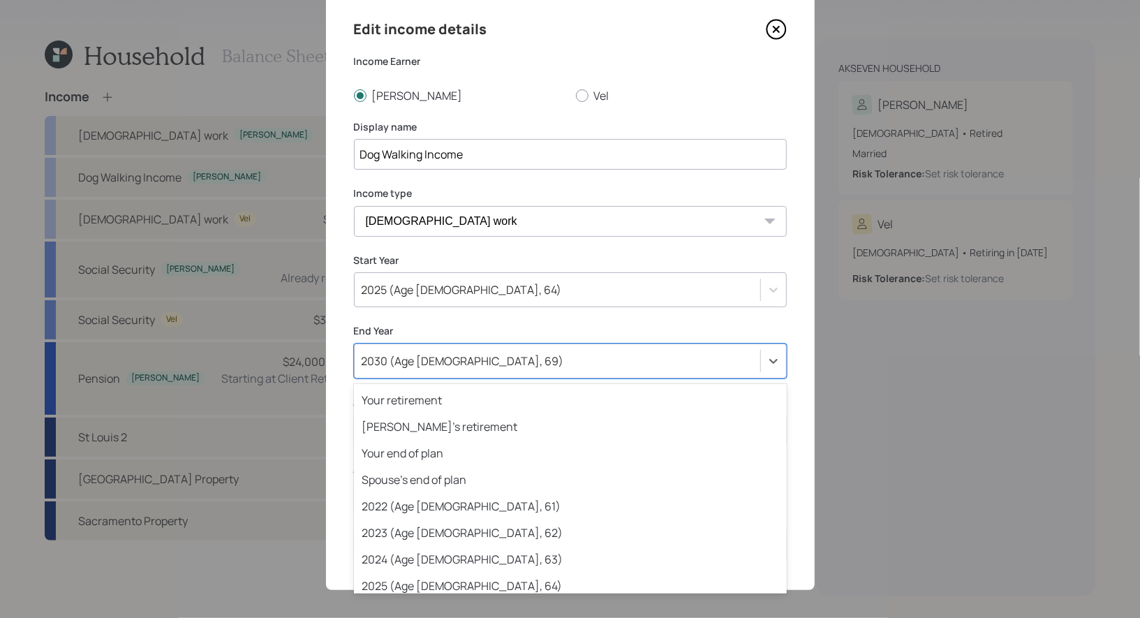
scroll to position [149, 0]
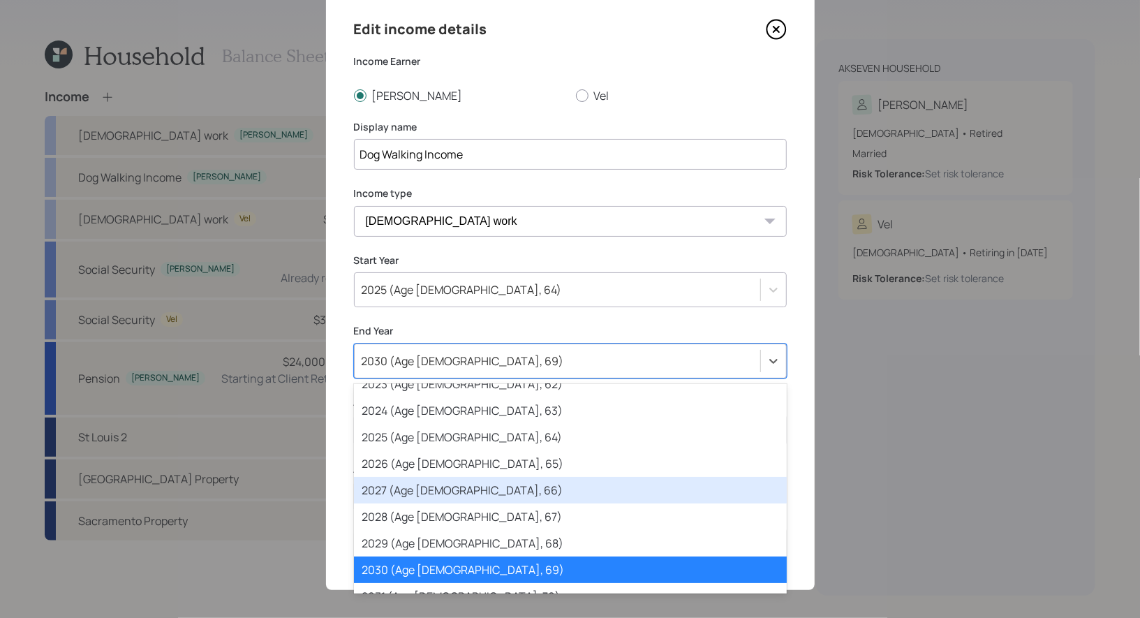
click at [501, 492] on div "2027 (Age 66, 66)" at bounding box center [570, 490] width 433 height 27
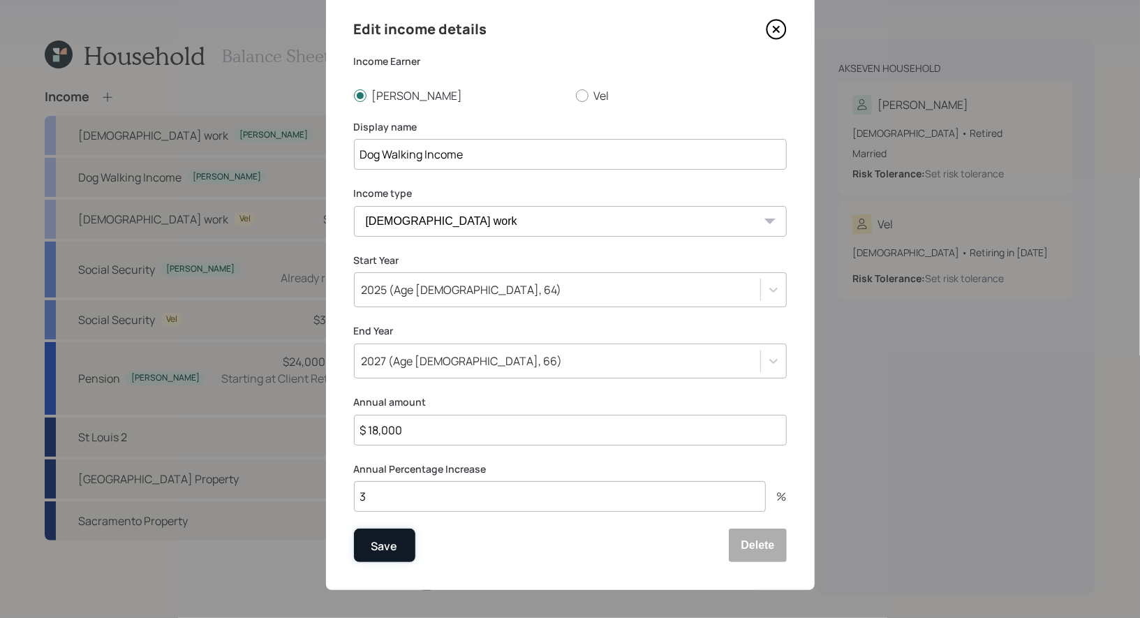
click at [389, 543] on div "Save" at bounding box center [384, 546] width 27 height 19
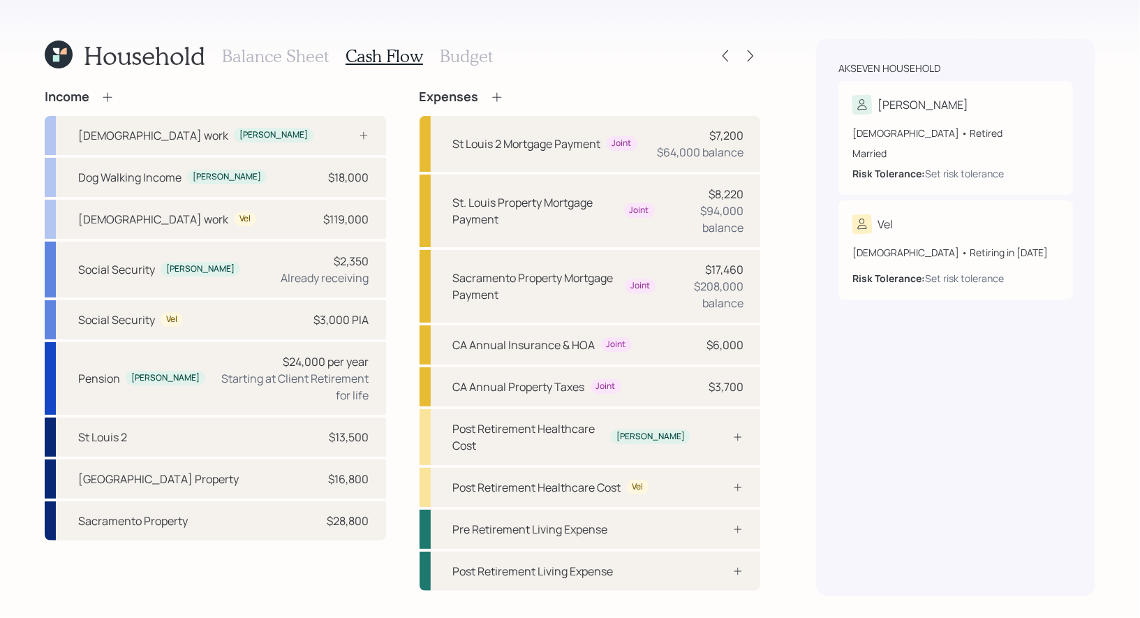
click at [459, 49] on h3 "Budget" at bounding box center [466, 56] width 53 height 20
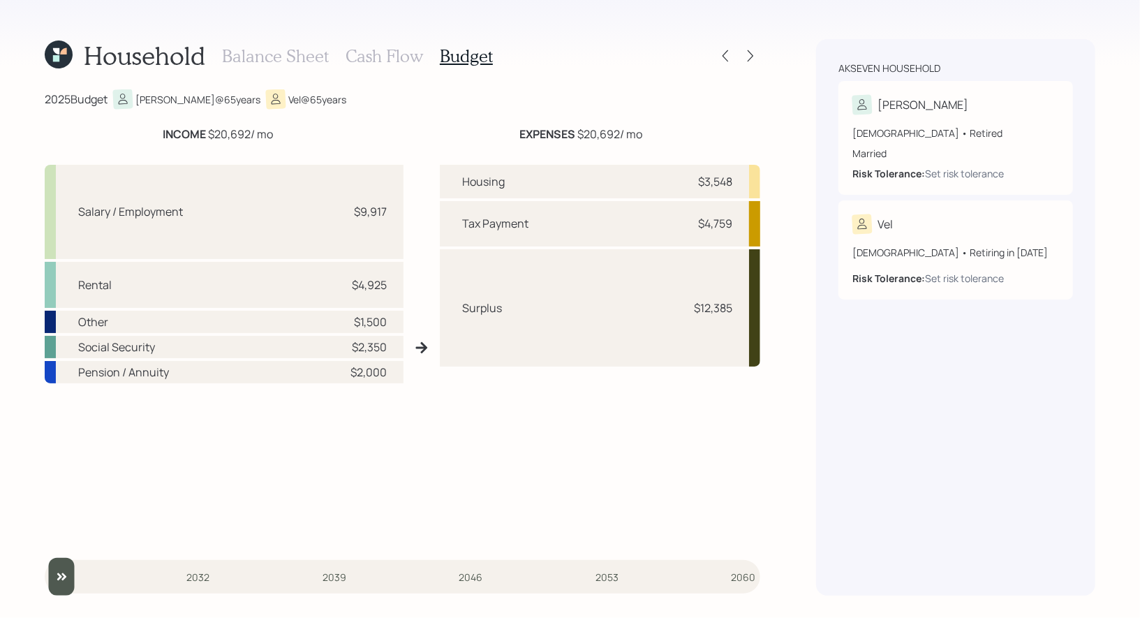
click at [258, 59] on h3 "Balance Sheet" at bounding box center [275, 56] width 107 height 20
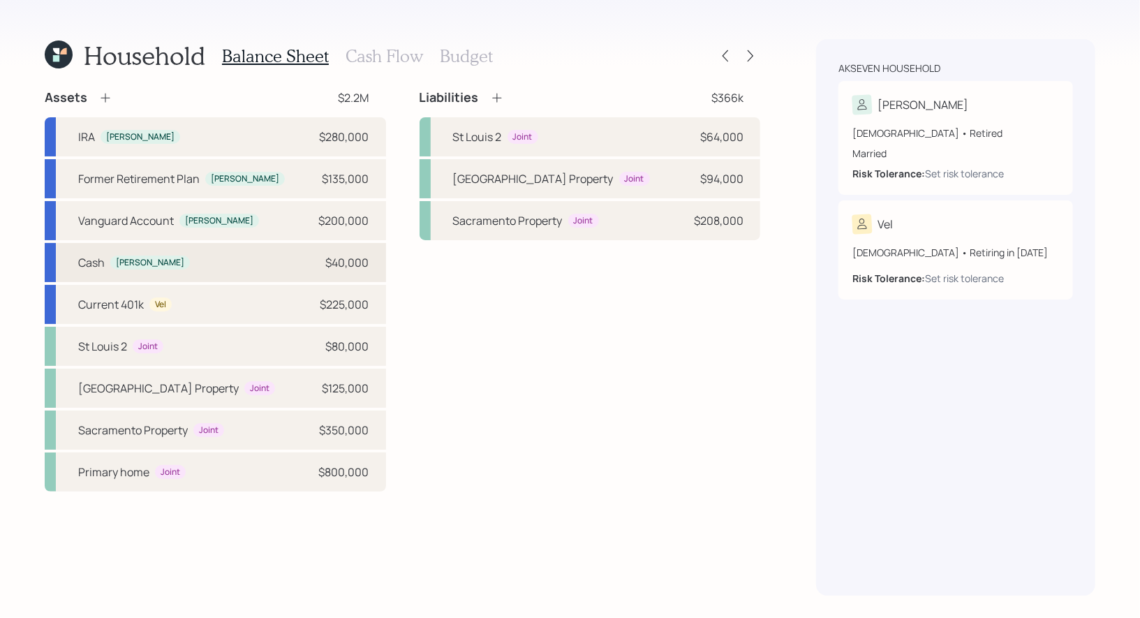
click at [209, 258] on div "Cash Michael $40,000" at bounding box center [215, 262] width 341 height 39
select select "taxable"
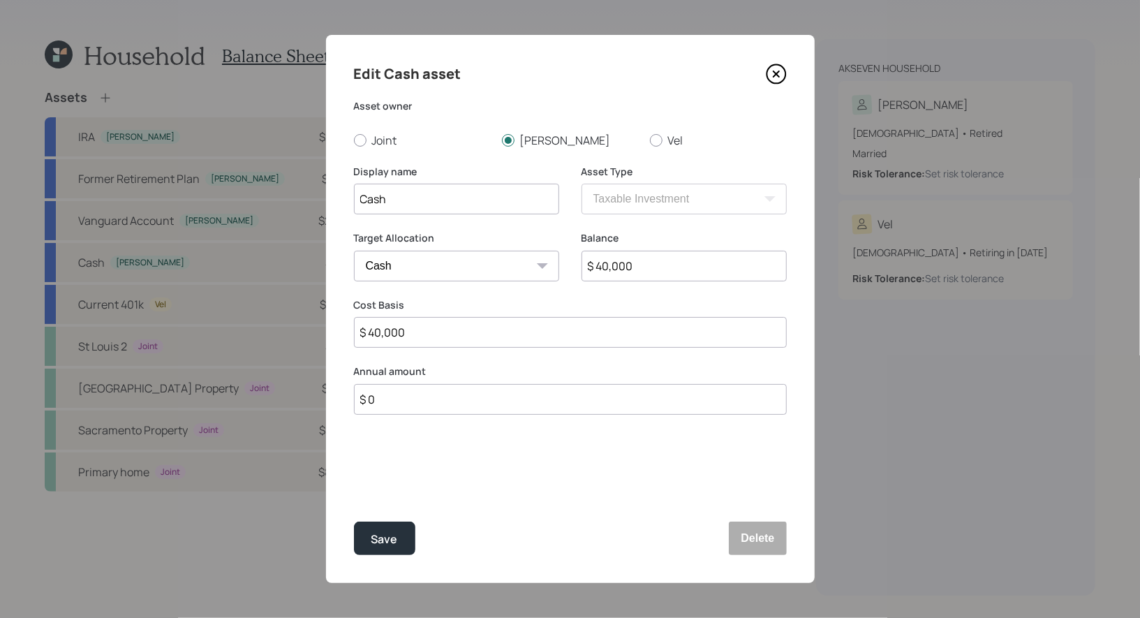
click at [395, 403] on input "$ 0" at bounding box center [570, 399] width 433 height 31
type input "$ 36,000"
click at [409, 466] on div "Select..." at bounding box center [444, 468] width 178 height 24
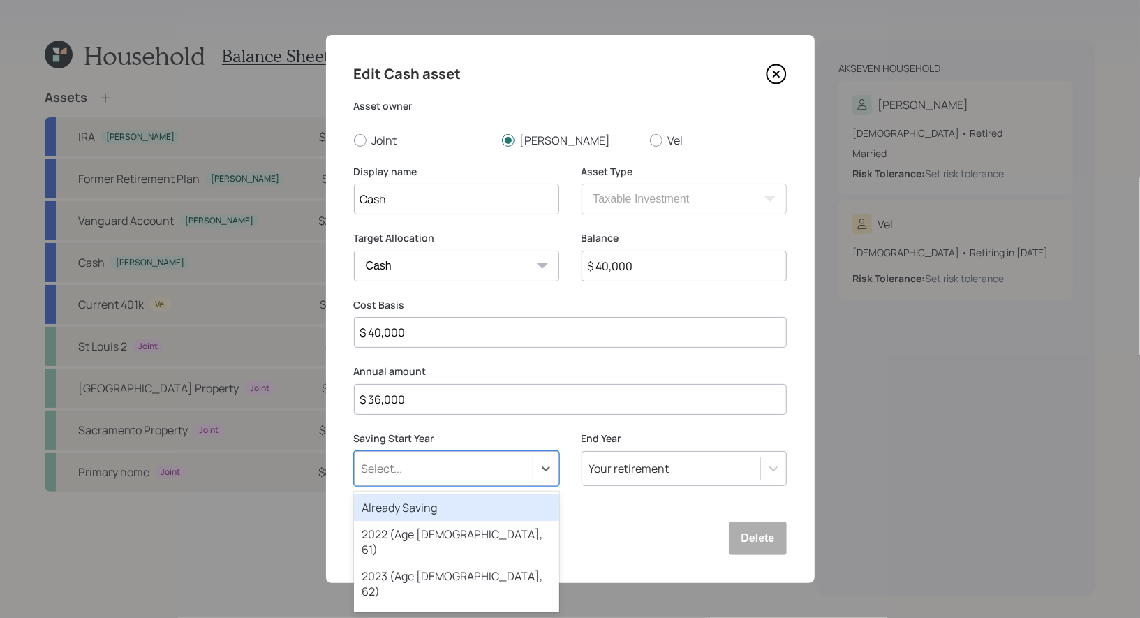
click at [411, 509] on div "Already Saving" at bounding box center [456, 507] width 205 height 27
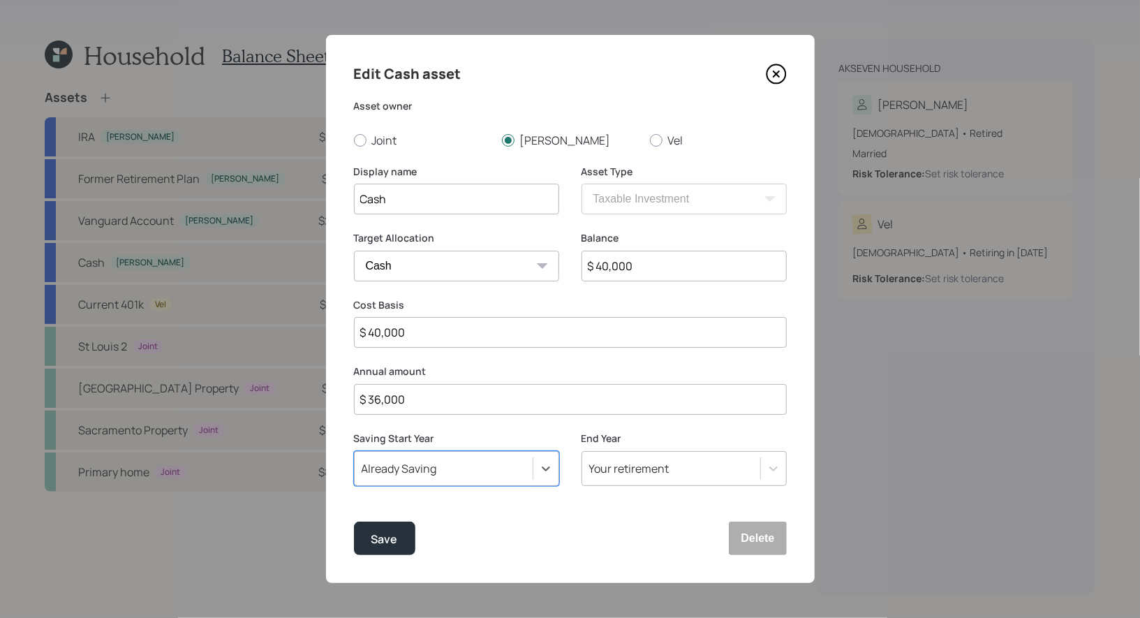
click at [611, 473] on div "Your retirement" at bounding box center [629, 468] width 80 height 15
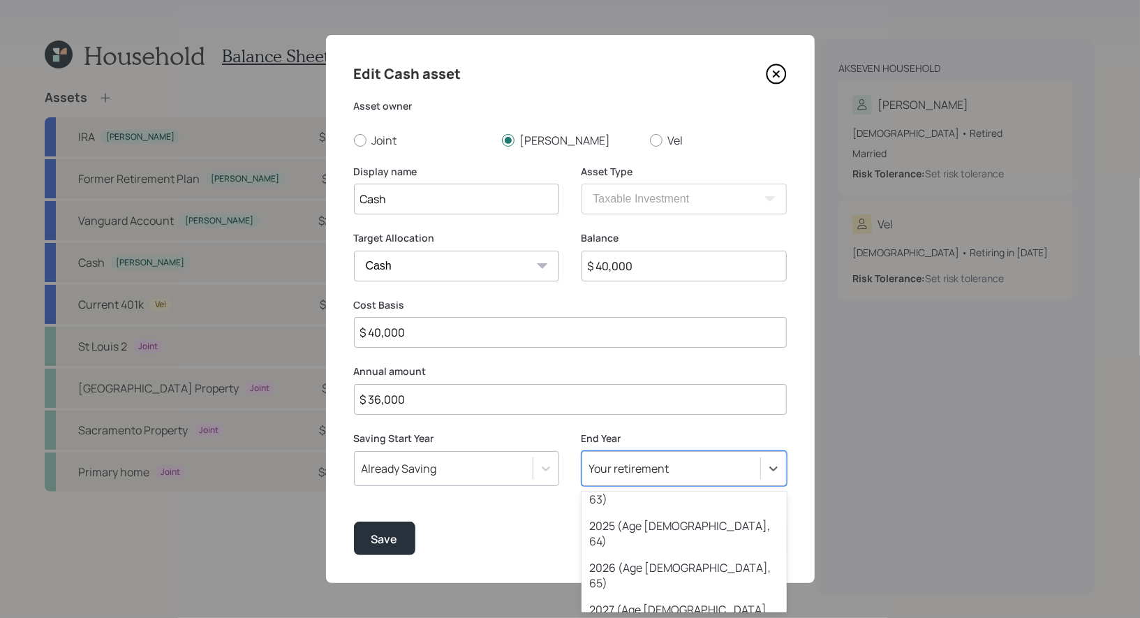
scroll to position [183, 0]
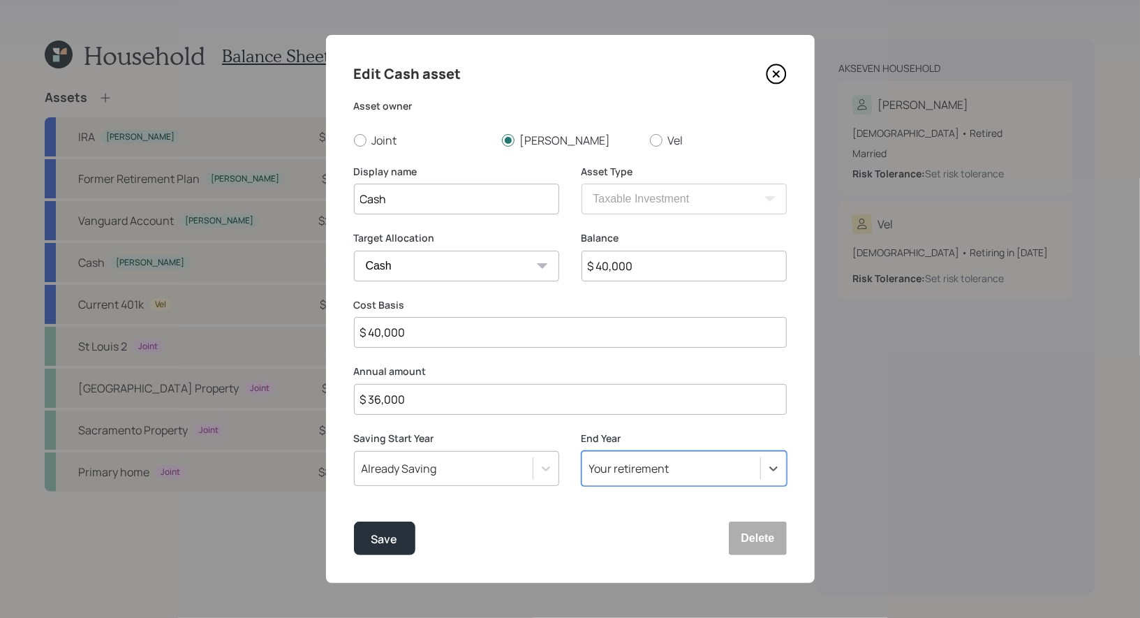
click at [625, 472] on div "Your retirement" at bounding box center [629, 468] width 80 height 15
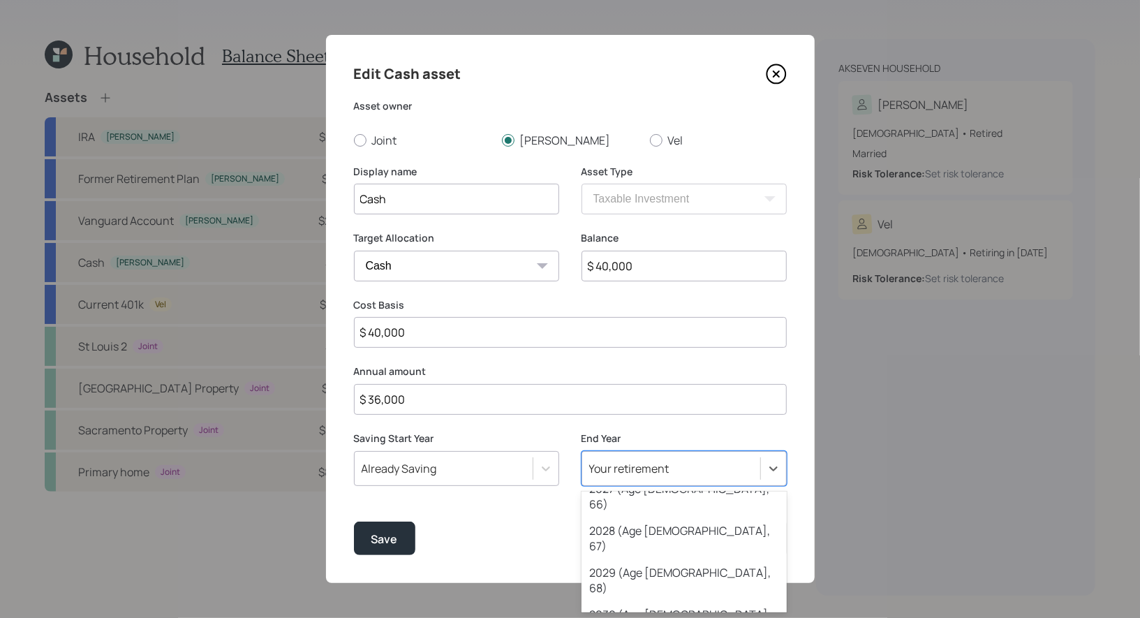
scroll to position [387, 0]
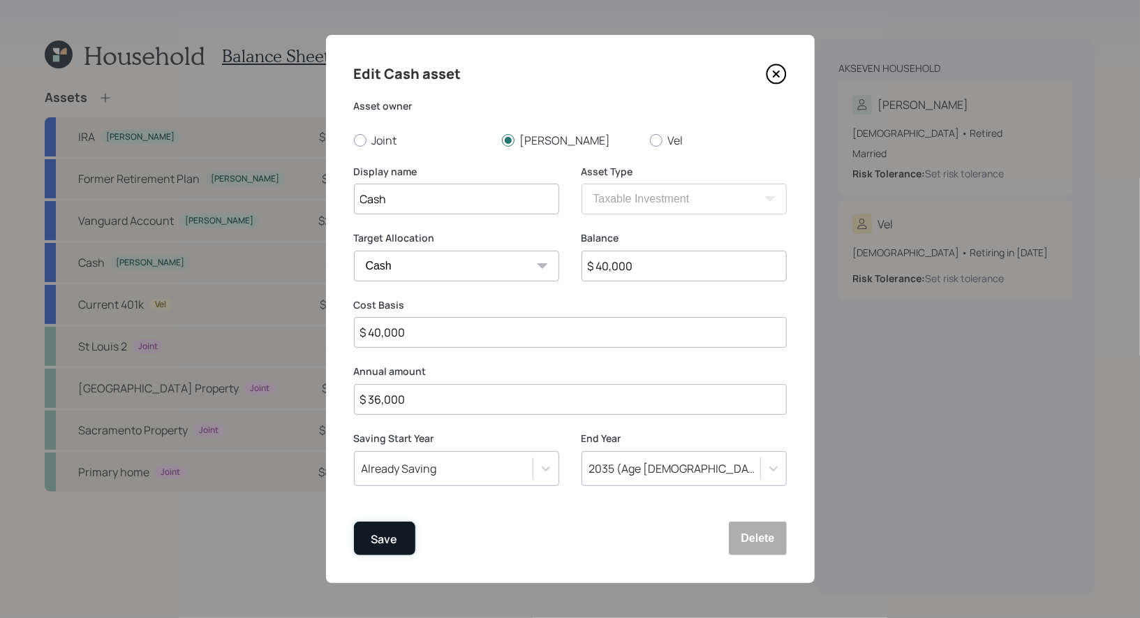
click at [375, 540] on div "Save" at bounding box center [384, 539] width 27 height 19
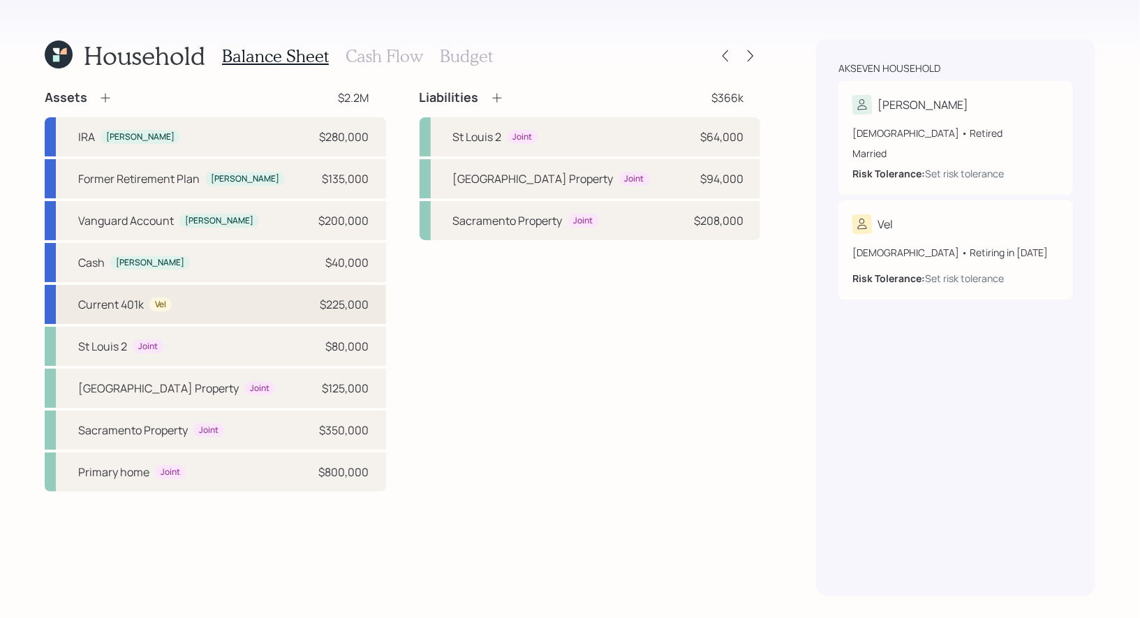
click at [114, 304] on div "Current 401k" at bounding box center [111, 304] width 66 height 17
select select "company_sponsored"
select select "balanced"
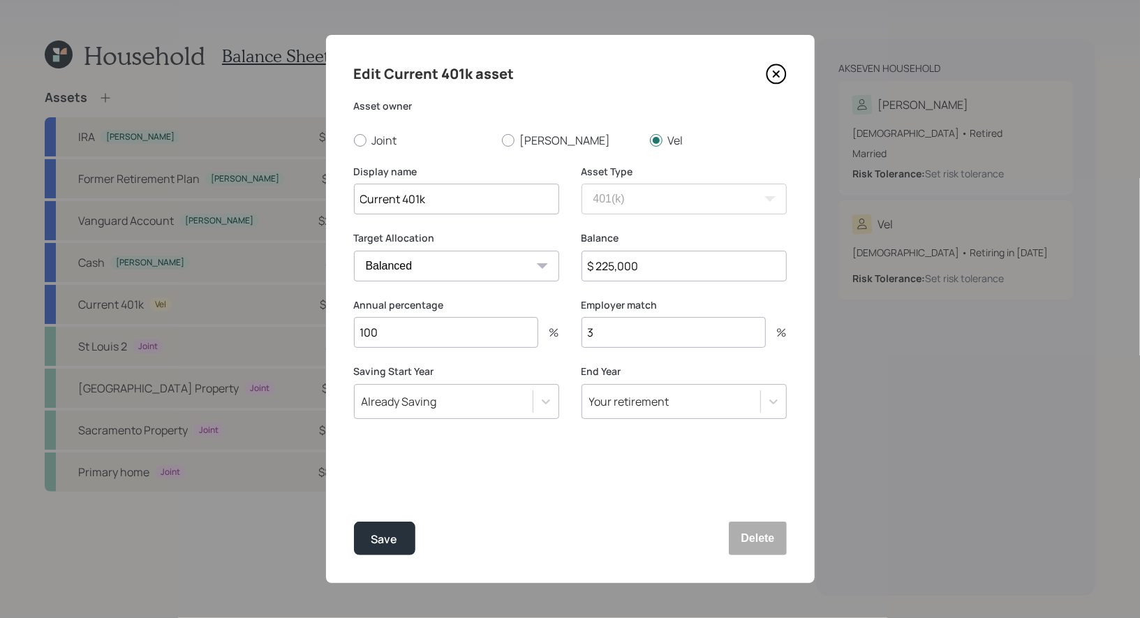
click at [639, 404] on div "Your retirement" at bounding box center [629, 401] width 80 height 15
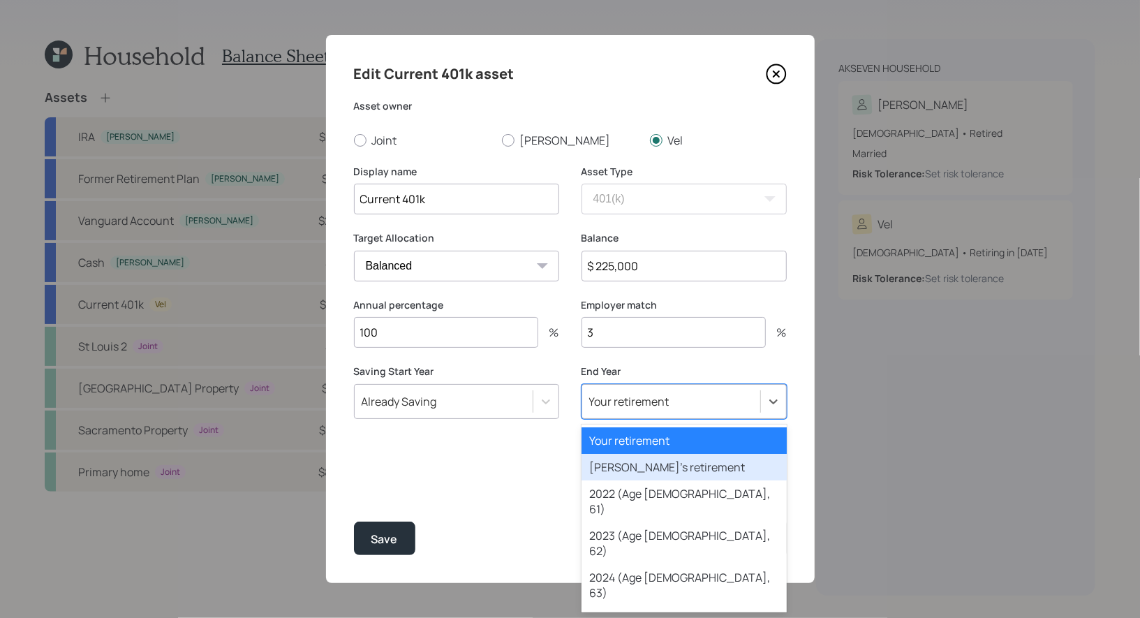
click at [639, 465] on div "Spouse's retirement" at bounding box center [683, 467] width 205 height 27
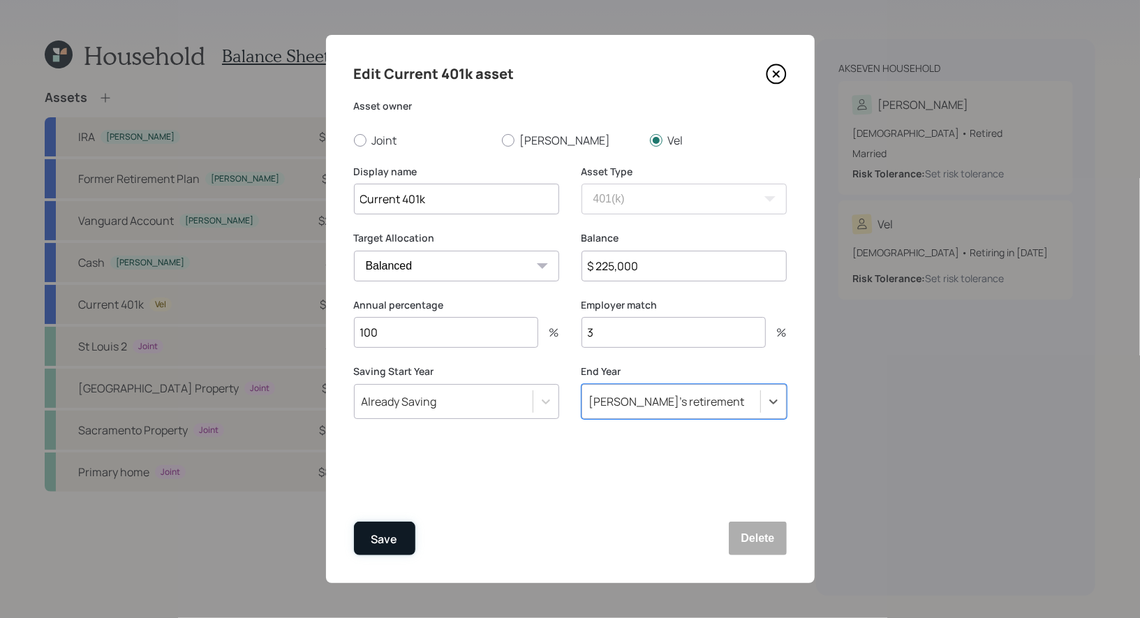
click at [394, 532] on div "Save" at bounding box center [384, 539] width 27 height 19
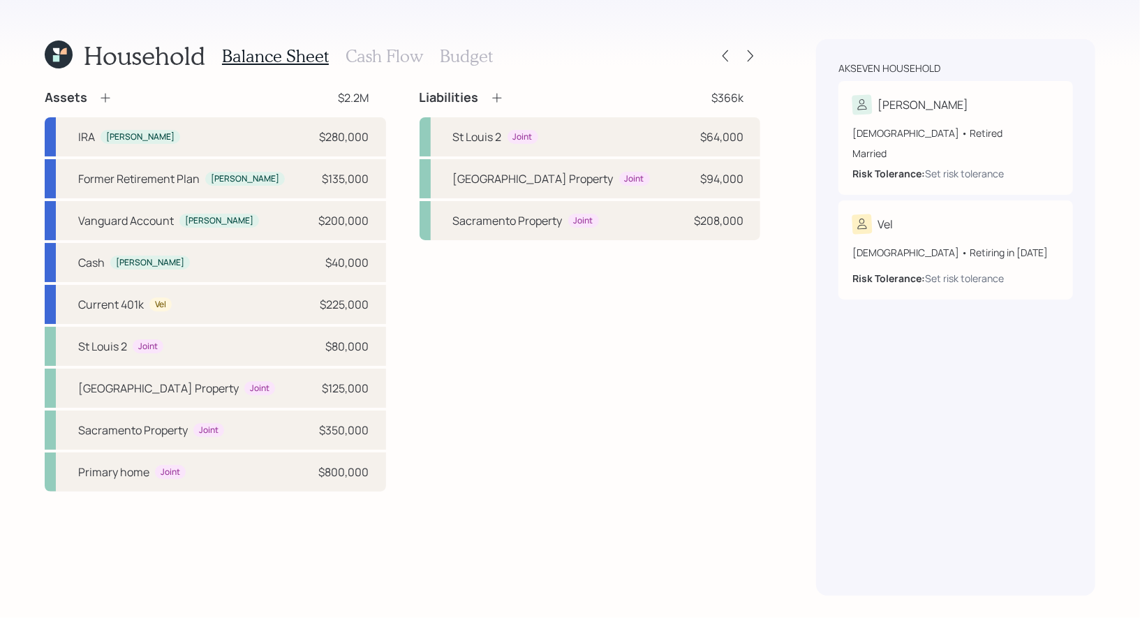
click at [447, 59] on h3 "Budget" at bounding box center [466, 56] width 53 height 20
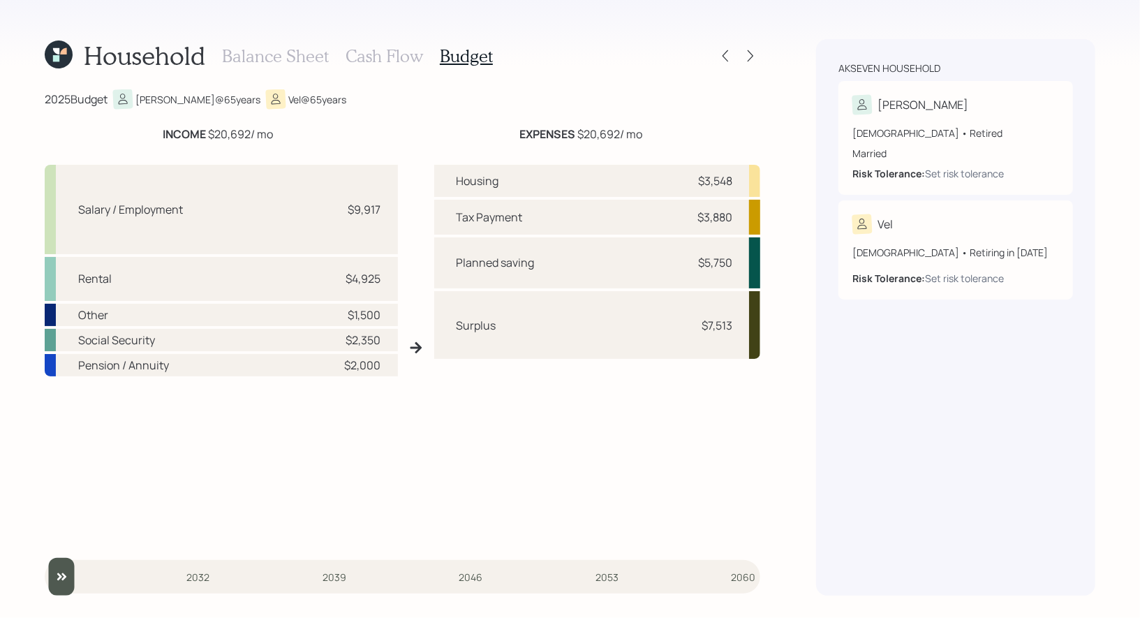
click at [667, 343] on div "Surplus $7,513" at bounding box center [597, 325] width 327 height 68
click at [736, 327] on div "Surplus $7,513" at bounding box center [597, 325] width 327 height 68
drag, startPoint x: 736, startPoint y: 327, endPoint x: 702, endPoint y: 329, distance: 34.2
click at [702, 329] on div "Surplus $7,513" at bounding box center [597, 325] width 327 height 68
click at [603, 351] on div "Surplus $7,513" at bounding box center [597, 325] width 327 height 68
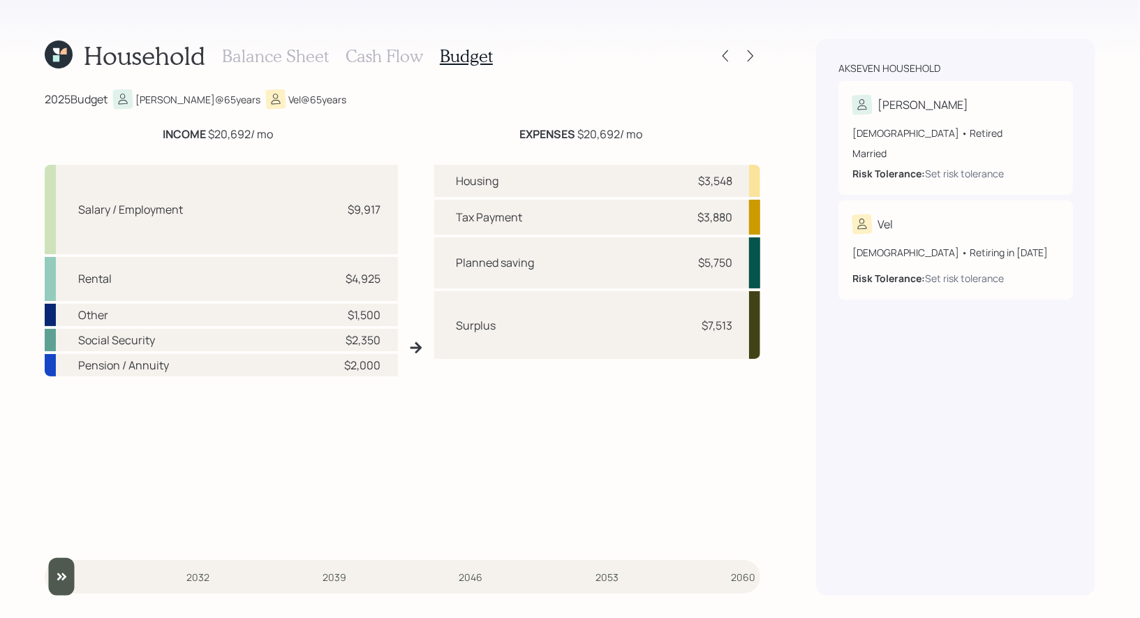
click at [291, 58] on h3 "Balance Sheet" at bounding box center [275, 56] width 107 height 20
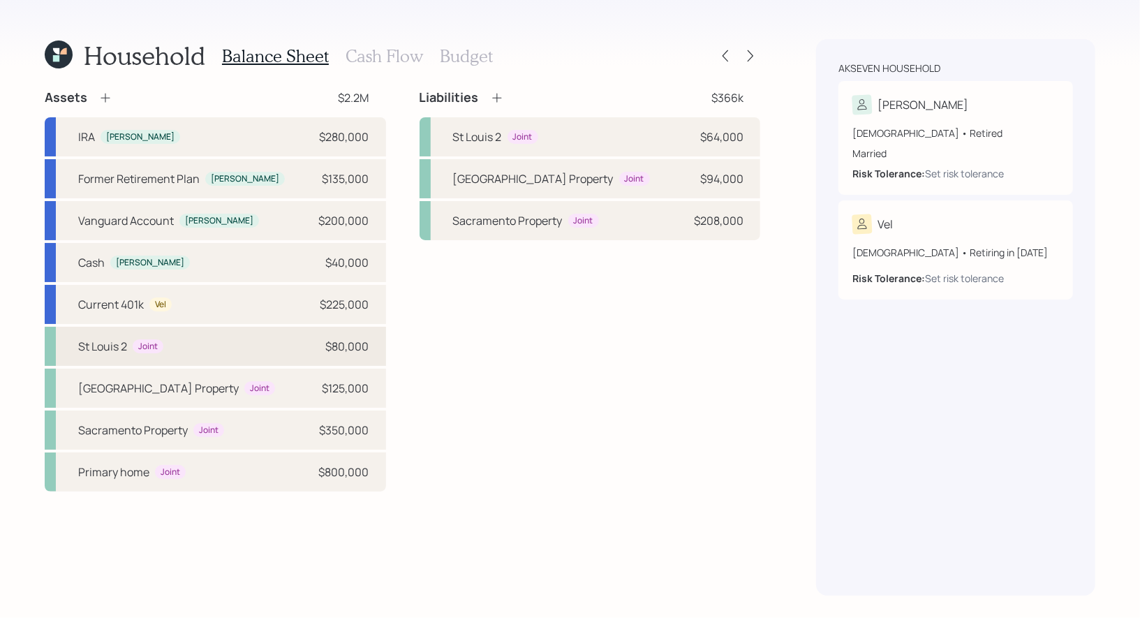
click at [133, 344] on div "Joint" at bounding box center [148, 346] width 31 height 15
select select "rental_property"
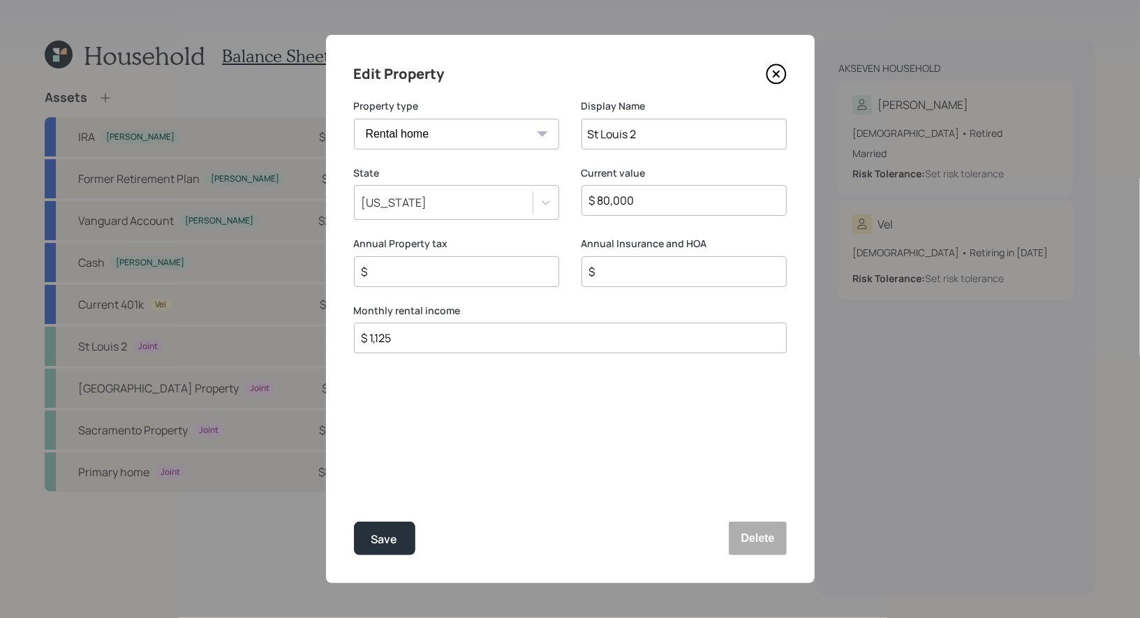
click at [780, 73] on icon at bounding box center [776, 74] width 21 height 21
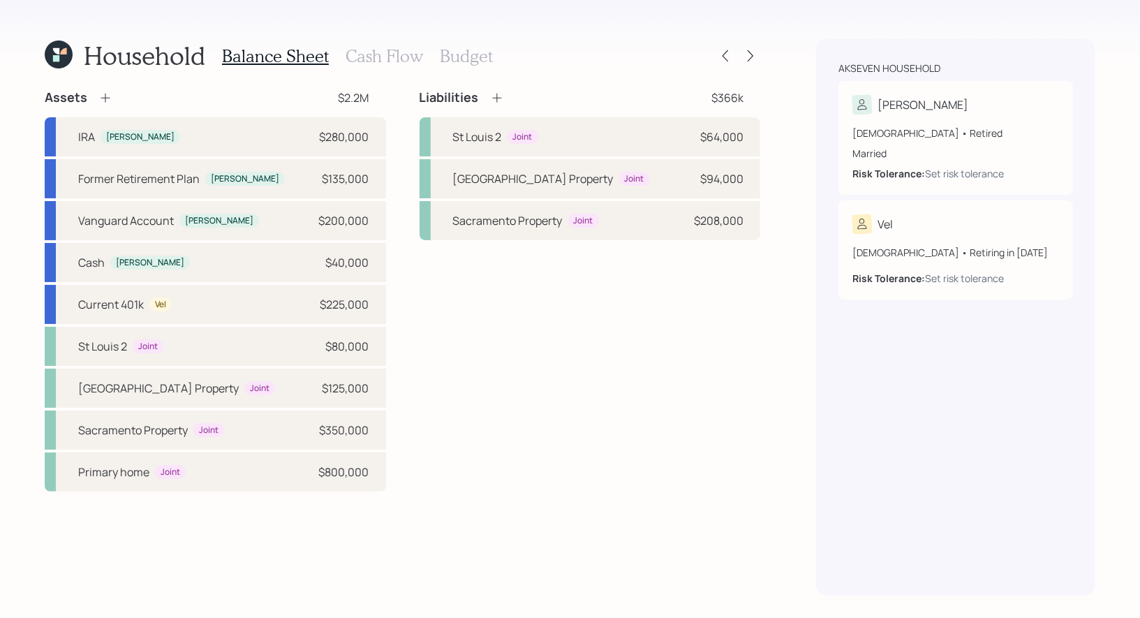
click at [454, 59] on h3 "Budget" at bounding box center [466, 56] width 53 height 20
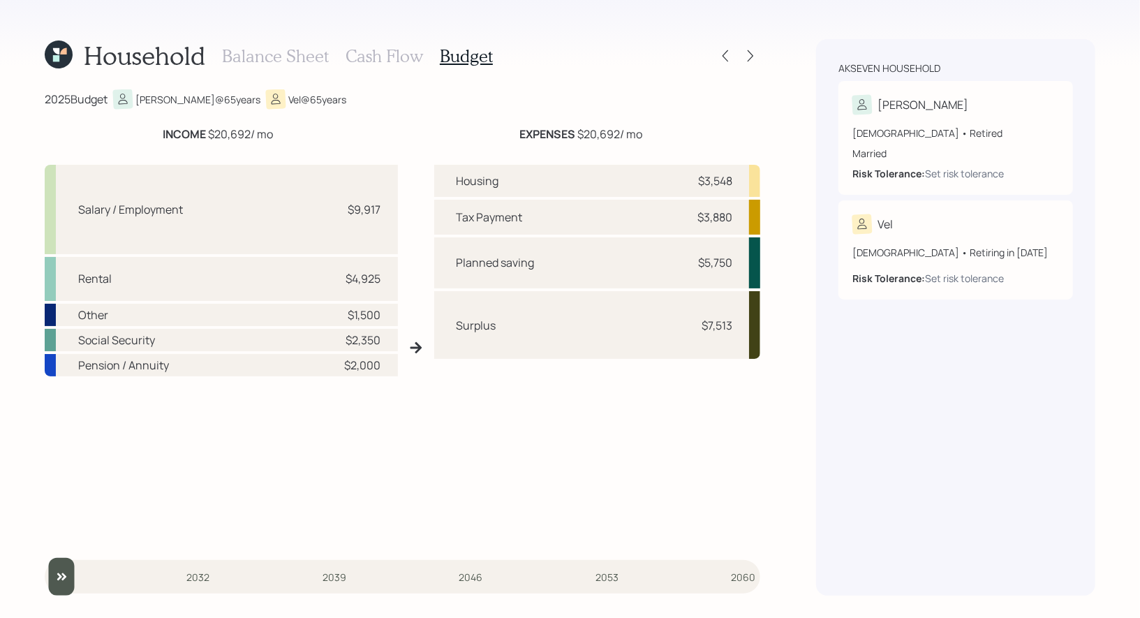
click at [735, 334] on div "Surplus $7,513" at bounding box center [597, 325] width 327 height 68
drag, startPoint x: 736, startPoint y: 328, endPoint x: 703, endPoint y: 329, distance: 32.1
click at [703, 329] on div "Surplus $7,513" at bounding box center [597, 325] width 327 height 68
click at [397, 52] on h3 "Cash Flow" at bounding box center [383, 56] width 77 height 20
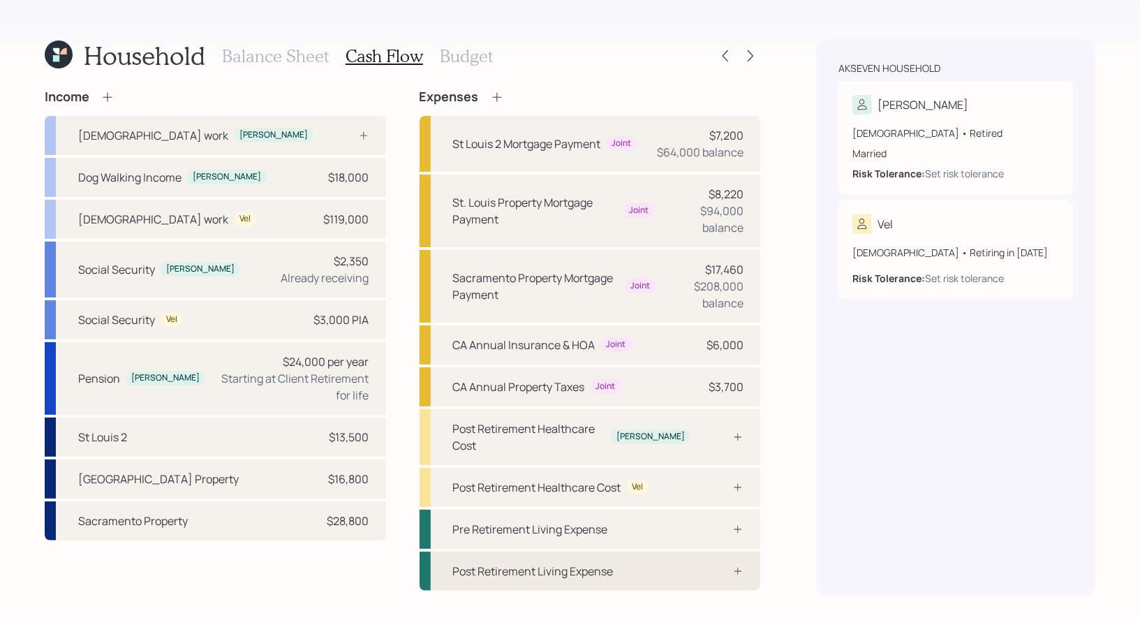
click at [551, 562] on div "Post Retirement Living Expense" at bounding box center [533, 570] width 161 height 17
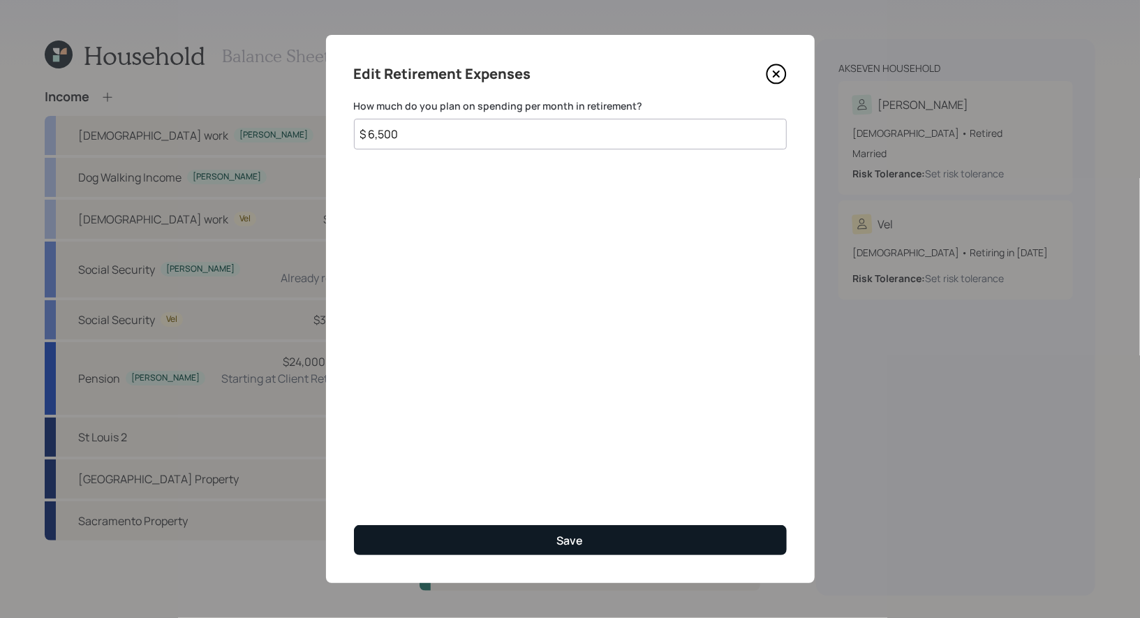
type input "$ 6,500"
click at [461, 537] on button "Save" at bounding box center [570, 540] width 433 height 30
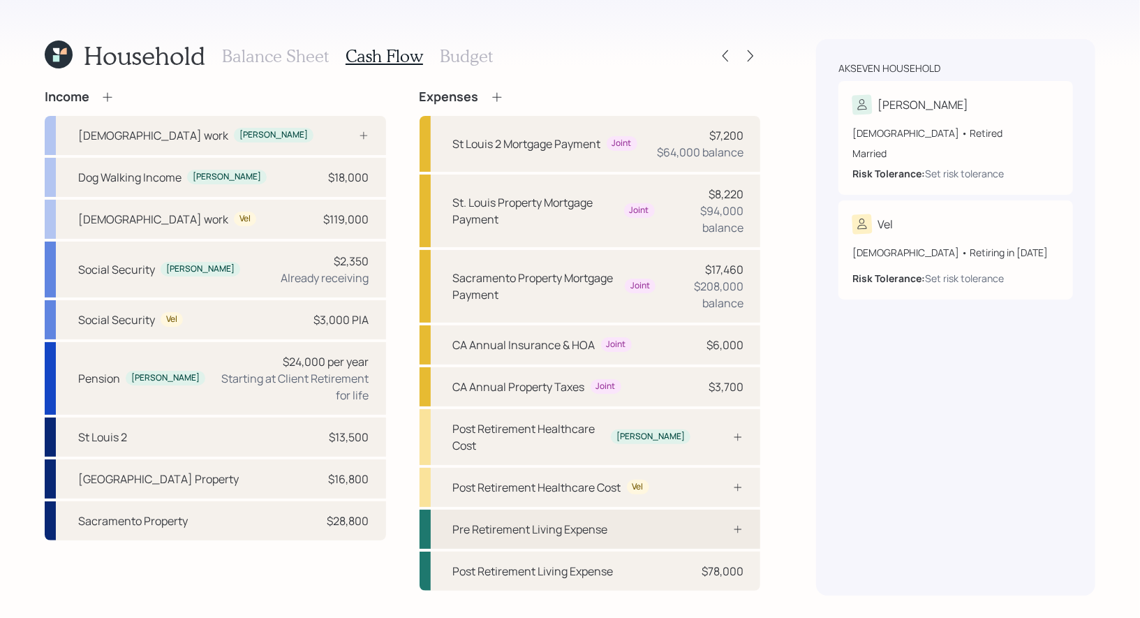
click at [520, 521] on div "Pre Retirement Living Expense" at bounding box center [530, 529] width 155 height 17
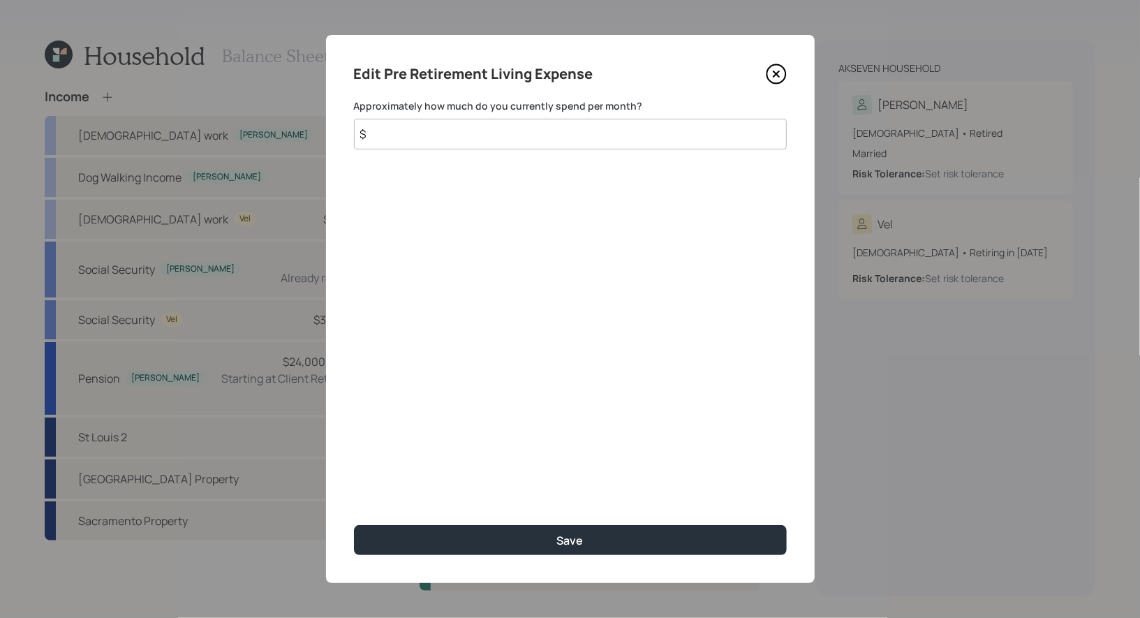
click at [407, 129] on input "$" at bounding box center [570, 134] width 433 height 31
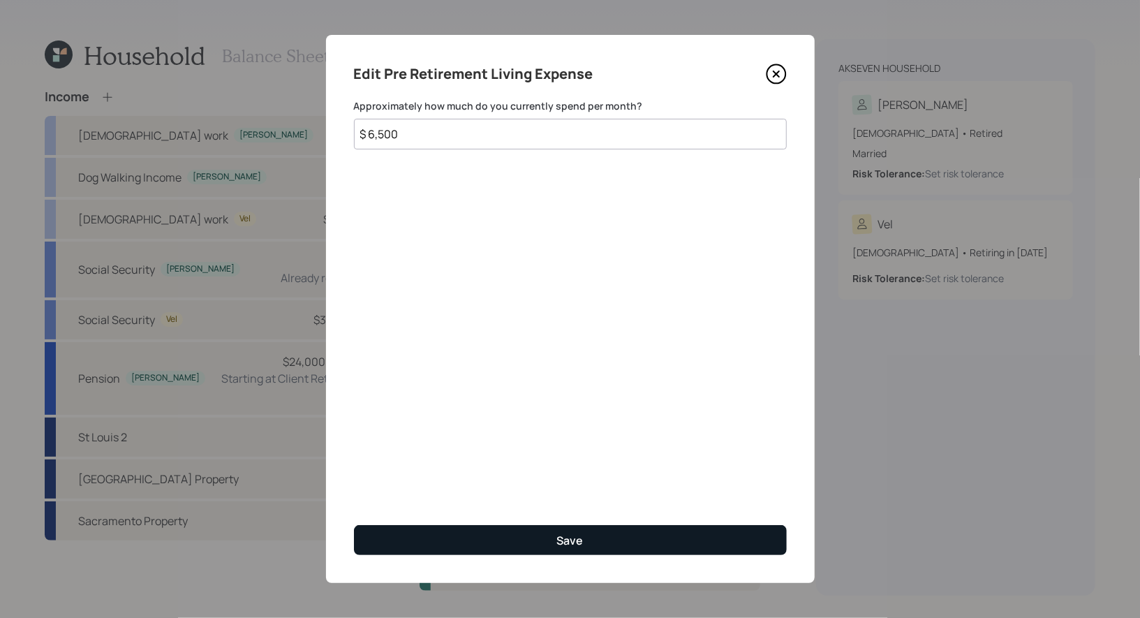
type input "$ 6,500"
click at [464, 536] on button "Save" at bounding box center [570, 540] width 433 height 30
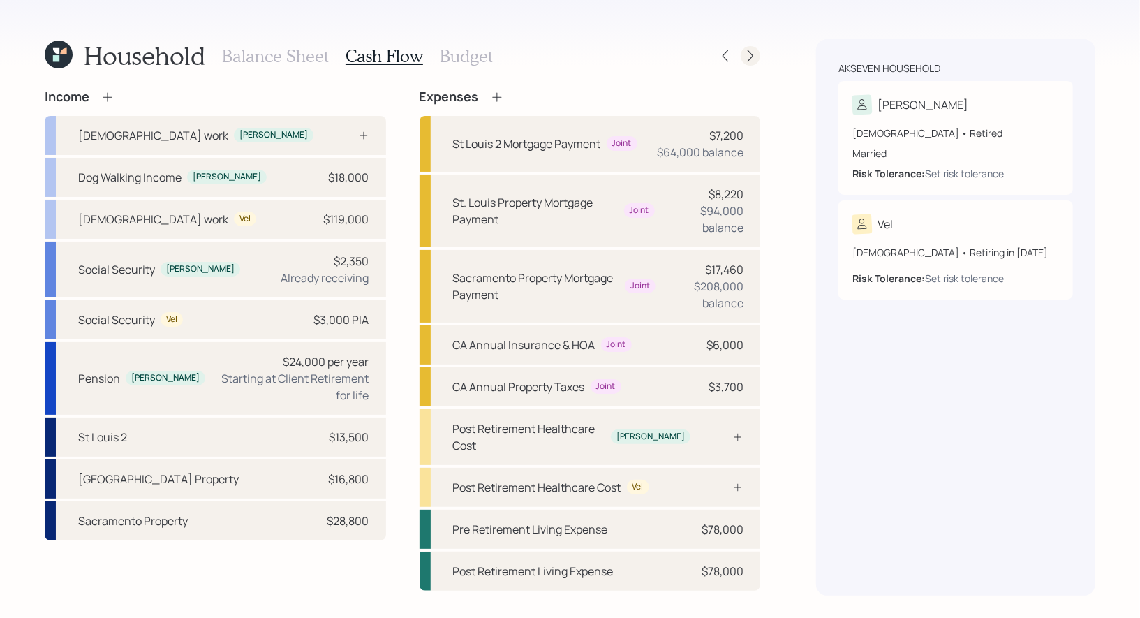
click at [753, 54] on icon at bounding box center [750, 56] width 14 height 14
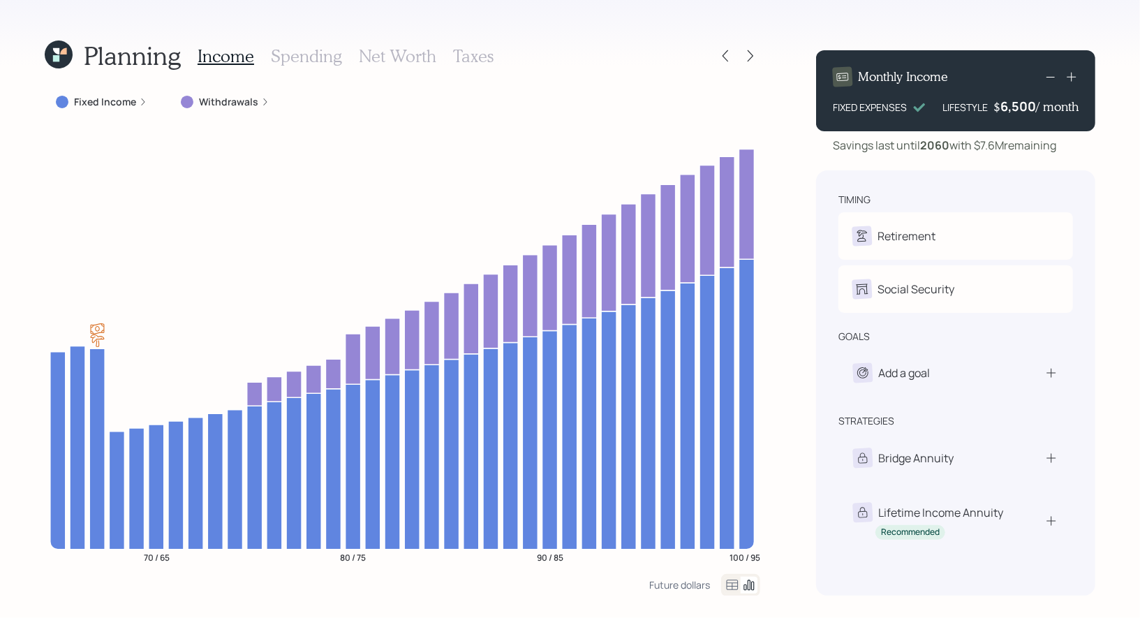
click at [216, 100] on label "Withdrawals" at bounding box center [228, 102] width 59 height 14
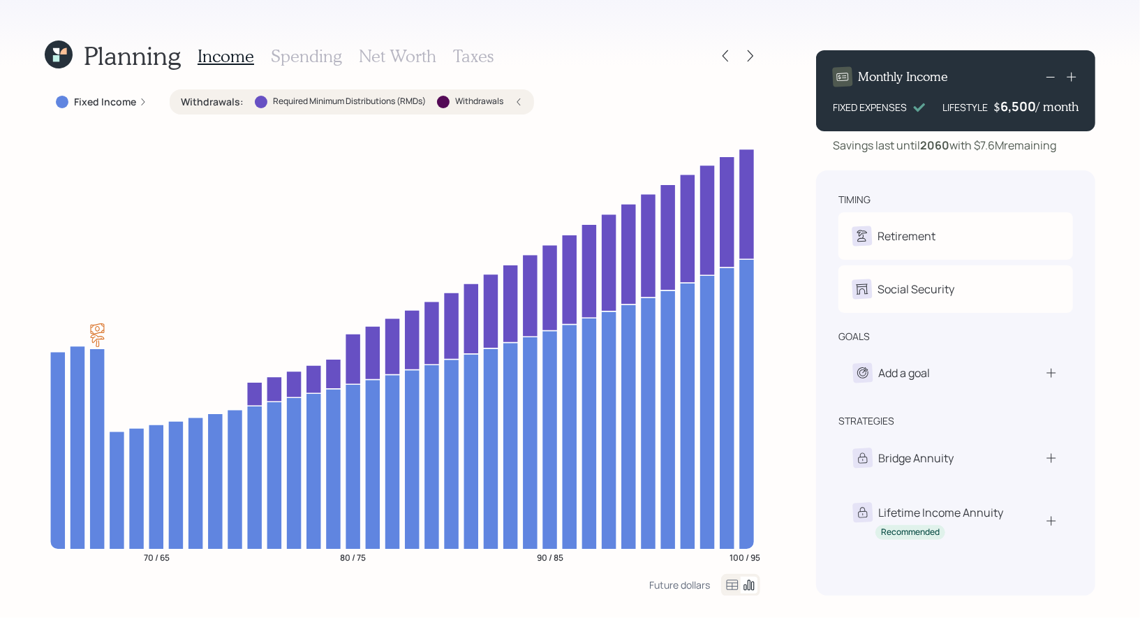
click at [386, 46] on h3 "Net Worth" at bounding box center [397, 56] width 77 height 20
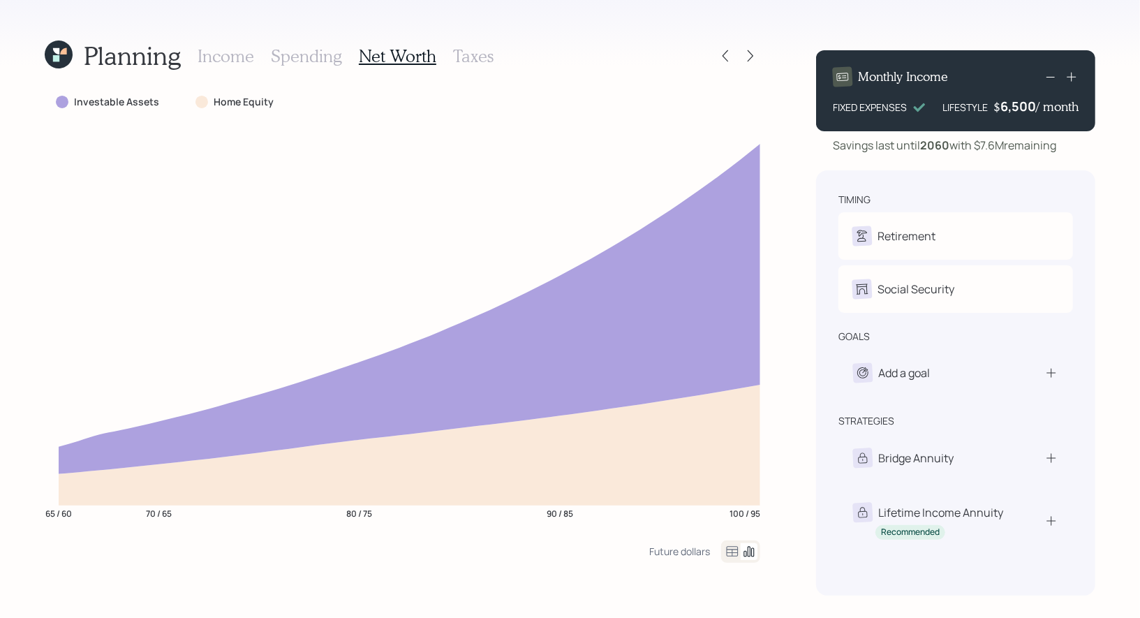
click at [224, 50] on h3 "Income" at bounding box center [225, 56] width 57 height 20
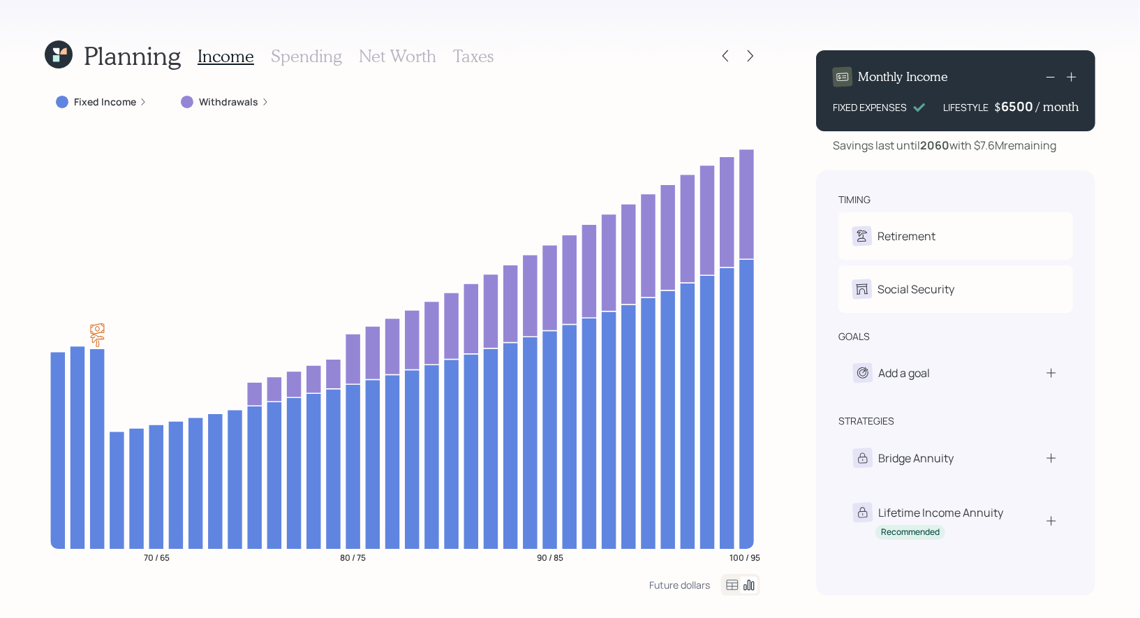
click at [1017, 111] on div "6500" at bounding box center [1018, 106] width 35 height 17
click at [1112, 163] on div "Planning Income Spending Net Worth Taxes Fixed Income Withdrawals 70 / 65 80 / …" at bounding box center [570, 309] width 1140 height 618
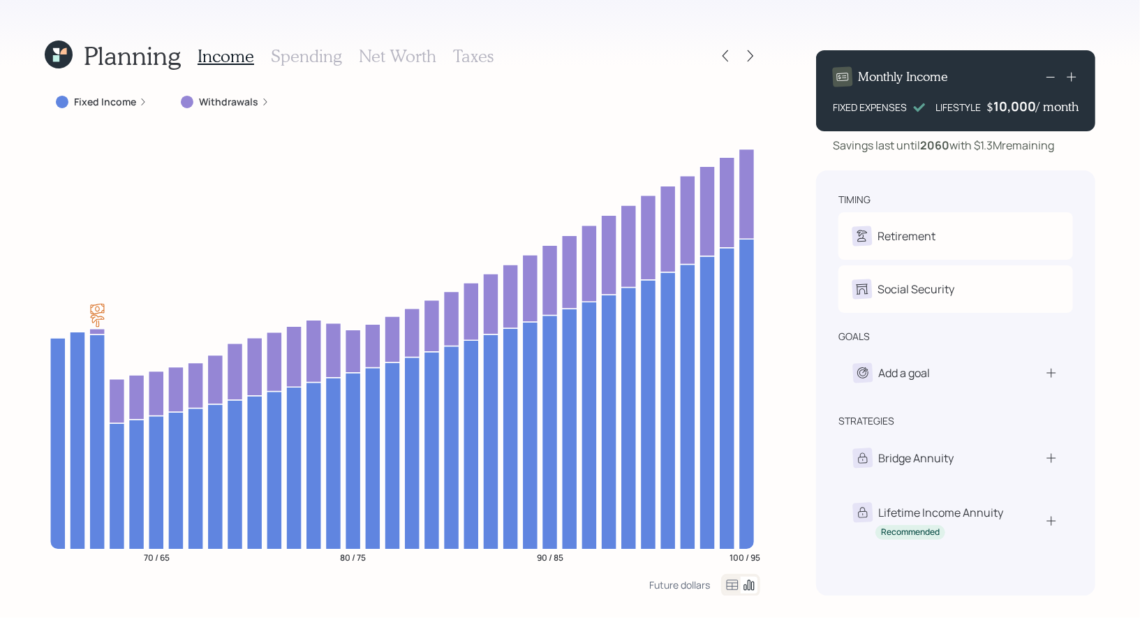
click at [405, 56] on h3 "Net Worth" at bounding box center [397, 56] width 77 height 20
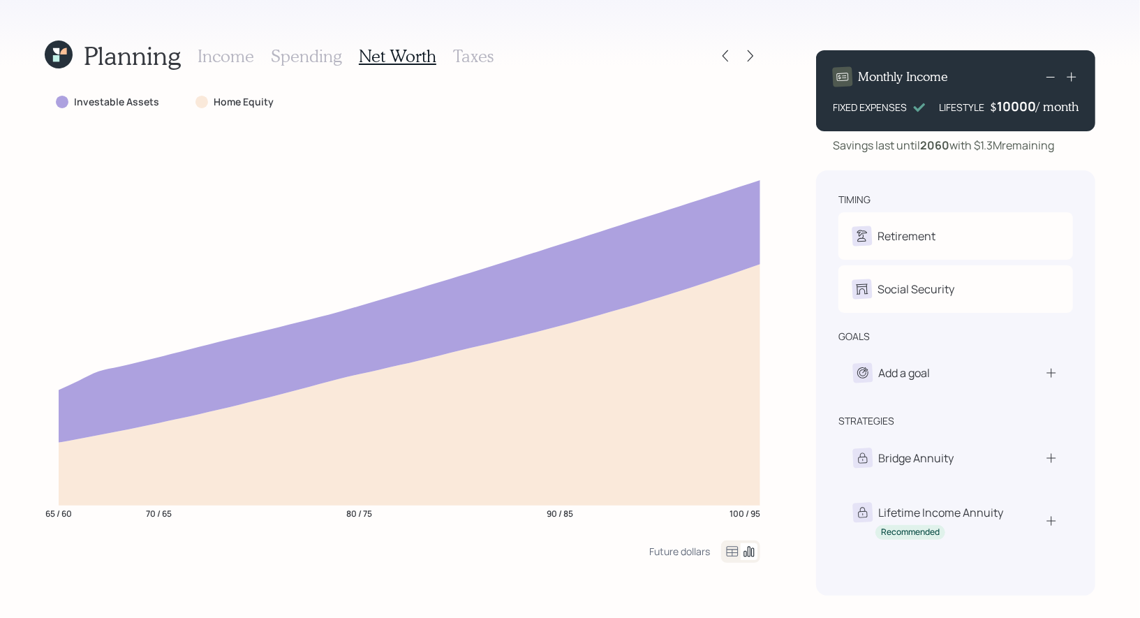
click at [1006, 109] on div "10000" at bounding box center [1016, 106] width 39 height 17
click at [1116, 148] on div "Planning Income Spending Net Worth Taxes Investable Assets Home Equity 65 / 60 …" at bounding box center [570, 309] width 1140 height 618
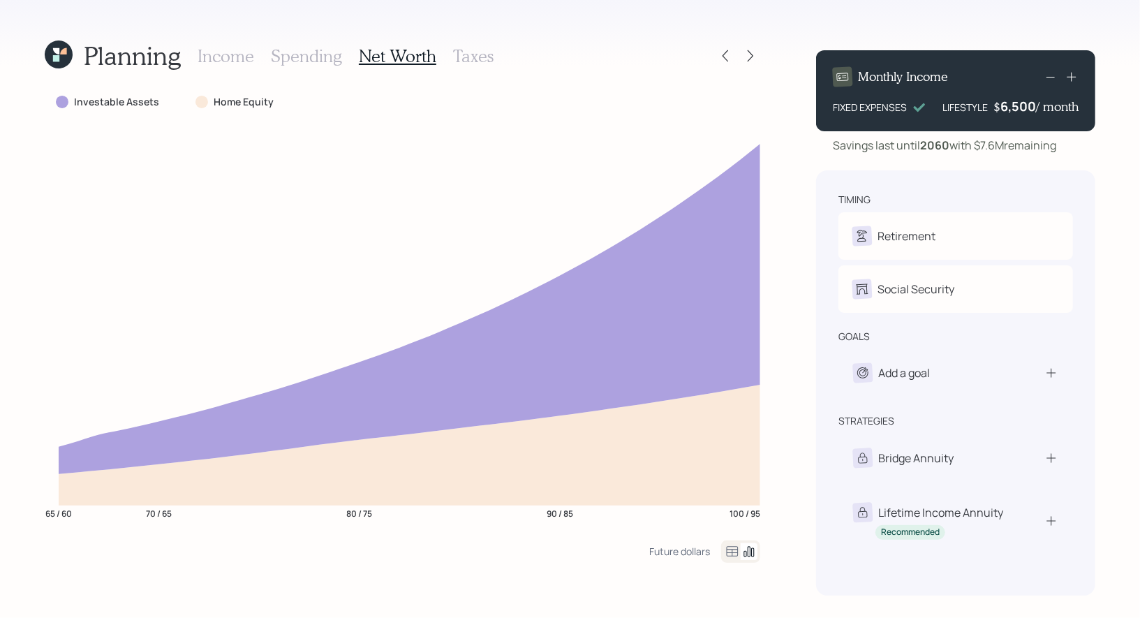
click at [473, 57] on h3 "Taxes" at bounding box center [473, 56] width 40 height 20
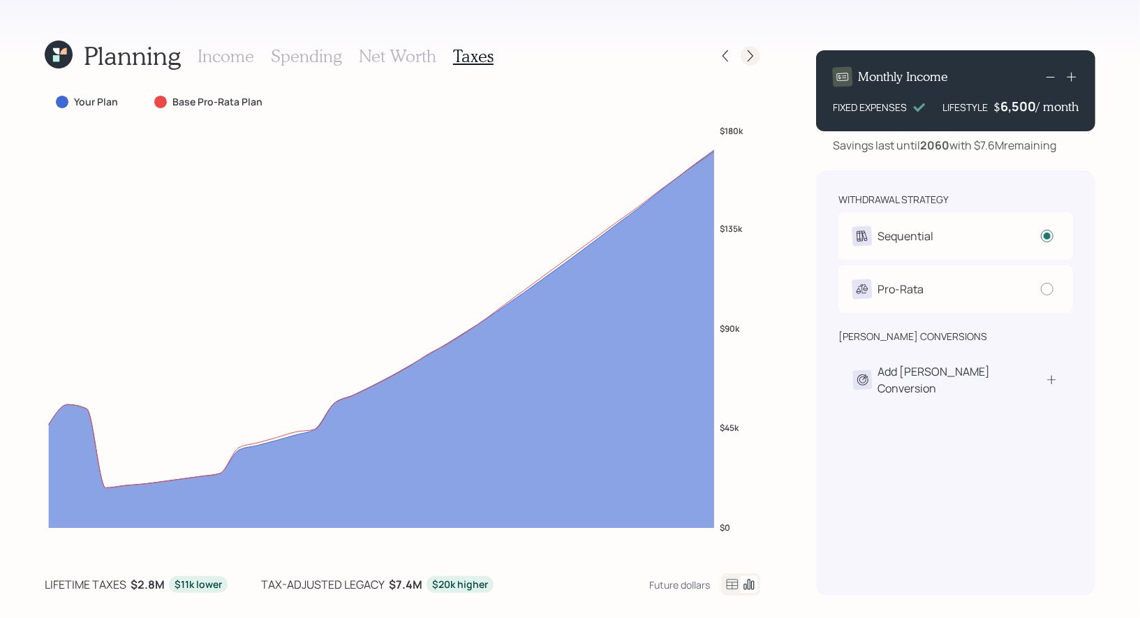
click at [747, 56] on icon at bounding box center [750, 56] width 14 height 14
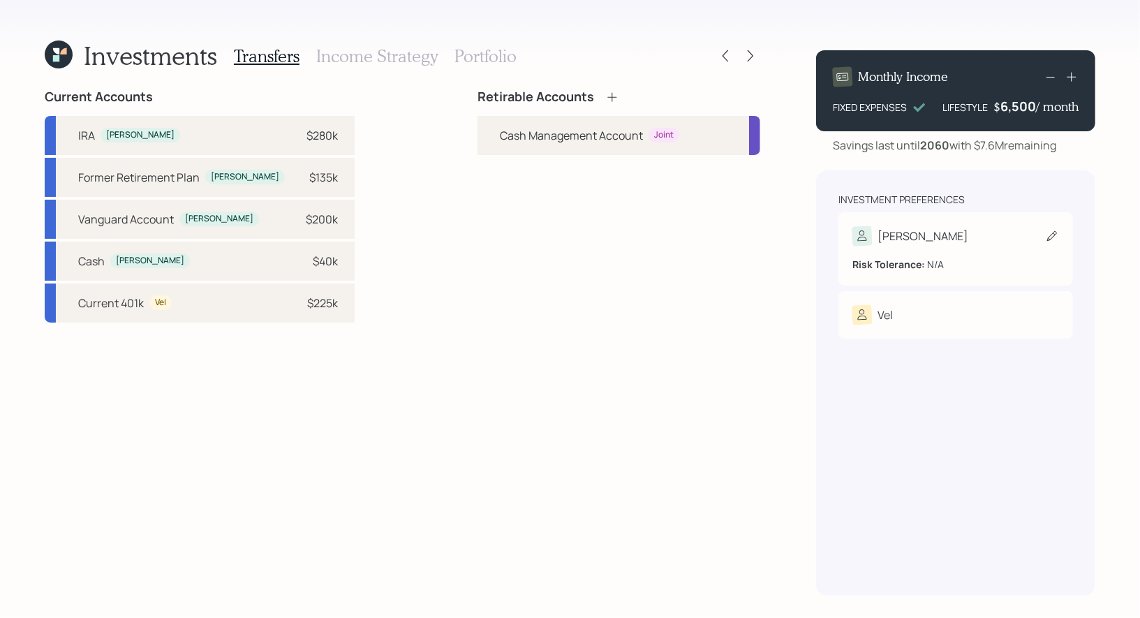
click at [1053, 233] on icon at bounding box center [1052, 236] width 10 height 10
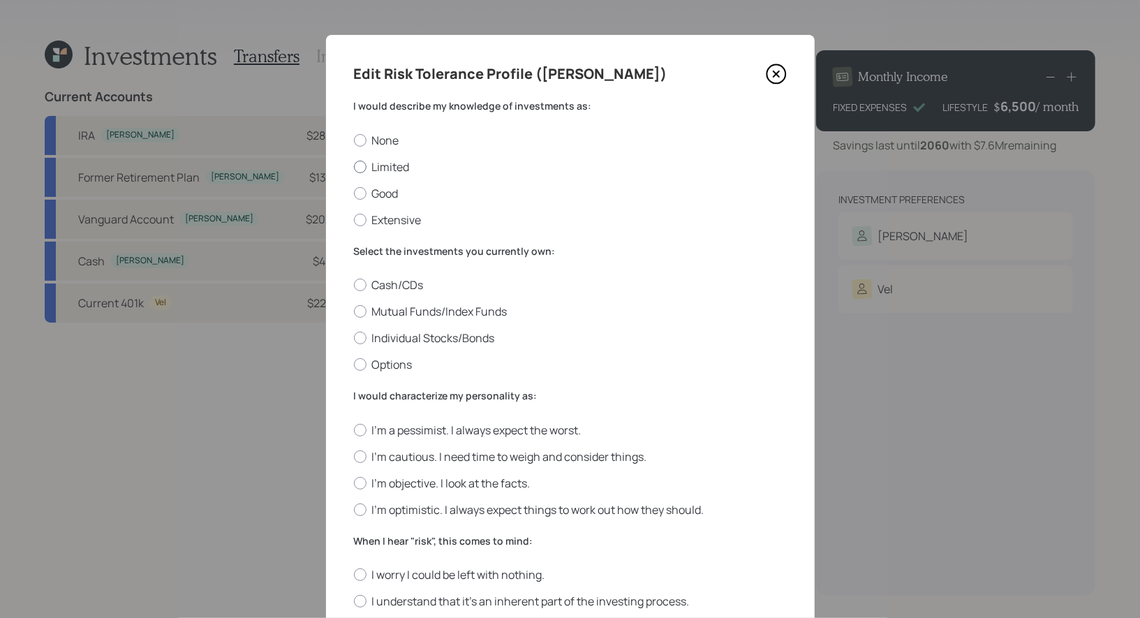
click at [396, 167] on label "Limited" at bounding box center [570, 166] width 433 height 15
click at [354, 167] on input "Limited" at bounding box center [353, 166] width 1 height 1
radio input "true"
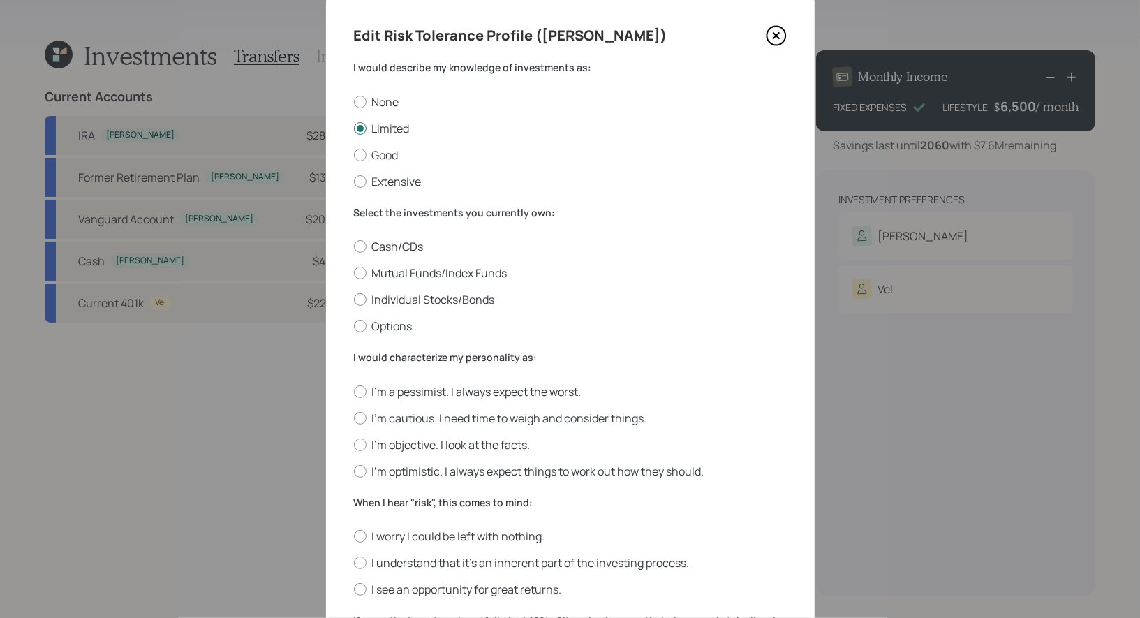
scroll to position [40, 0]
click at [507, 267] on label "Mutual Funds/Index Funds" at bounding box center [570, 271] width 433 height 15
click at [354, 271] on input "Mutual Funds/Index Funds" at bounding box center [353, 271] width 1 height 1
radio input "true"
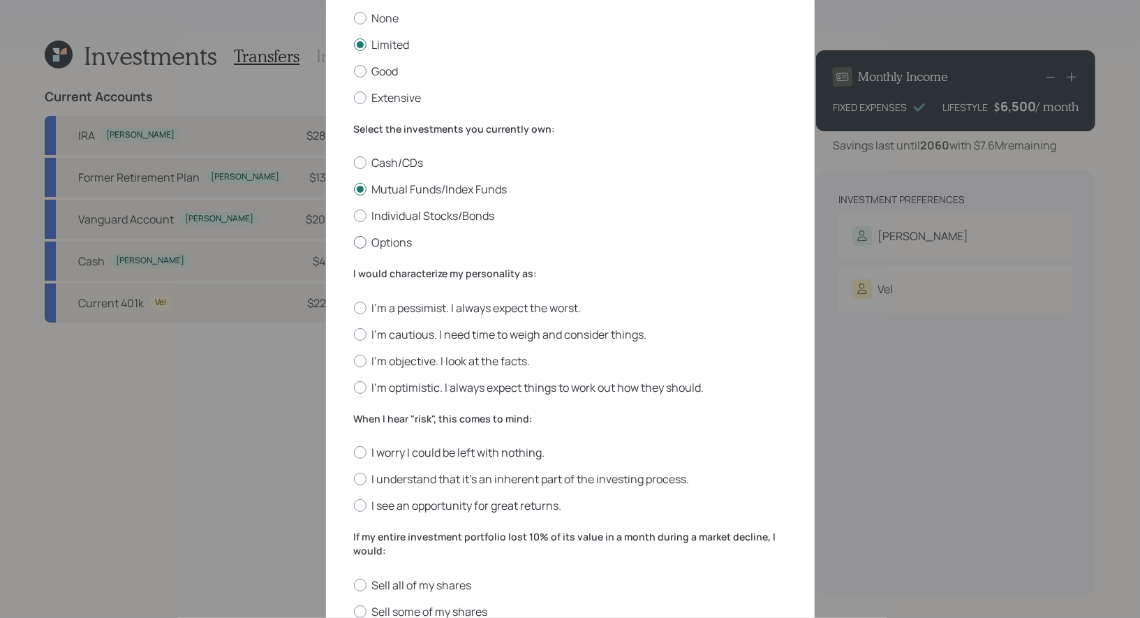
scroll to position [137, 0]
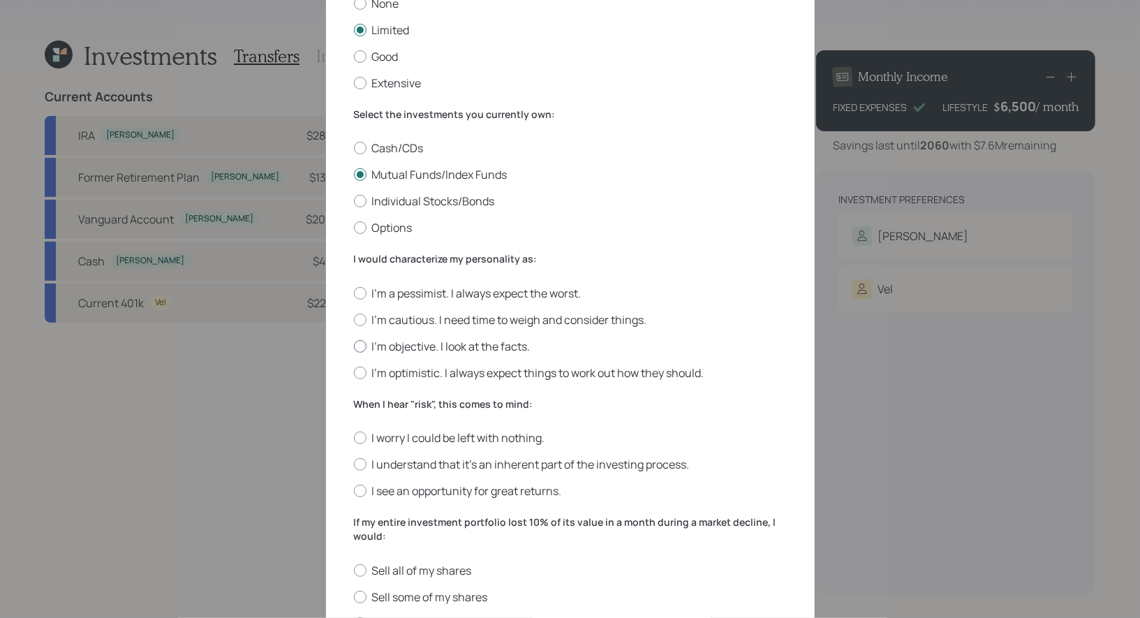
click at [496, 340] on label "I'm objective. I look at the facts." at bounding box center [570, 345] width 433 height 15
click at [354, 345] on input "I'm objective. I look at the facts." at bounding box center [353, 345] width 1 height 1
radio input "true"
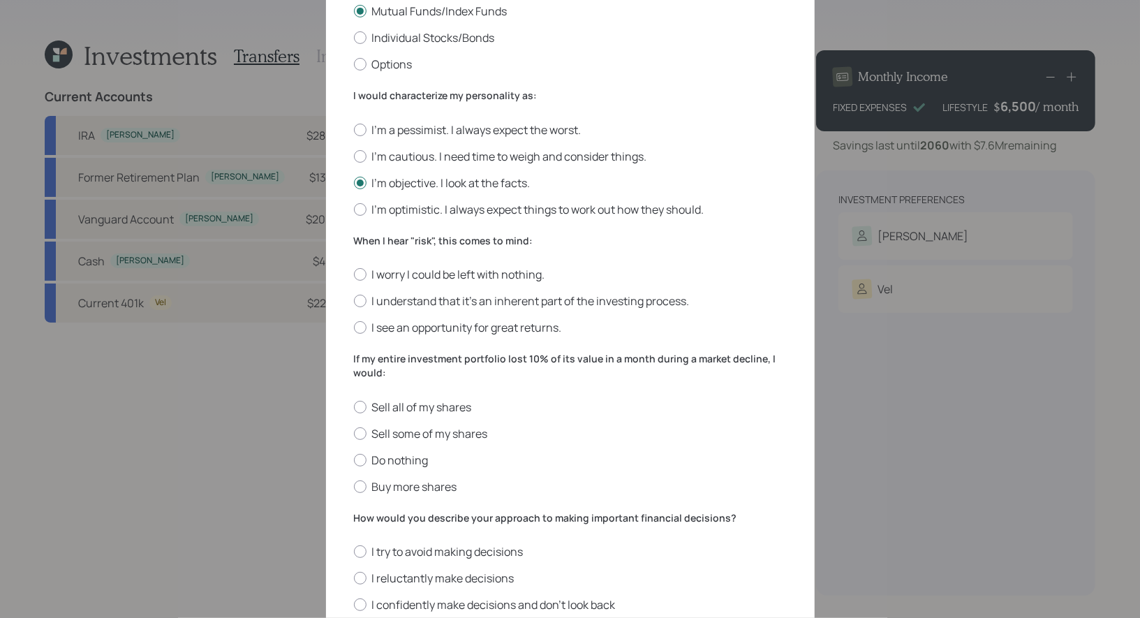
scroll to position [308, 0]
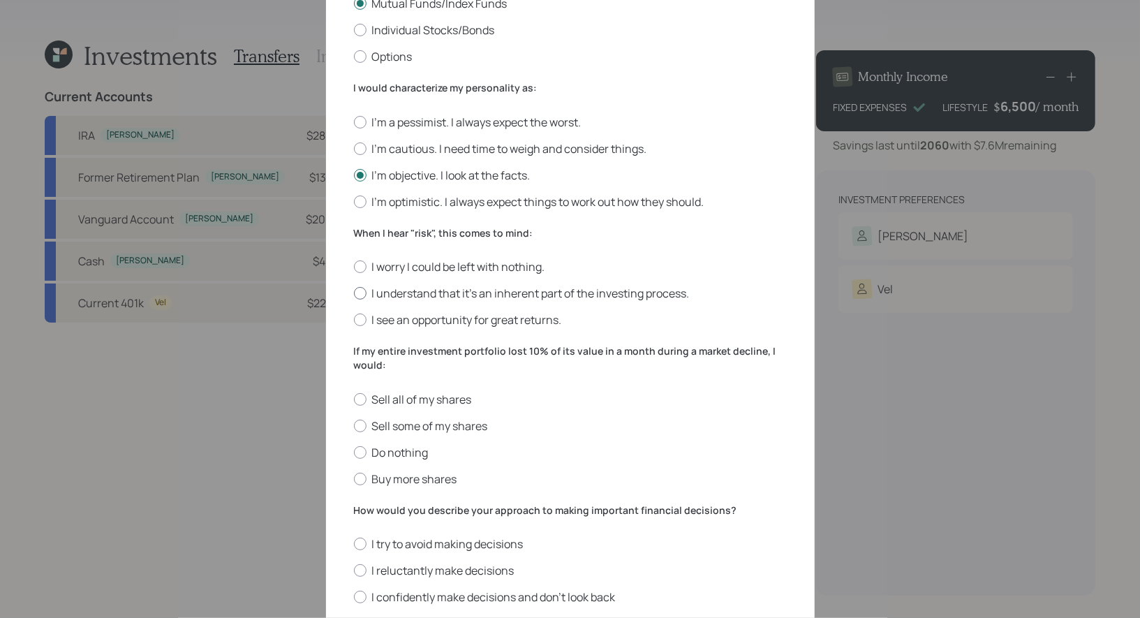
click at [576, 297] on label "I understand that it’s an inherent part of the investing process." at bounding box center [570, 292] width 433 height 15
click at [354, 294] on input "I understand that it’s an inherent part of the investing process." at bounding box center [353, 293] width 1 height 1
radio input "true"
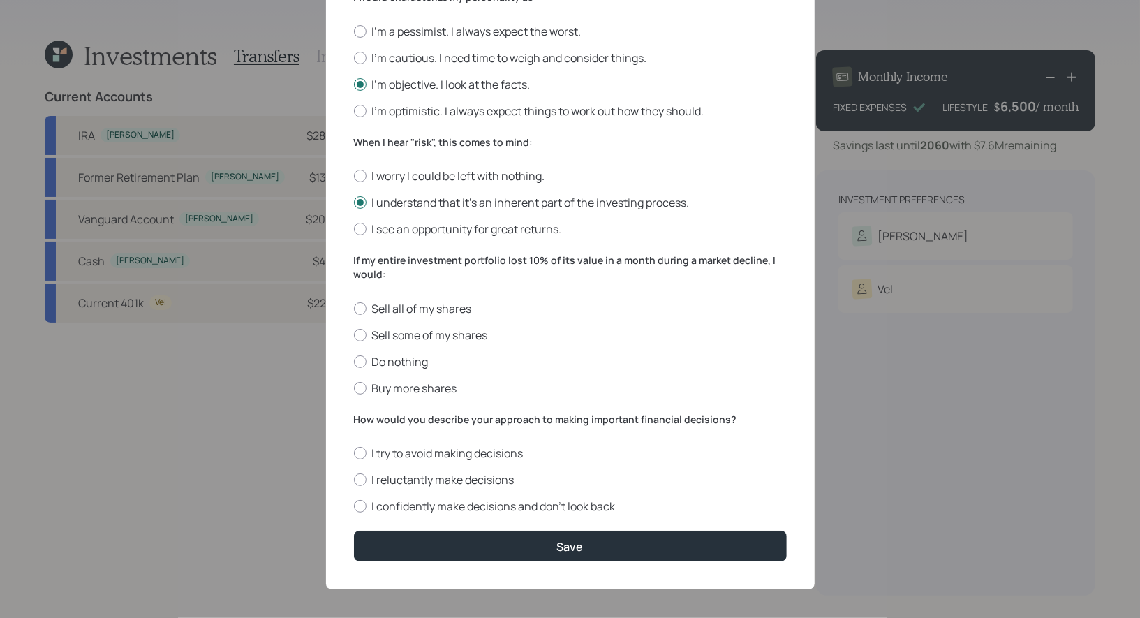
scroll to position [407, 0]
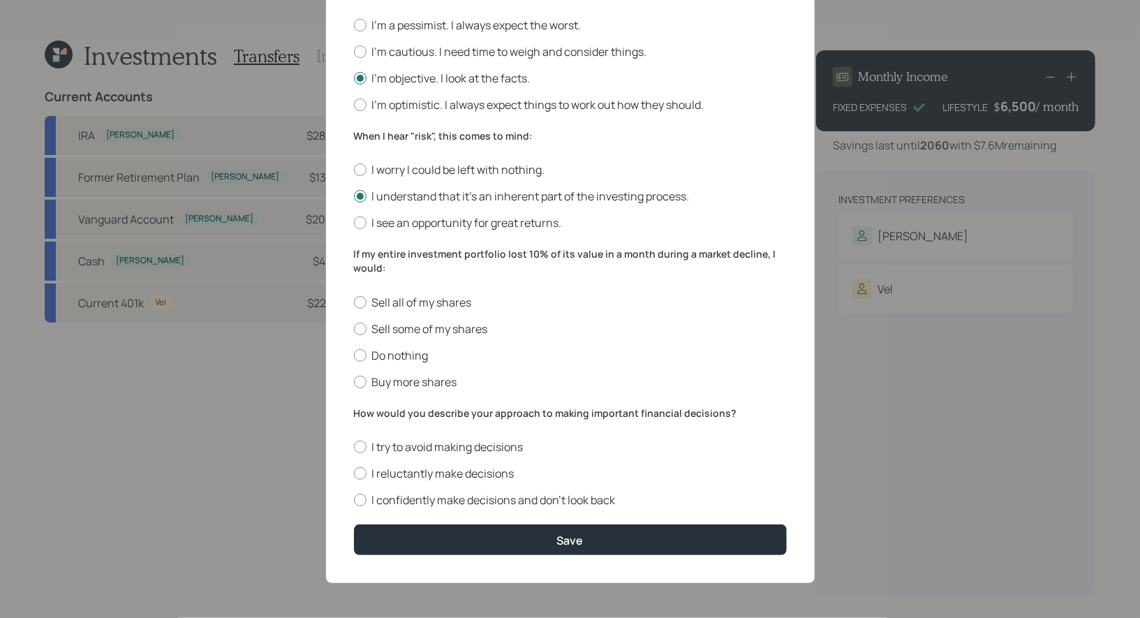
click at [399, 345] on div "Sell all of my shares Sell some of my shares Do nothing Buy more shares" at bounding box center [570, 342] width 433 height 95
click at [399, 351] on label "Do nothing" at bounding box center [570, 355] width 433 height 15
click at [354, 355] on input "Do nothing" at bounding box center [353, 355] width 1 height 1
radio input "true"
click at [460, 502] on label "I confidently make decisions and don’t look back" at bounding box center [570, 499] width 433 height 15
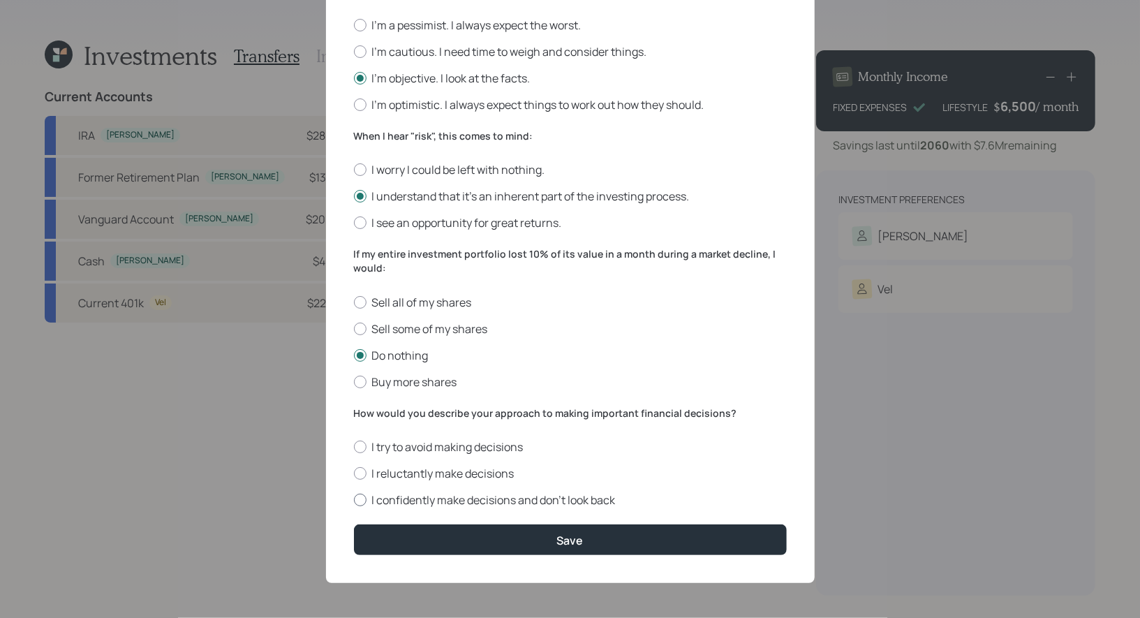
click at [354, 500] on input "I confidently make decisions and don’t look back" at bounding box center [353, 500] width 1 height 1
radio input "true"
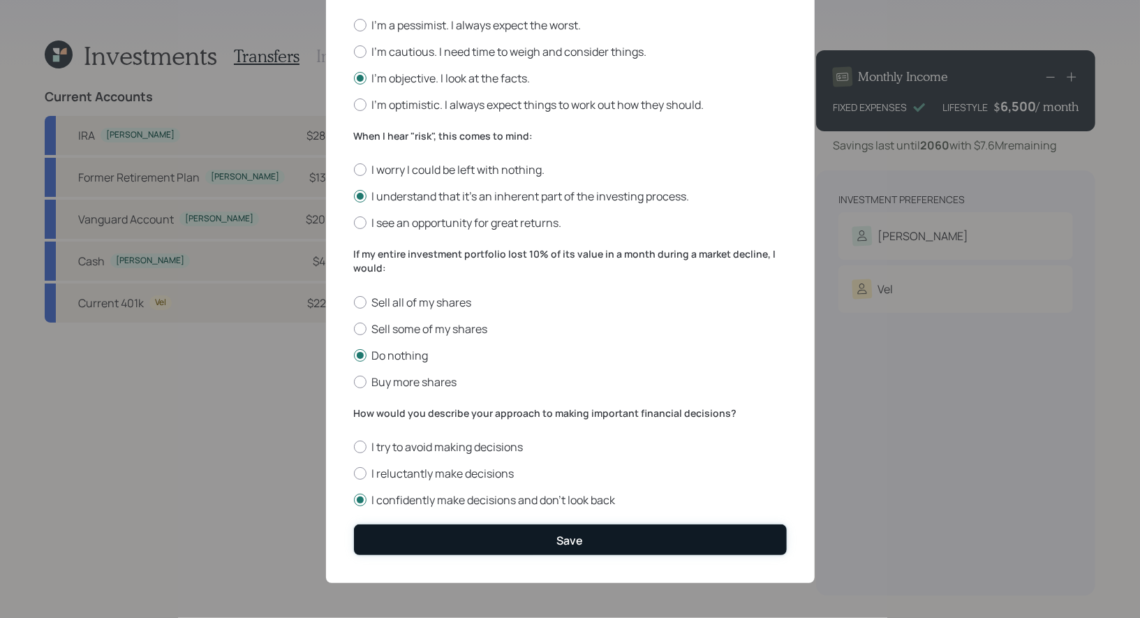
click at [438, 532] on button "Save" at bounding box center [570, 539] width 433 height 30
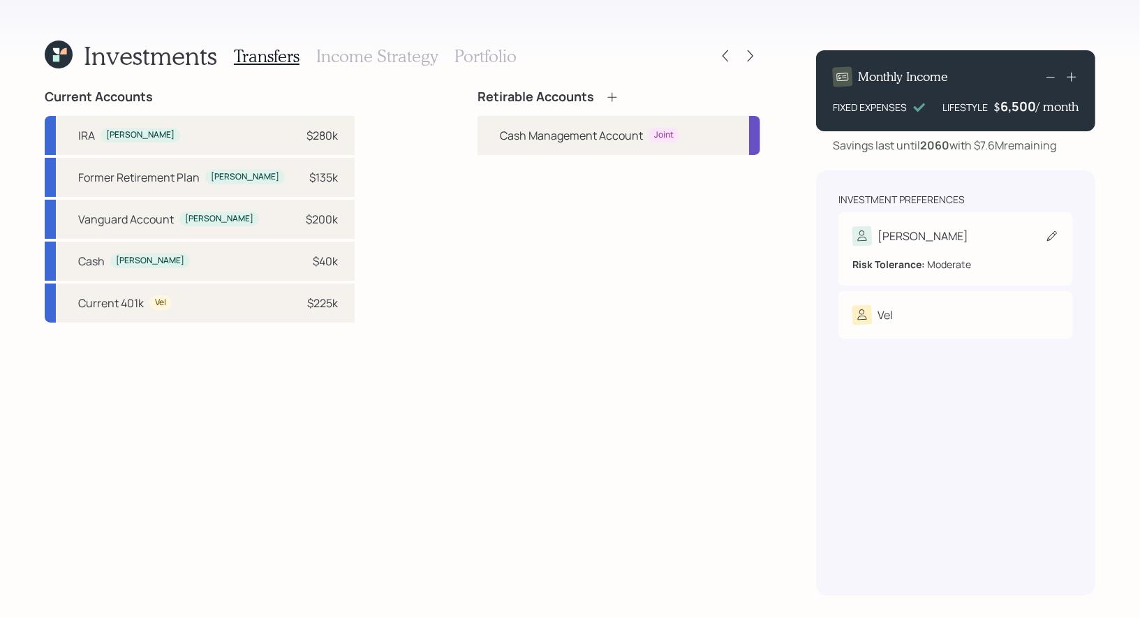
click at [1053, 236] on icon at bounding box center [1052, 236] width 10 height 10
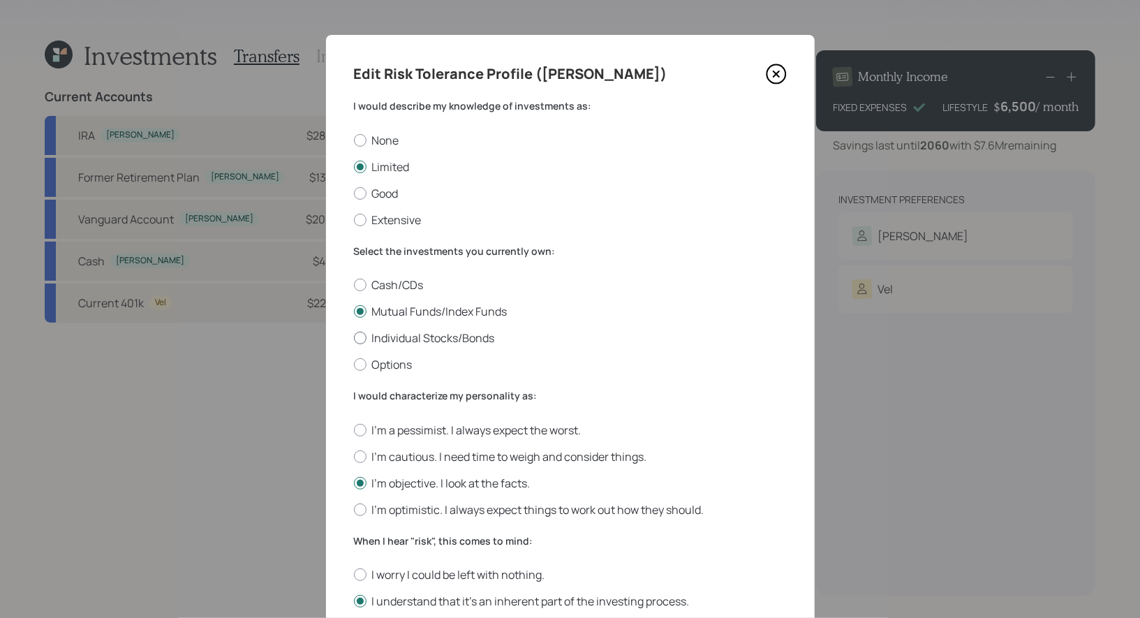
click at [358, 334] on div at bounding box center [360, 337] width 13 height 13
click at [354, 338] on input "Individual Stocks/Bonds" at bounding box center [353, 338] width 1 height 1
radio input "true"
click at [363, 507] on div at bounding box center [360, 509] width 13 height 13
click at [354, 509] on input "I'm optimistic. I always expect things to work out how they should." at bounding box center [353, 509] width 1 height 1
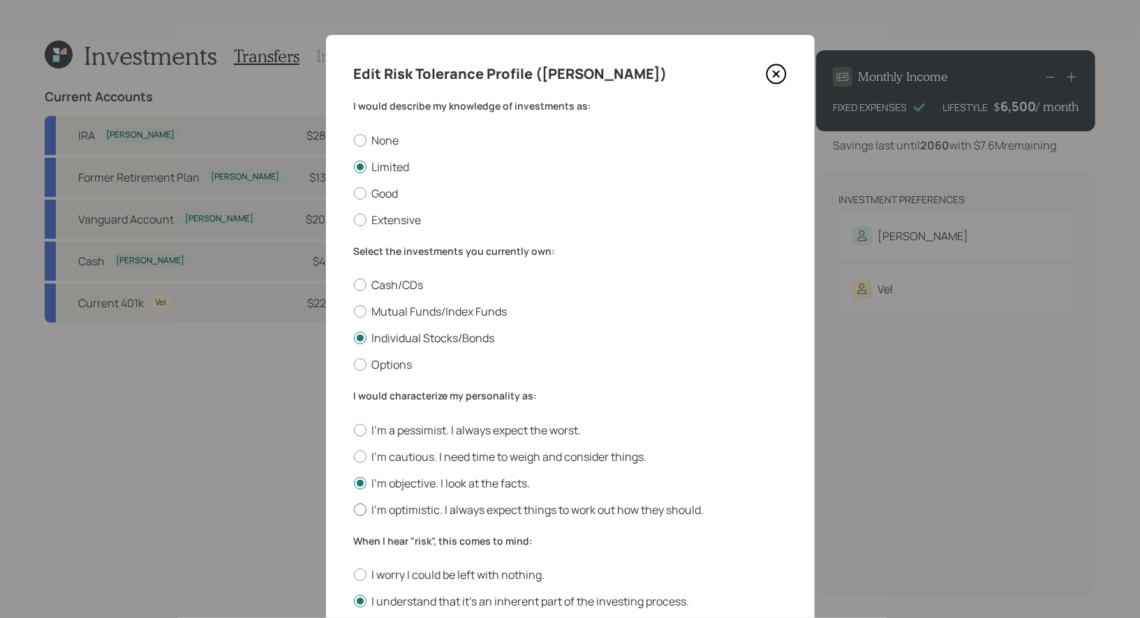
radio input "true"
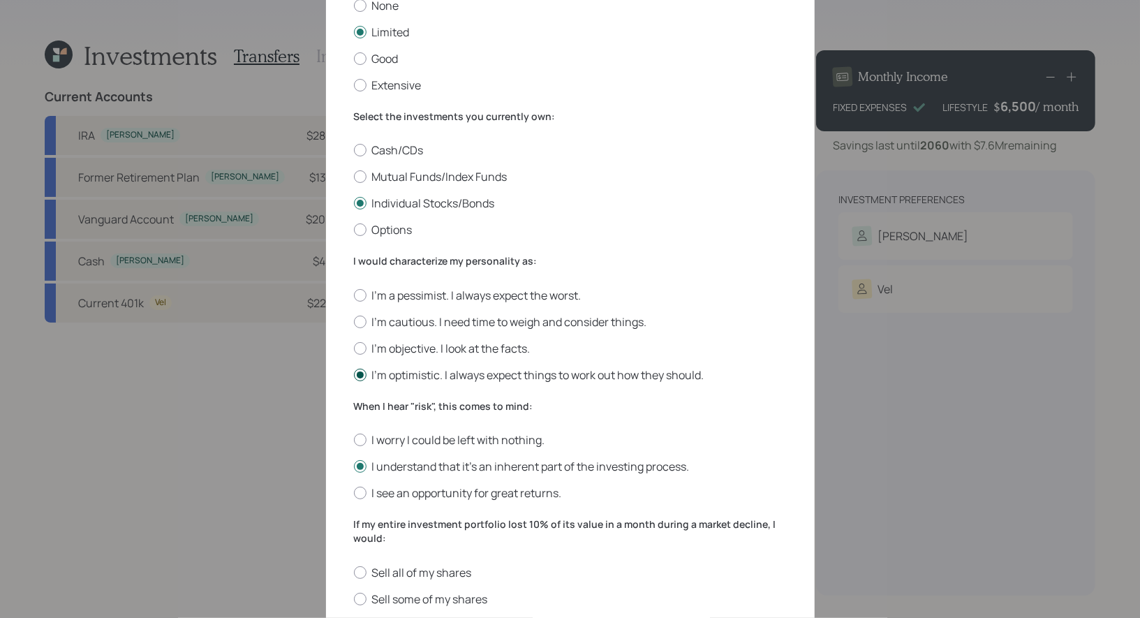
scroll to position [407, 0]
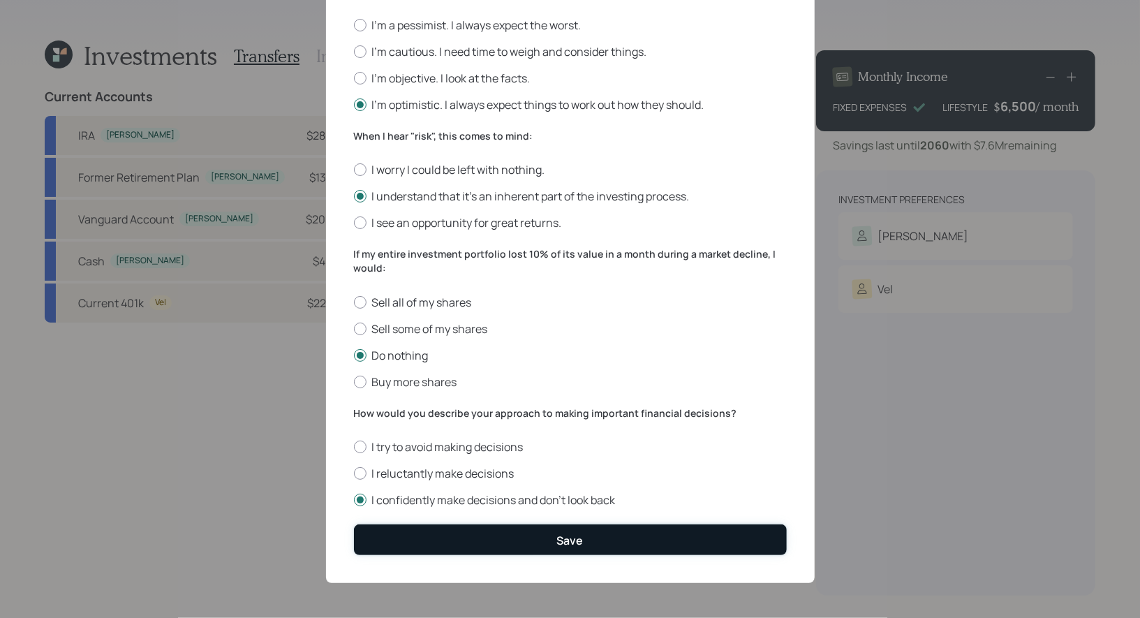
click at [537, 547] on button "Save" at bounding box center [570, 539] width 433 height 30
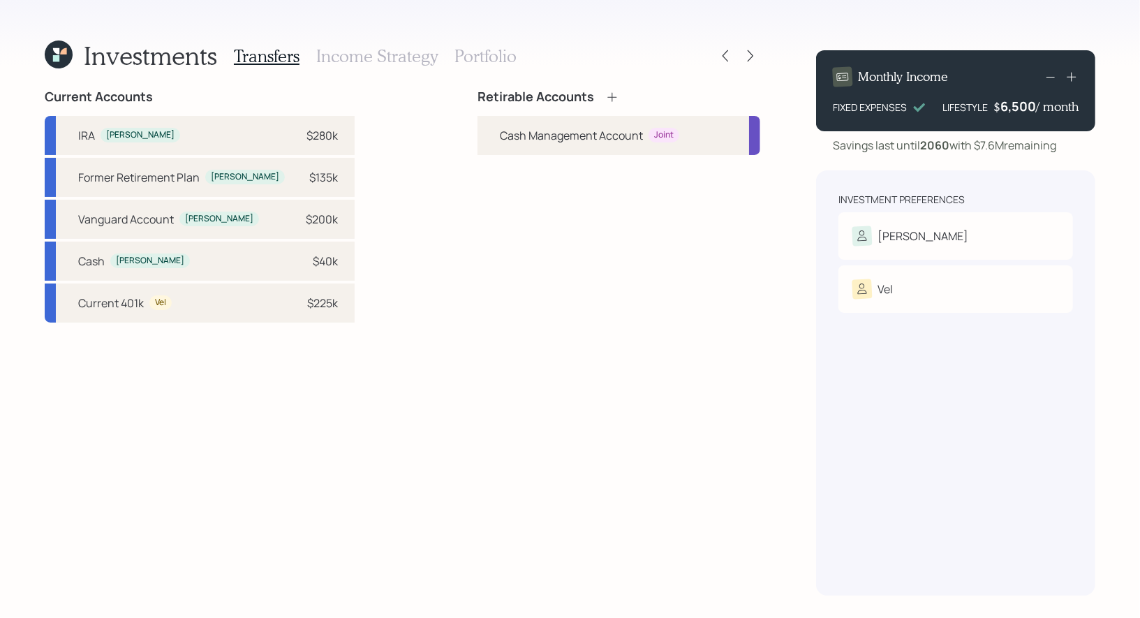
click at [612, 96] on icon at bounding box center [611, 96] width 9 height 9
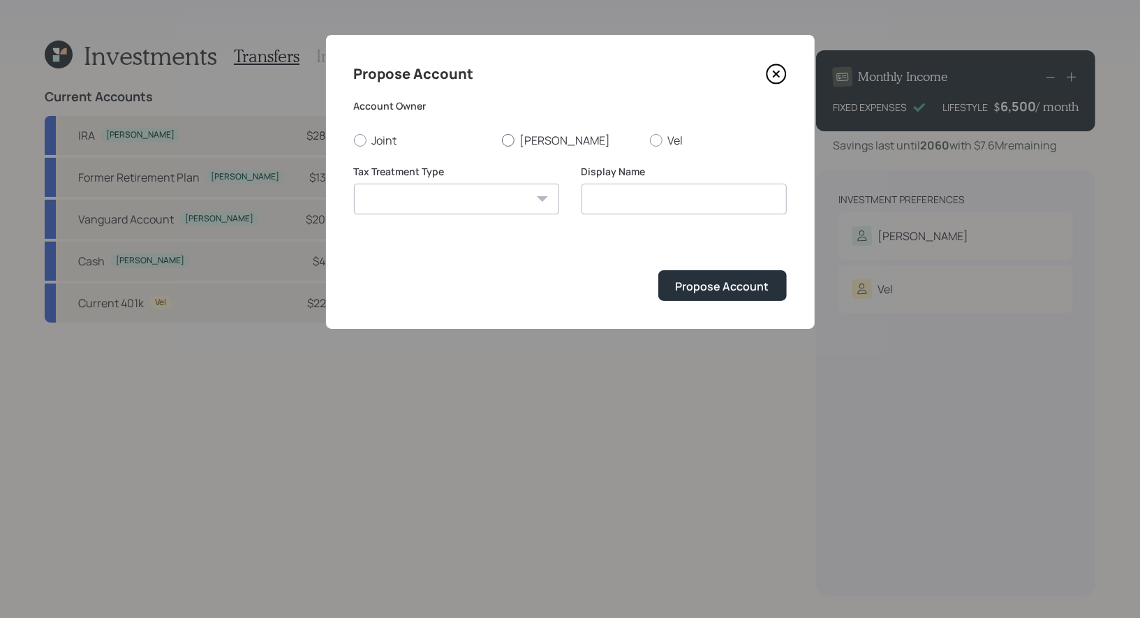
click at [507, 138] on div at bounding box center [508, 140] width 13 height 13
click at [502, 140] on input "[PERSON_NAME]" at bounding box center [501, 140] width 1 height 1
radio input "true"
click at [502, 193] on select "Roth Taxable Traditional" at bounding box center [456, 199] width 205 height 31
select select "traditional"
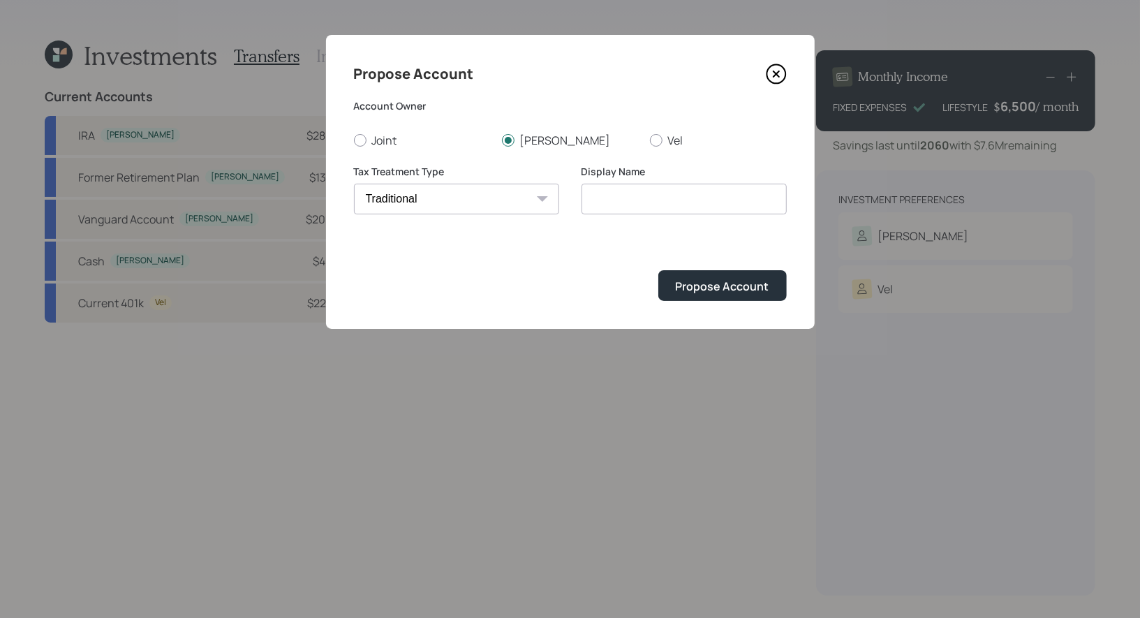
click at [354, 184] on select "Roth Taxable Traditional" at bounding box center [456, 199] width 205 height 31
click at [662, 201] on input "Traditional" at bounding box center [683, 199] width 205 height 31
type input "Rollover IRA"
click at [726, 283] on div "Propose Account" at bounding box center [723, 285] width 94 height 15
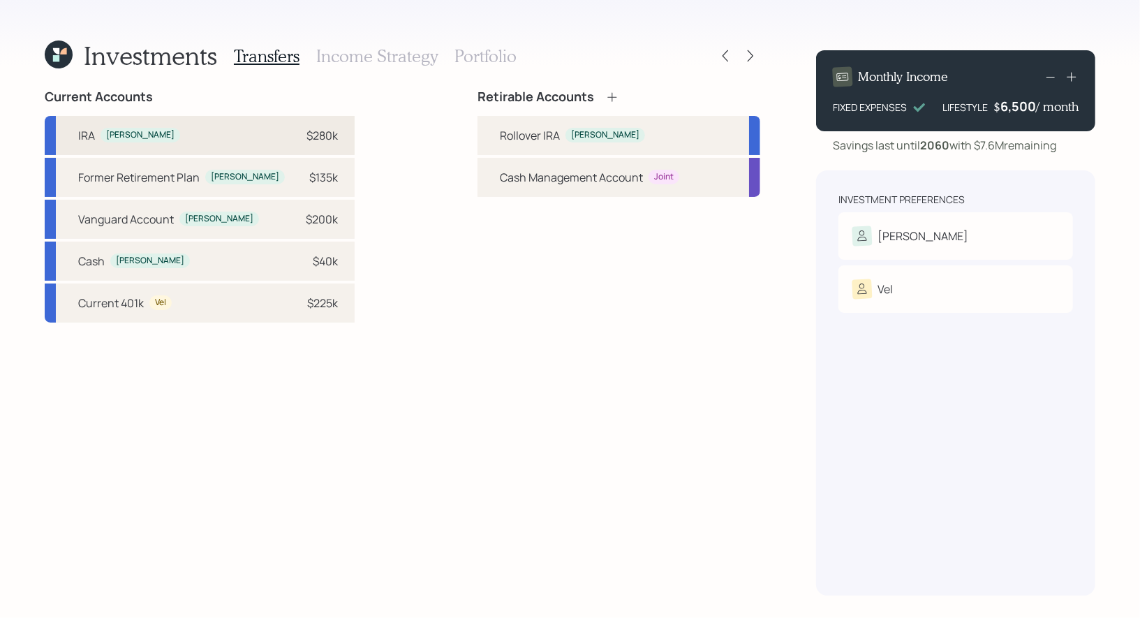
click at [255, 136] on div "IRA Michael $280k" at bounding box center [200, 135] width 310 height 39
click at [508, 132] on div "Rollover IRA" at bounding box center [530, 135] width 60 height 17
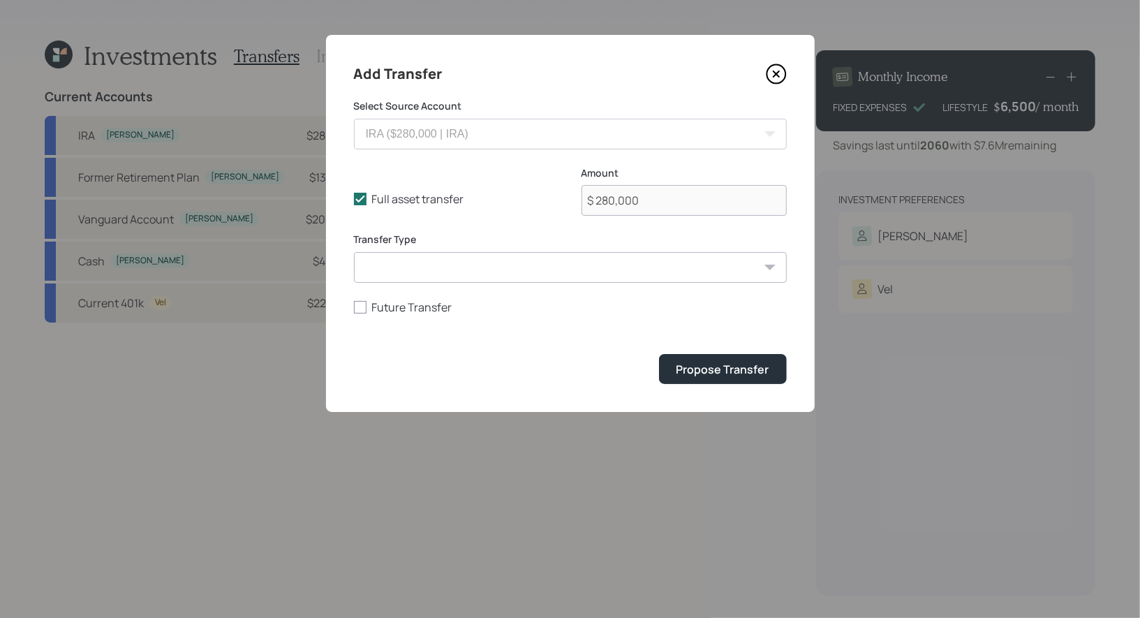
click at [392, 271] on select "ACAT Transfer Non ACAT Transfer Capitalize Rollover Rollover Deposit" at bounding box center [570, 267] width 433 height 31
select select "acat_transfer"
click at [354, 252] on select "ACAT Transfer Non ACAT Transfer Capitalize Rollover Rollover Deposit" at bounding box center [570, 267] width 433 height 31
click at [718, 375] on div "Propose Transfer" at bounding box center [722, 368] width 93 height 15
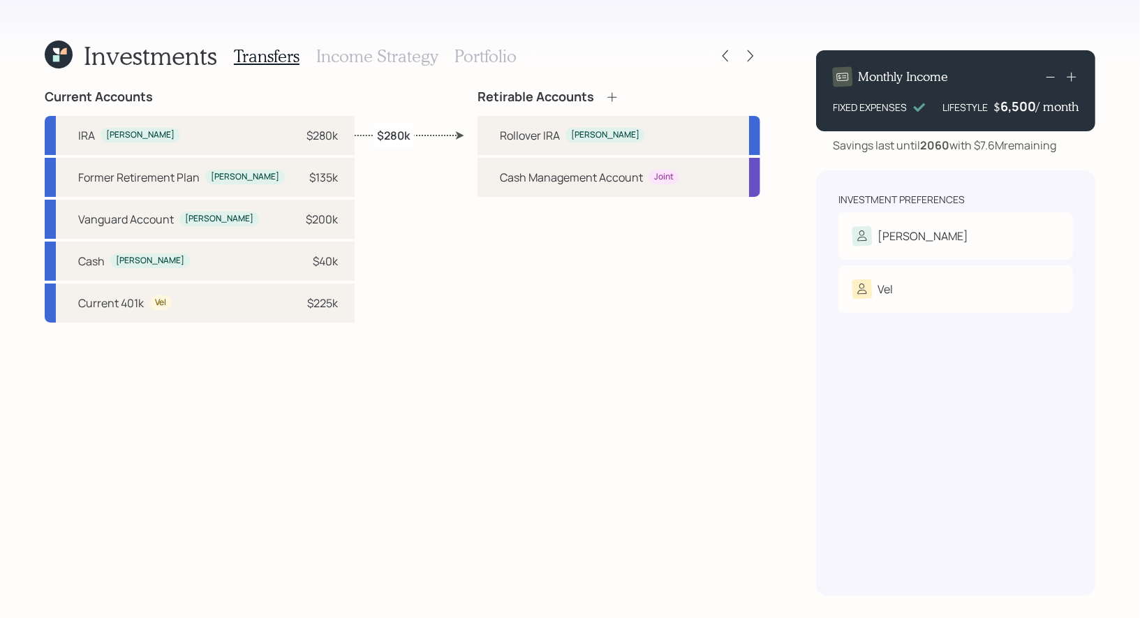
click at [475, 54] on h3 "Portfolio" at bounding box center [485, 56] width 62 height 20
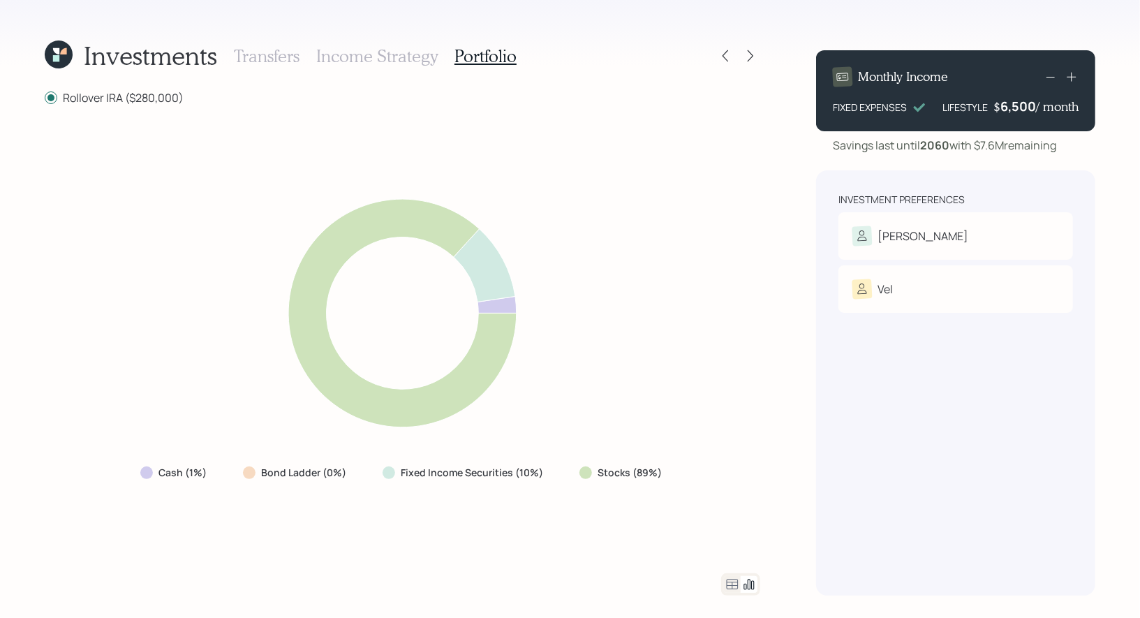
click at [402, 50] on h3 "Income Strategy" at bounding box center [376, 56] width 121 height 20
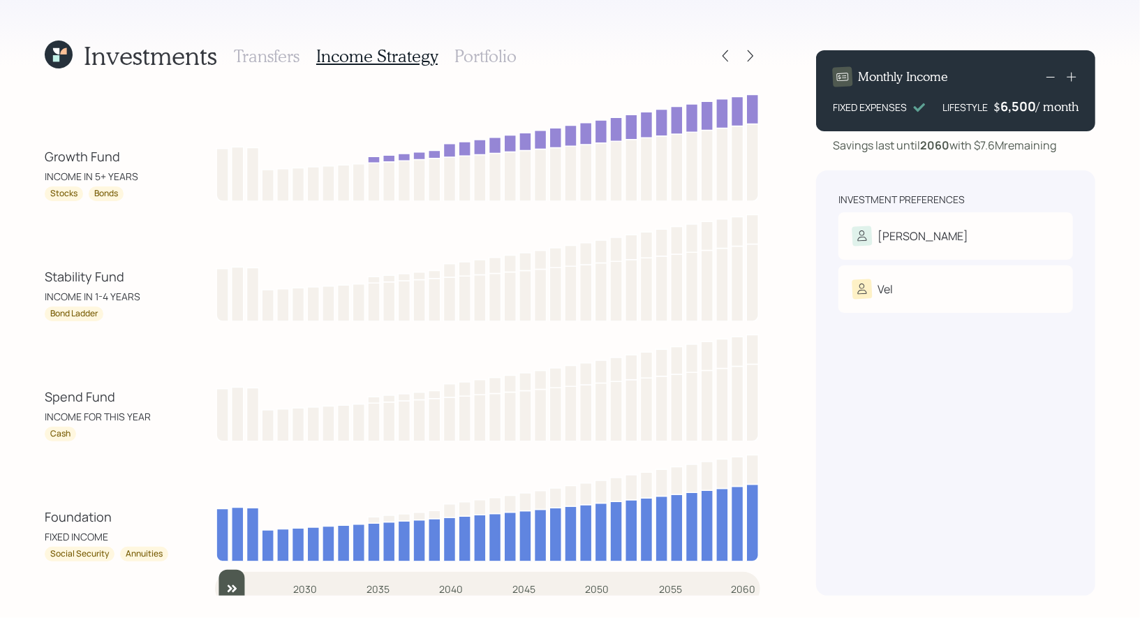
click at [255, 56] on h3 "Transfers" at bounding box center [267, 56] width 66 height 20
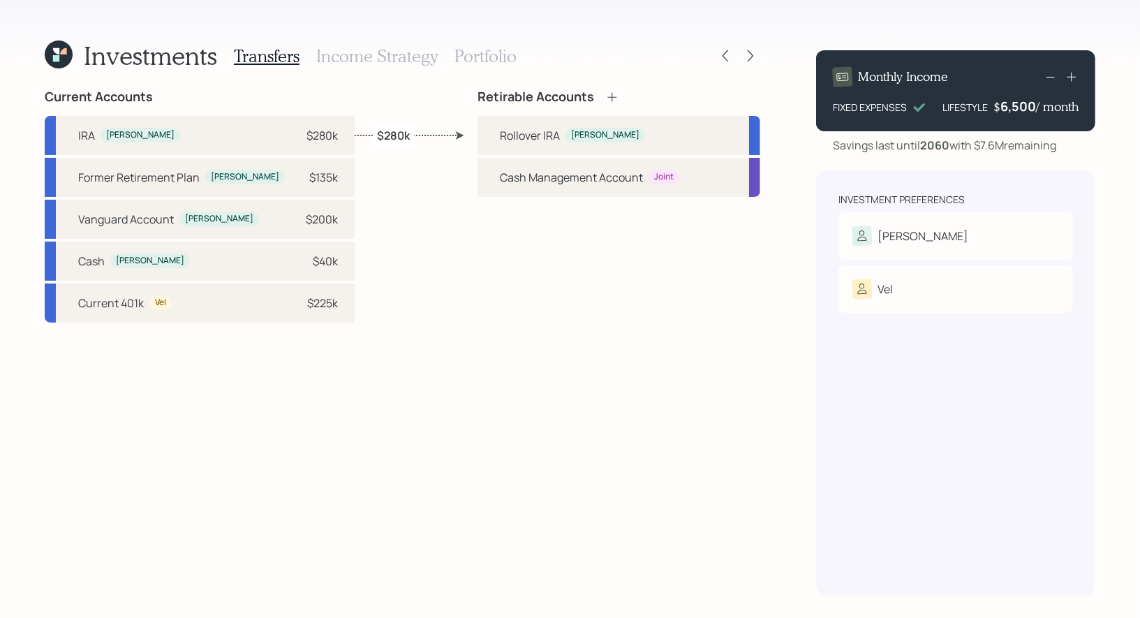
click at [475, 55] on h3 "Portfolio" at bounding box center [485, 56] width 62 height 20
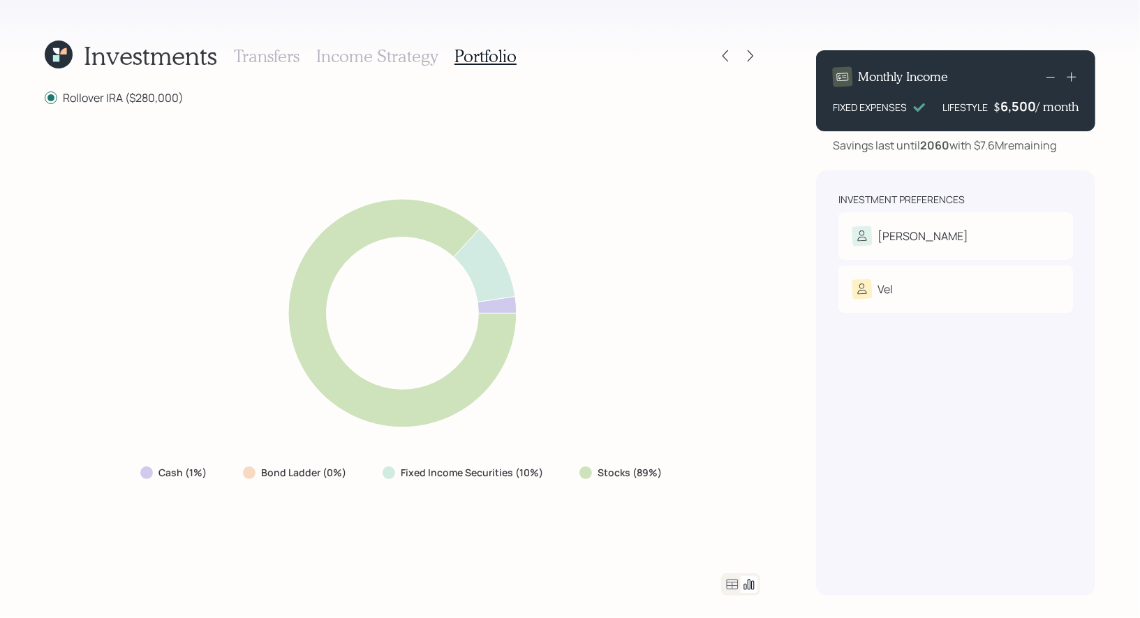
click at [385, 60] on h3 "Income Strategy" at bounding box center [376, 56] width 121 height 20
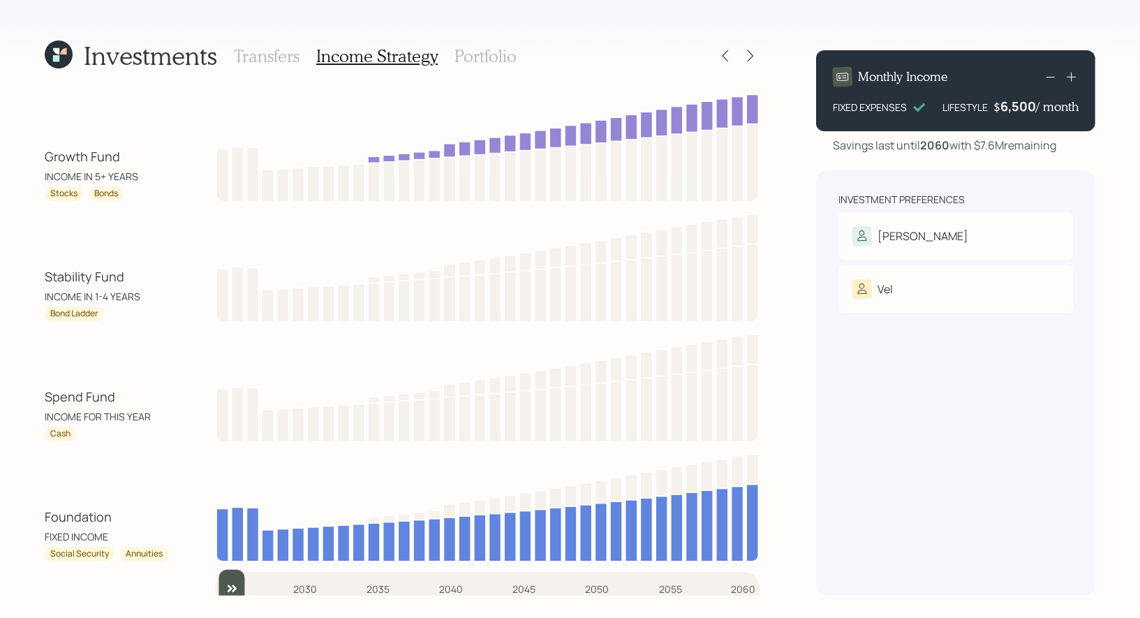
click at [271, 54] on h3 "Transfers" at bounding box center [267, 56] width 66 height 20
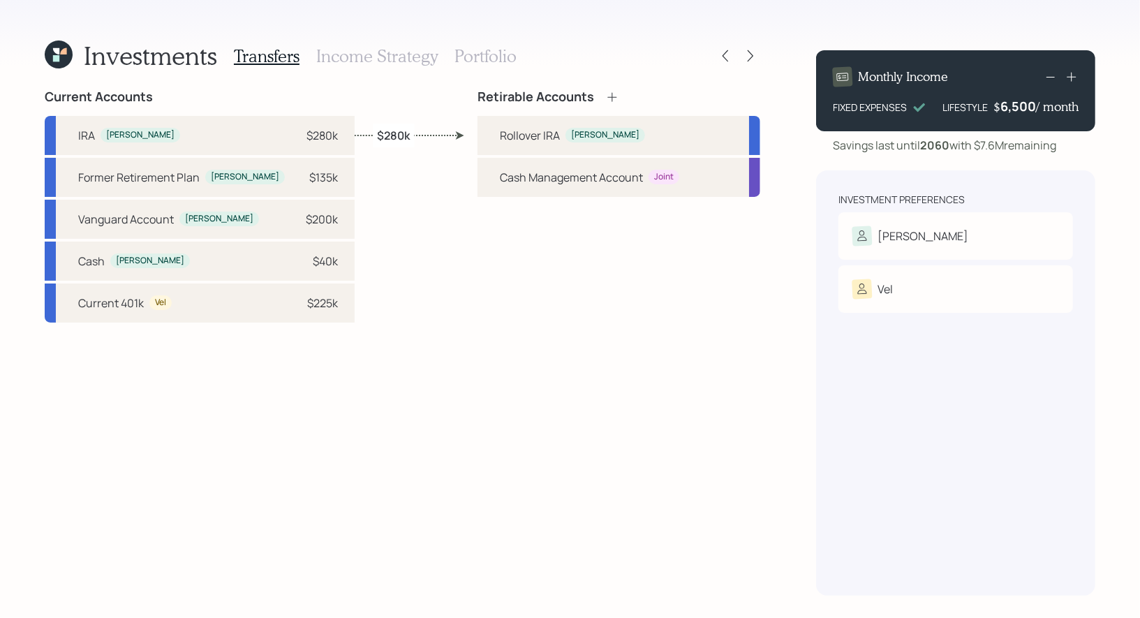
click at [477, 61] on h3 "Portfolio" at bounding box center [485, 56] width 62 height 20
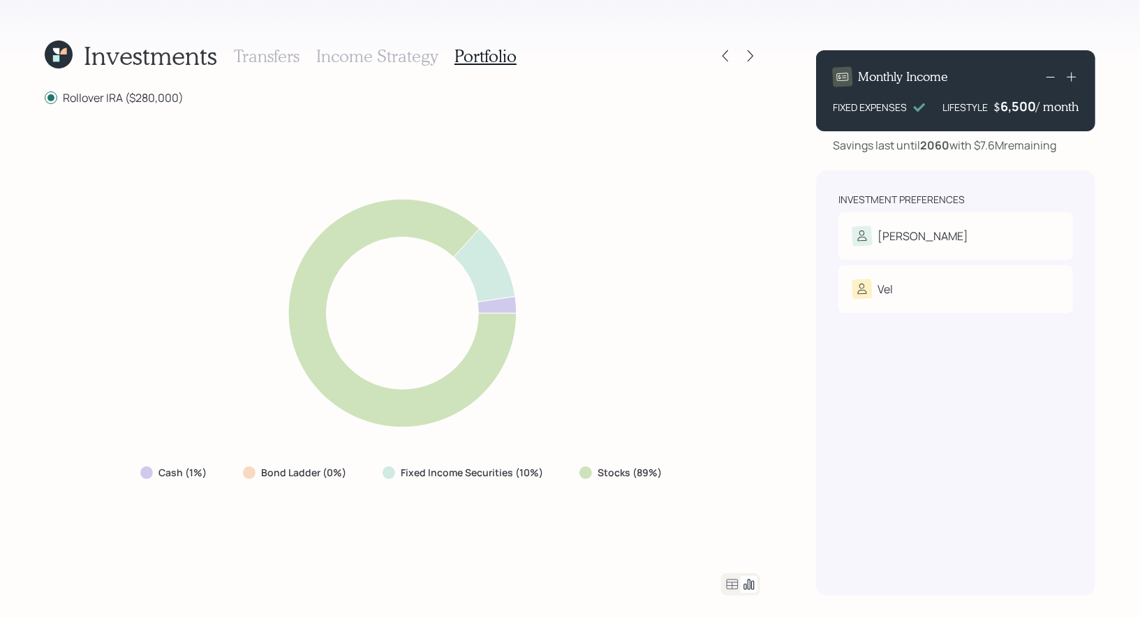
click at [260, 51] on h3 "Transfers" at bounding box center [267, 56] width 66 height 20
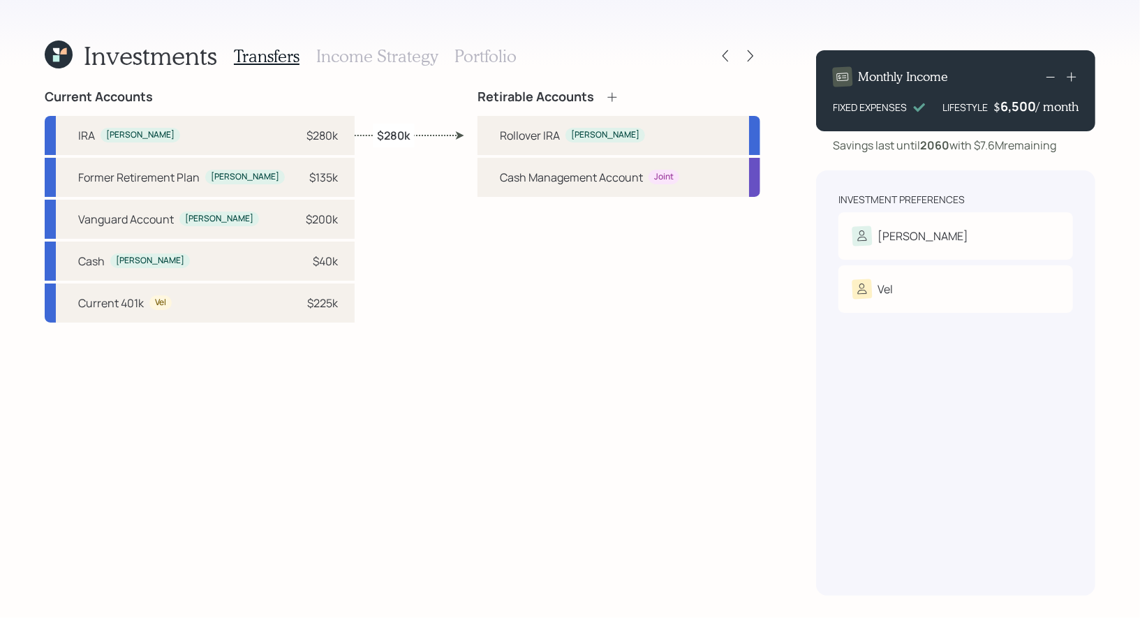
click at [469, 56] on h3 "Portfolio" at bounding box center [485, 56] width 62 height 20
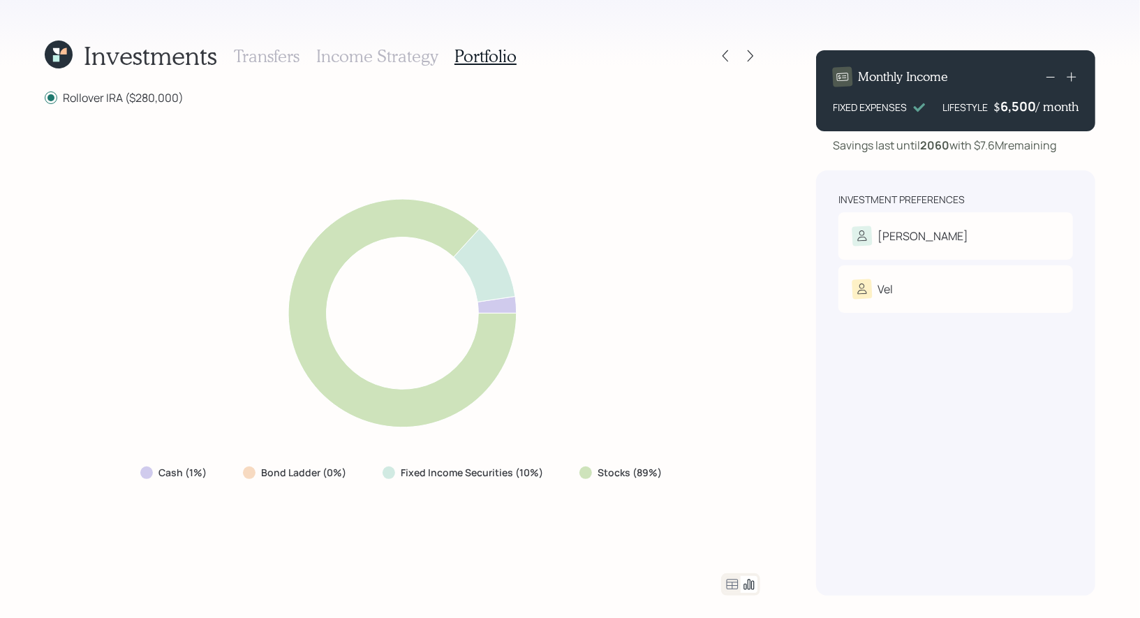
click at [360, 51] on h3 "Income Strategy" at bounding box center [376, 56] width 121 height 20
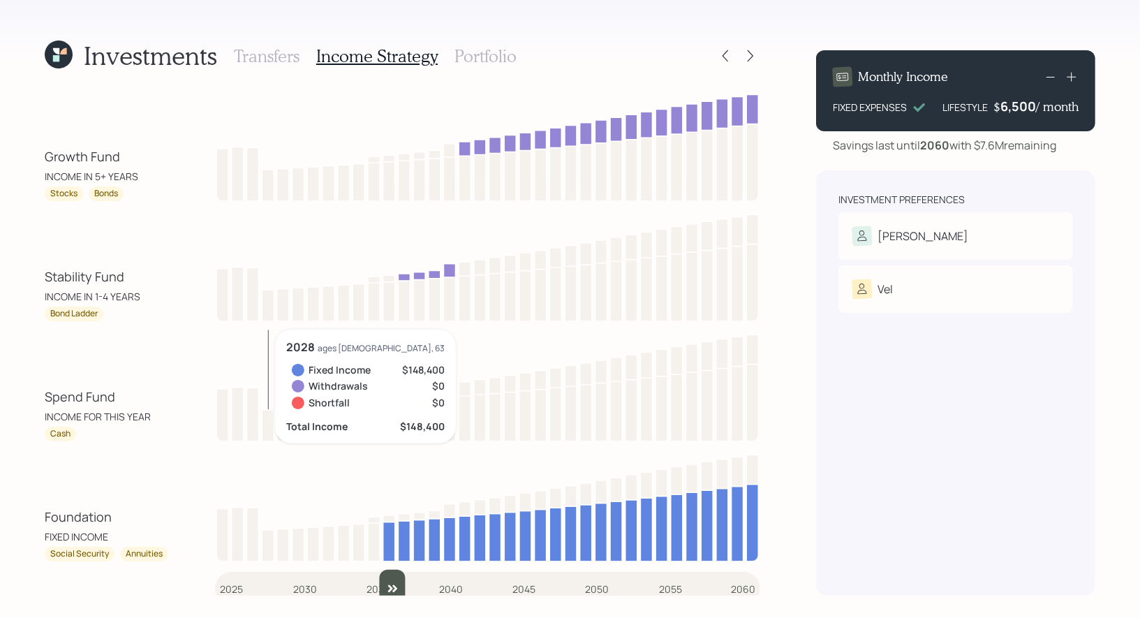
drag, startPoint x: 231, startPoint y: 581, endPoint x: 394, endPoint y: 546, distance: 167.1
click at [394, 569] on input "slider" at bounding box center [487, 588] width 545 height 38
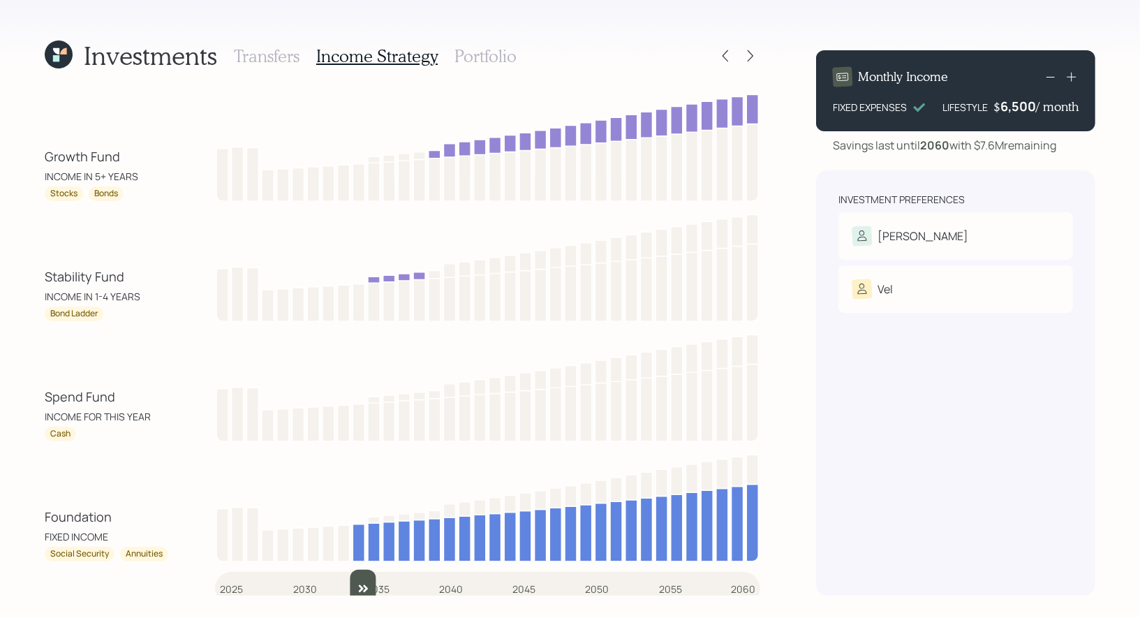
drag, startPoint x: 389, startPoint y: 584, endPoint x: 361, endPoint y: 584, distance: 27.2
type input "2034"
click at [361, 584] on input "slider" at bounding box center [487, 588] width 545 height 38
click at [476, 59] on h3 "Portfolio" at bounding box center [485, 56] width 62 height 20
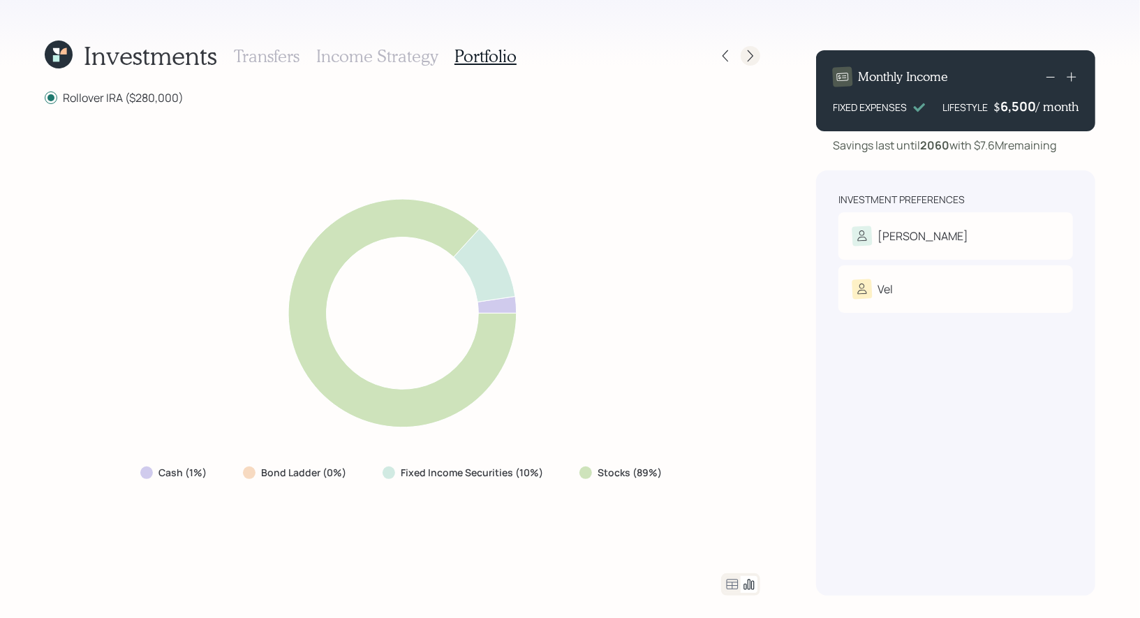
click at [747, 54] on icon at bounding box center [750, 56] width 14 height 14
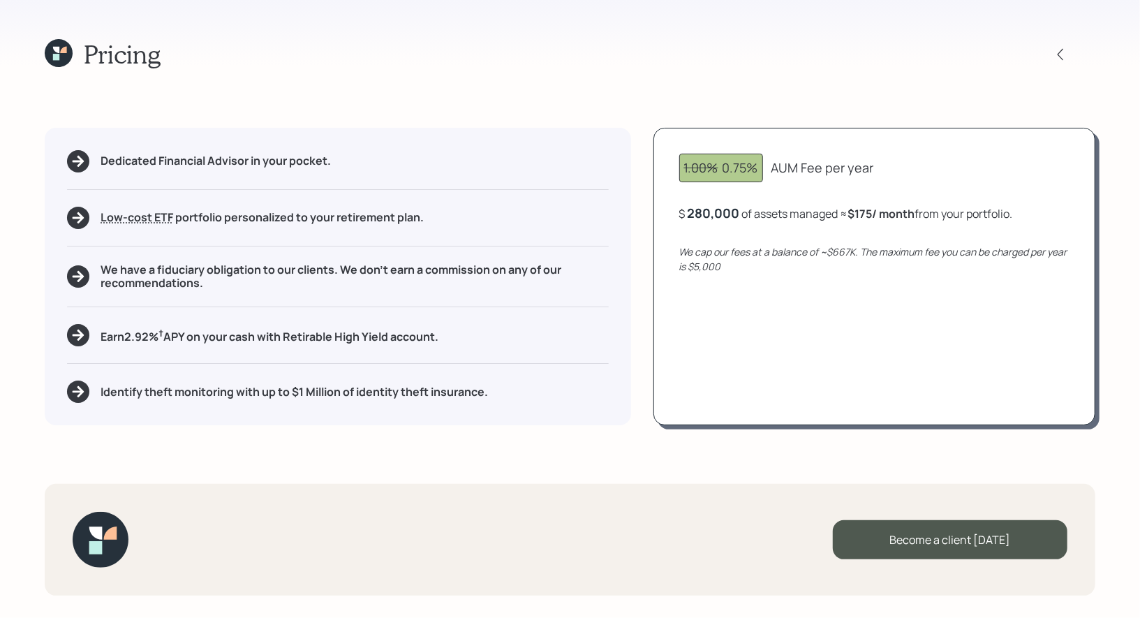
click at [904, 218] on b "$175 / month" at bounding box center [881, 213] width 67 height 15
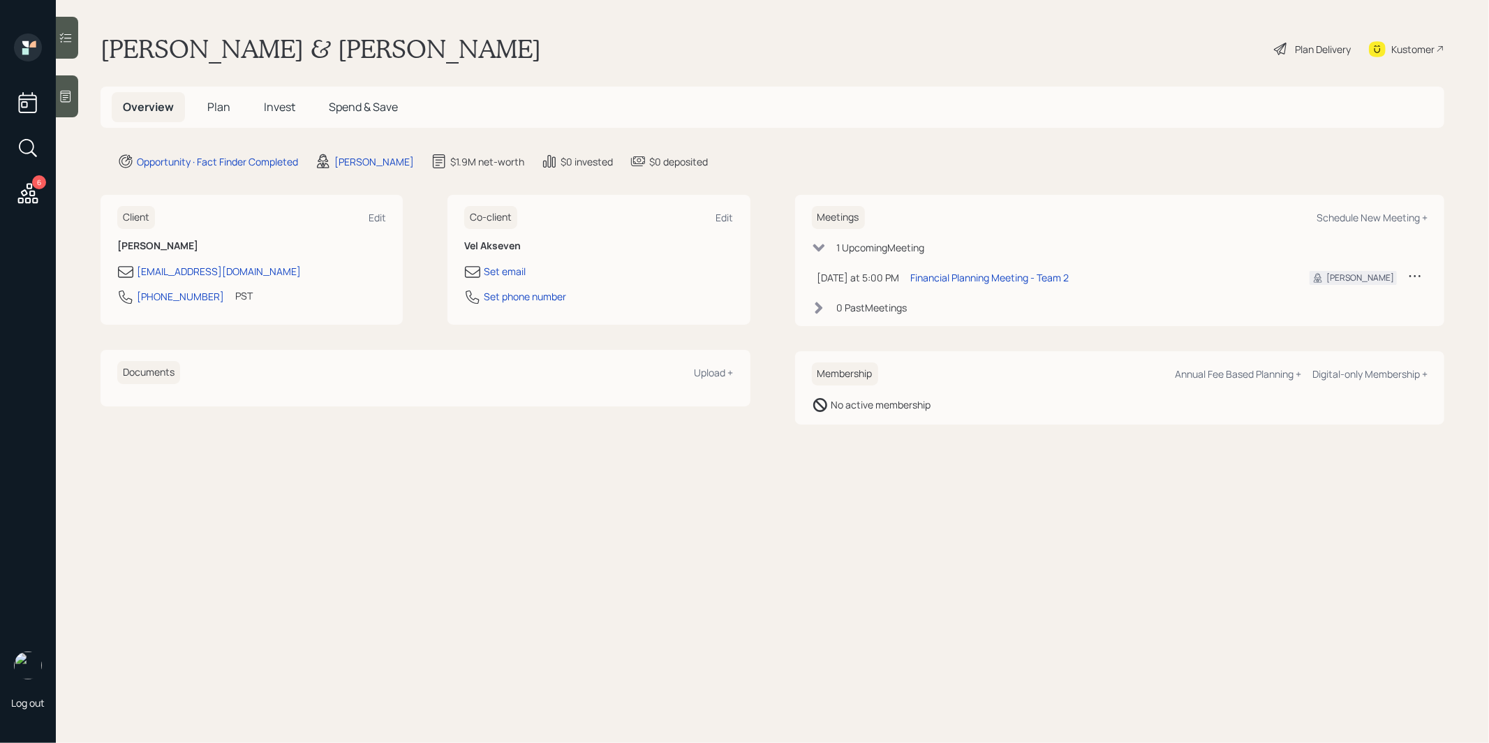
click at [219, 107] on span "Plan" at bounding box center [218, 106] width 23 height 15
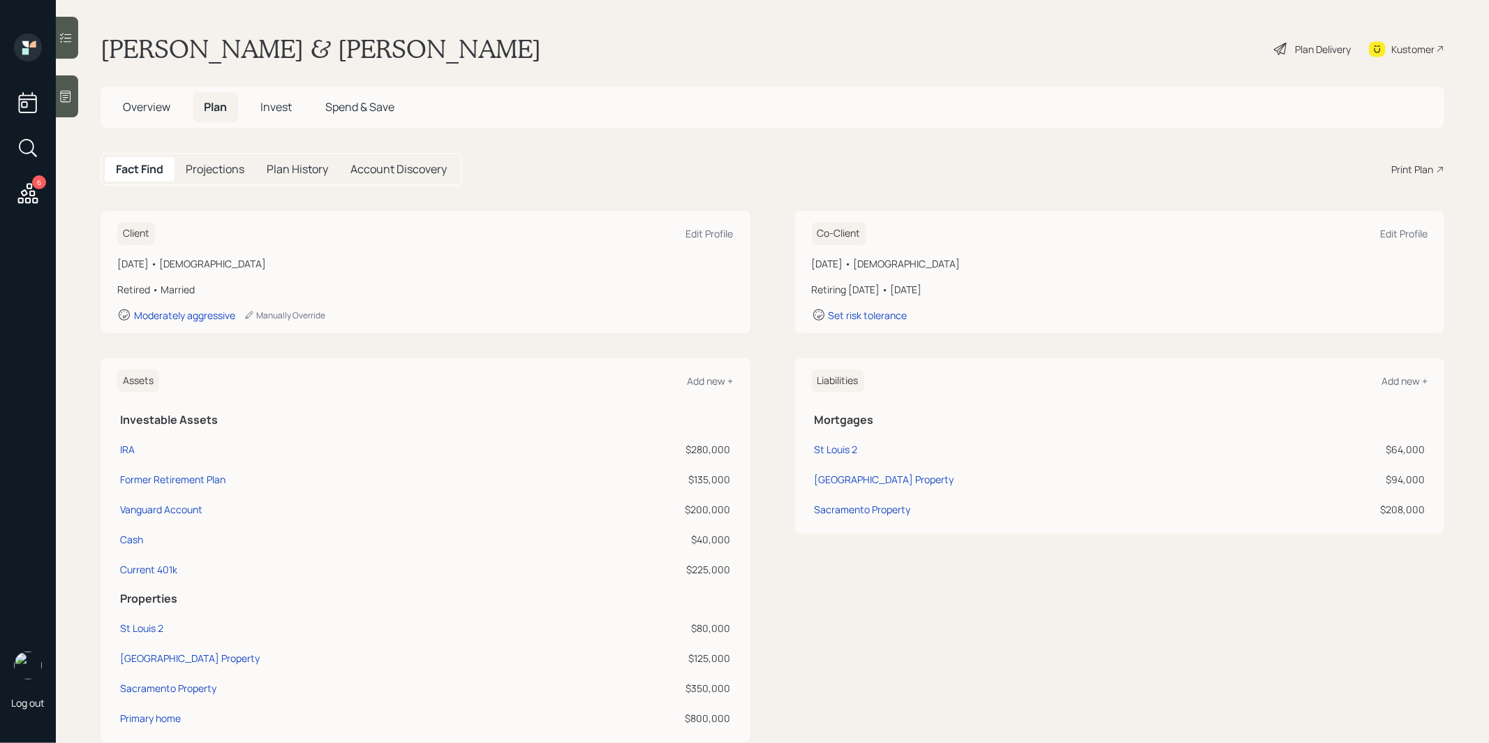
click at [1421, 164] on div "Print Plan" at bounding box center [1412, 169] width 42 height 15
click at [154, 112] on span "Overview" at bounding box center [146, 106] width 47 height 15
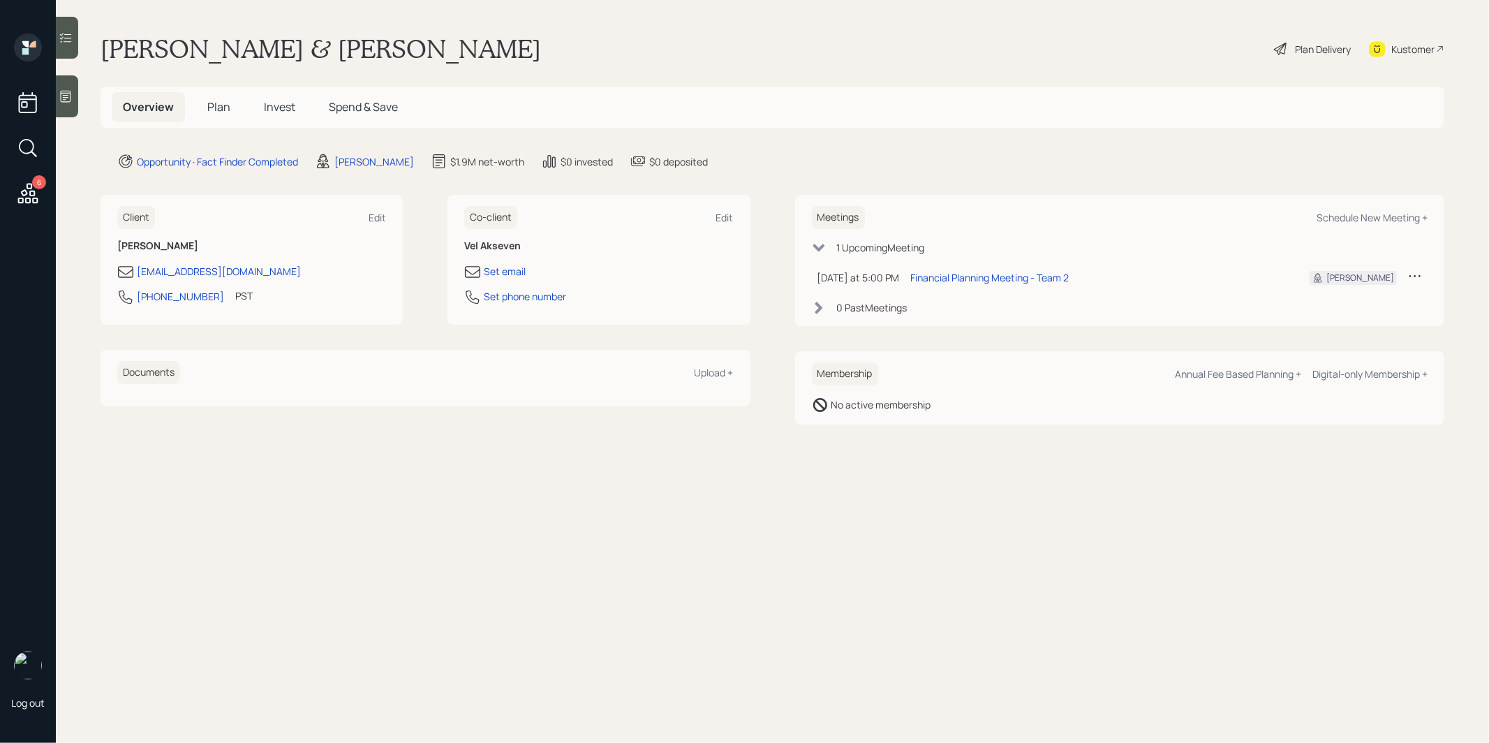
click at [212, 106] on span "Plan" at bounding box center [218, 106] width 23 height 15
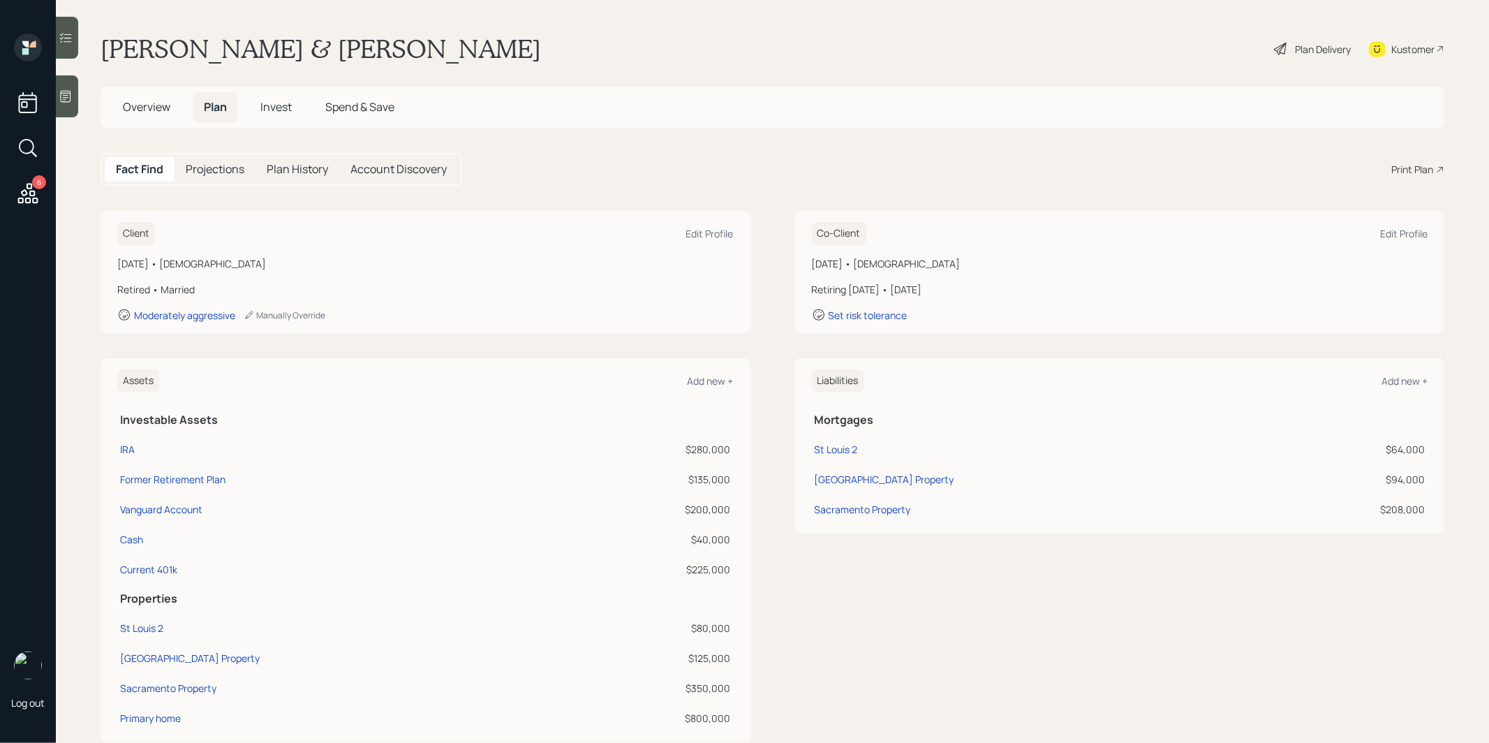
click at [1423, 165] on div "Print Plan" at bounding box center [1412, 169] width 42 height 15
